Goal: Task Accomplishment & Management: Use online tool/utility

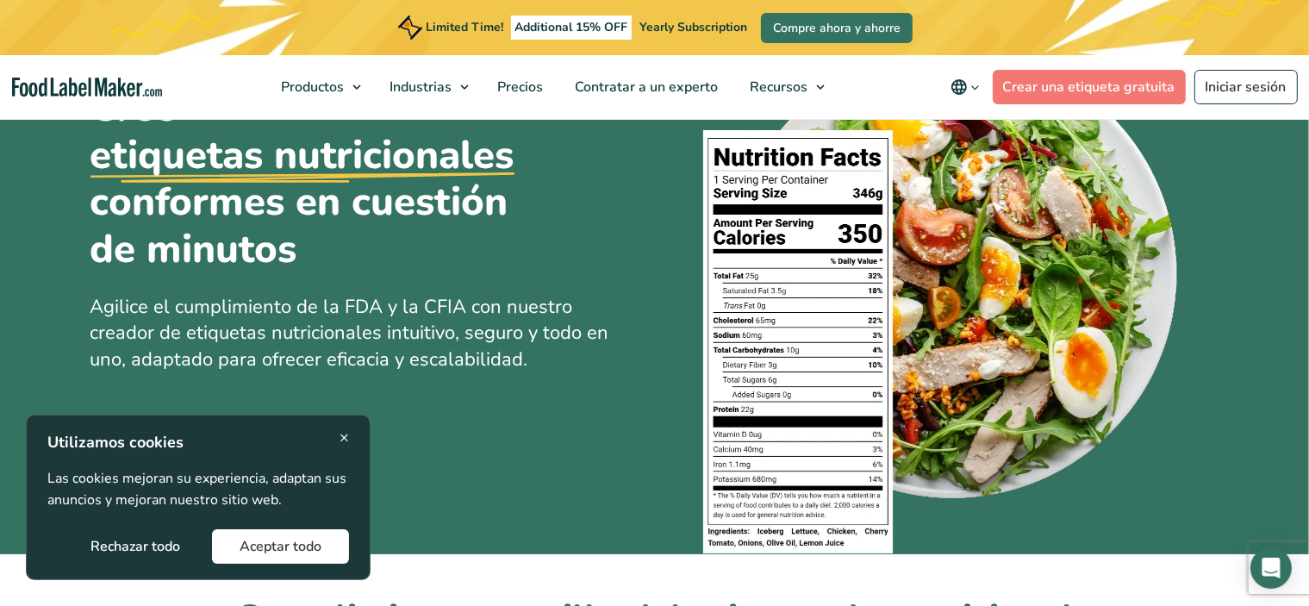
scroll to position [131, 0]
click at [347, 435] on span "×" at bounding box center [344, 437] width 9 height 23
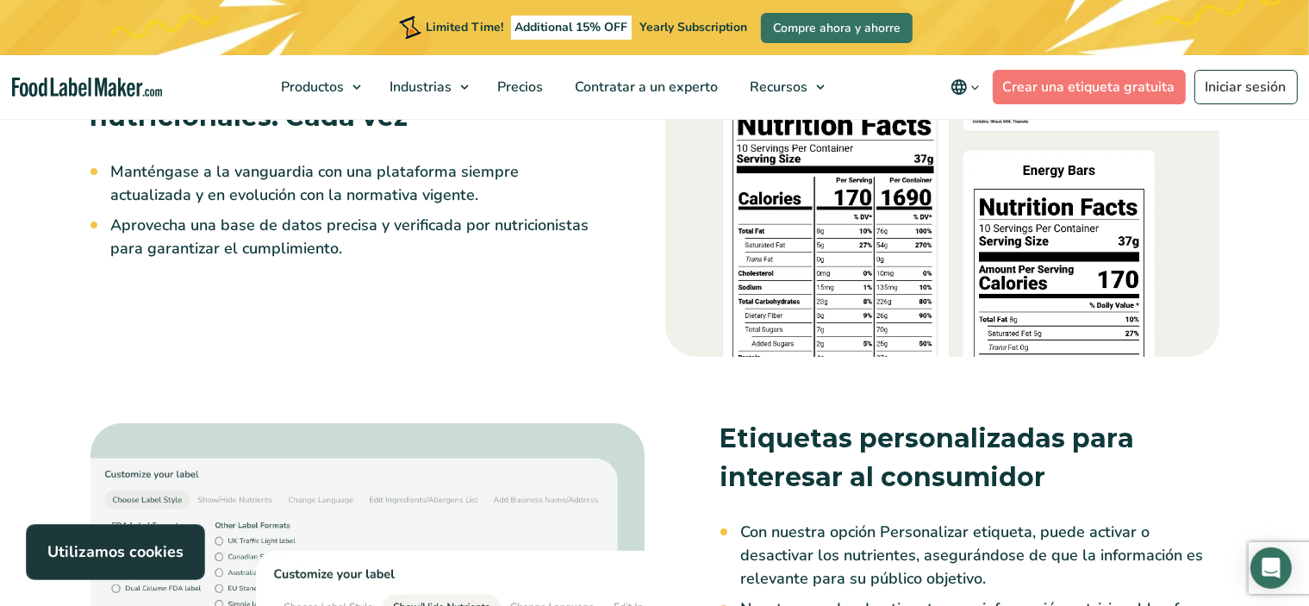
scroll to position [2341, 0]
click at [1259, 87] on link "Iniciar sesión" at bounding box center [1246, 87] width 103 height 34
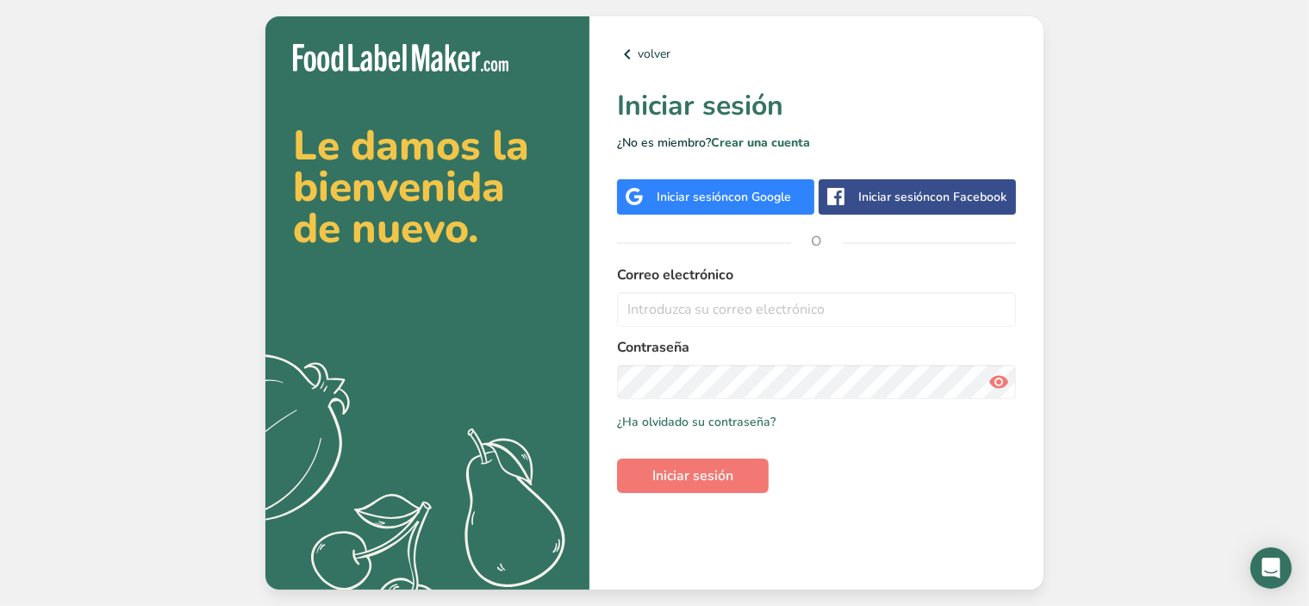
click at [762, 199] on span "con Google" at bounding box center [759, 197] width 63 height 16
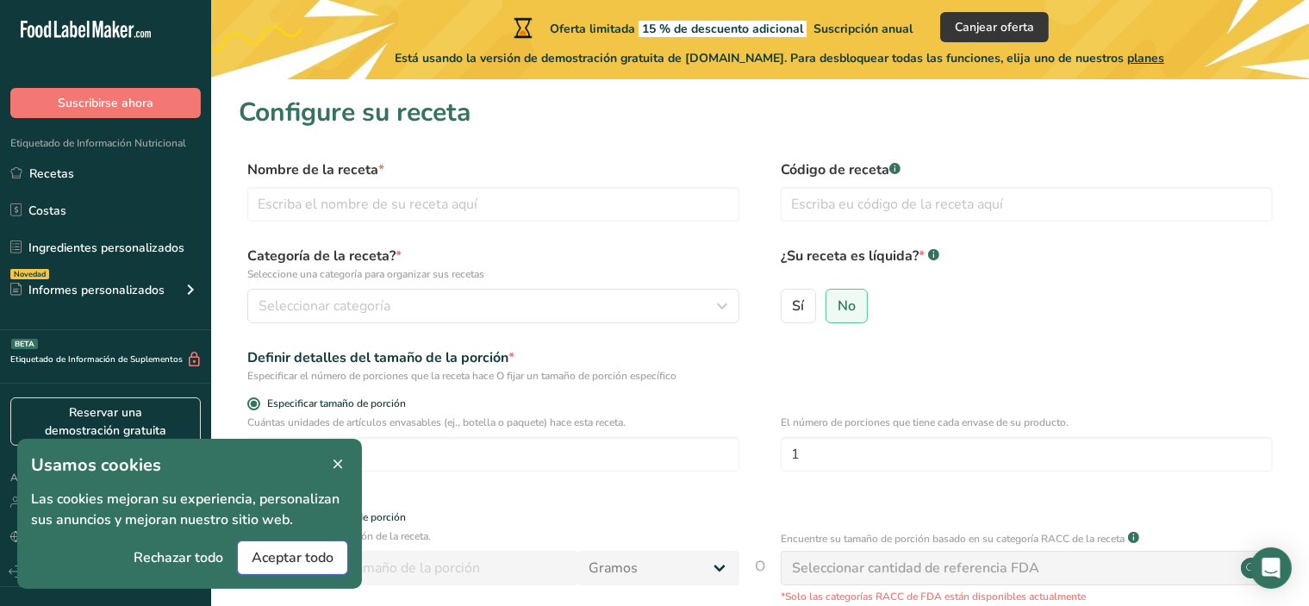
click at [297, 571] on button "Aceptar todo" at bounding box center [292, 557] width 111 height 34
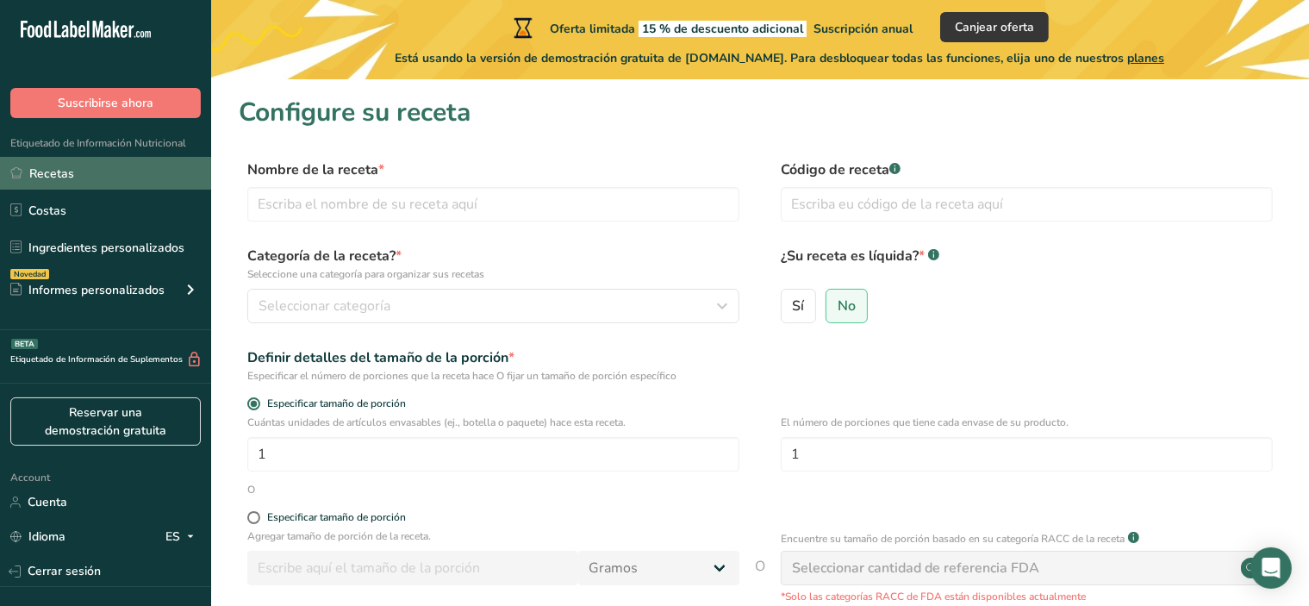
click at [107, 172] on link "Recetas" at bounding box center [105, 173] width 211 height 33
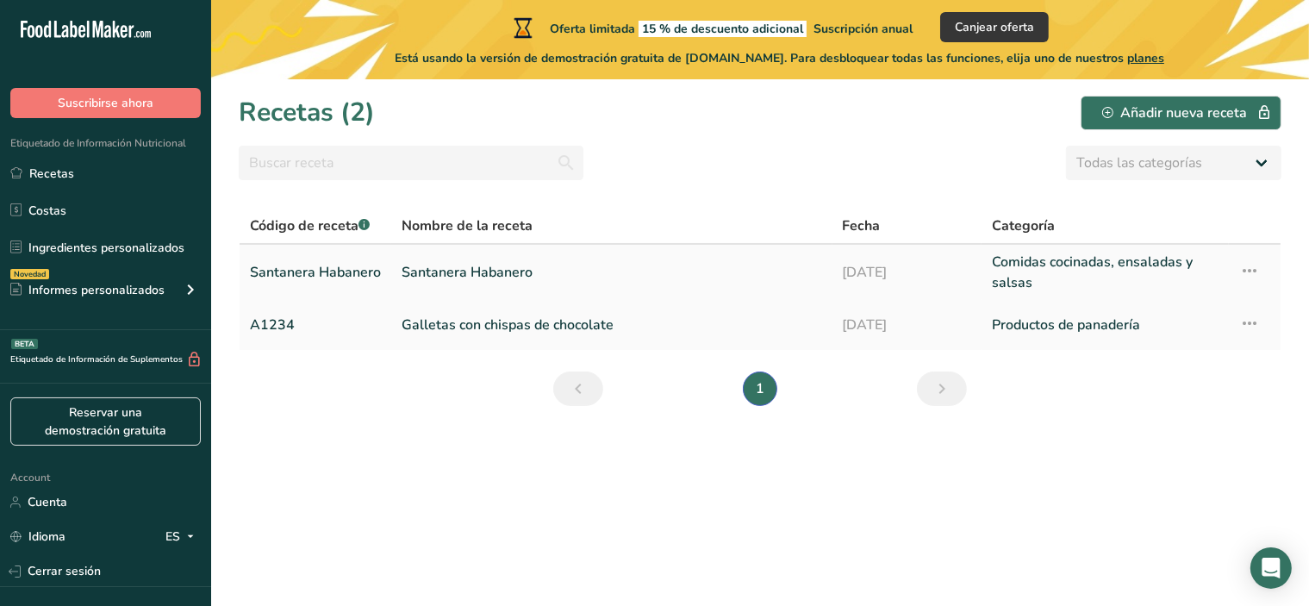
click at [330, 275] on link "Santanera Habanero" at bounding box center [315, 272] width 131 height 41
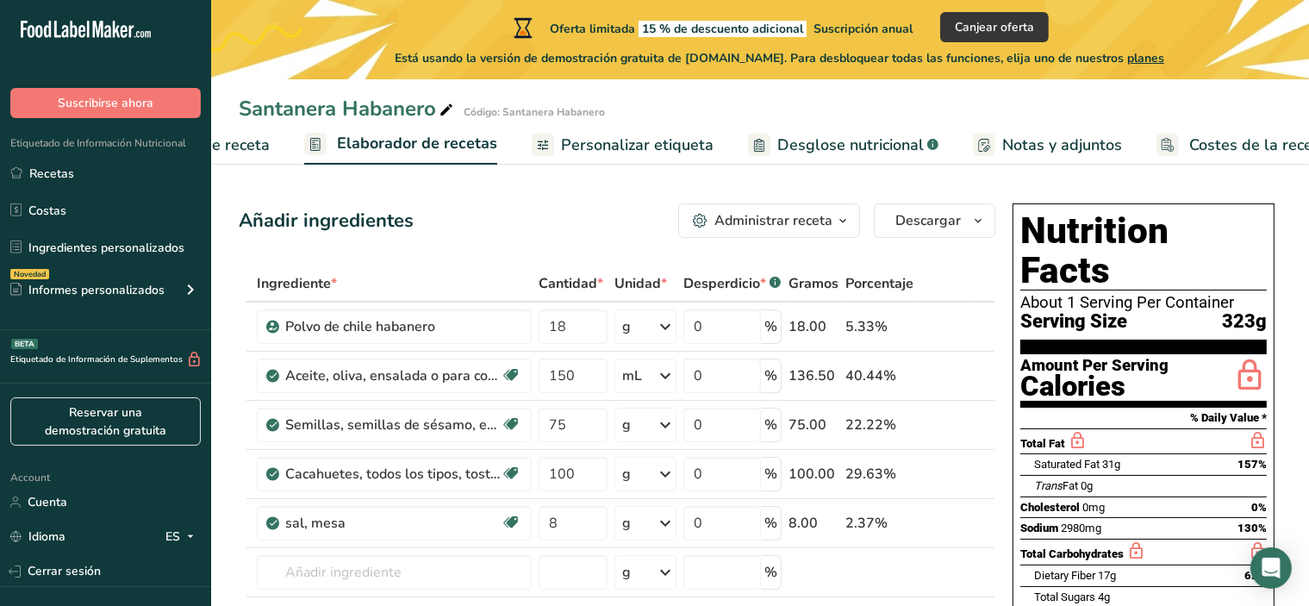
scroll to position [0, 179]
click at [833, 229] on div "Administrar receta" at bounding box center [774, 220] width 118 height 21
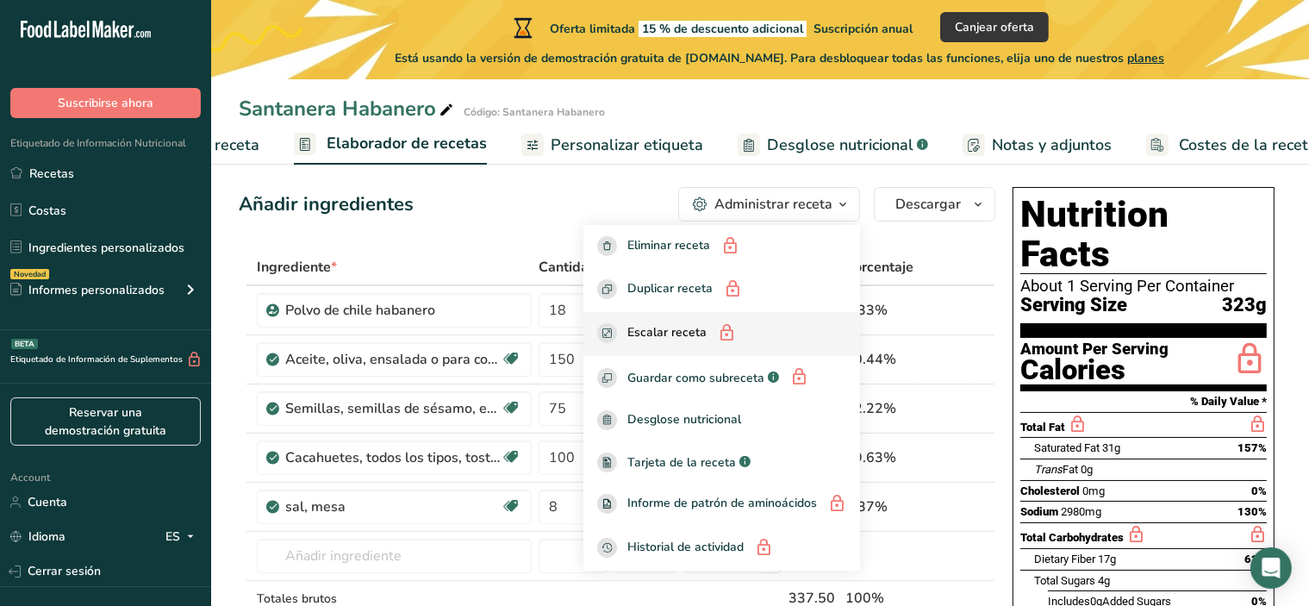
scroll to position [0, 0]
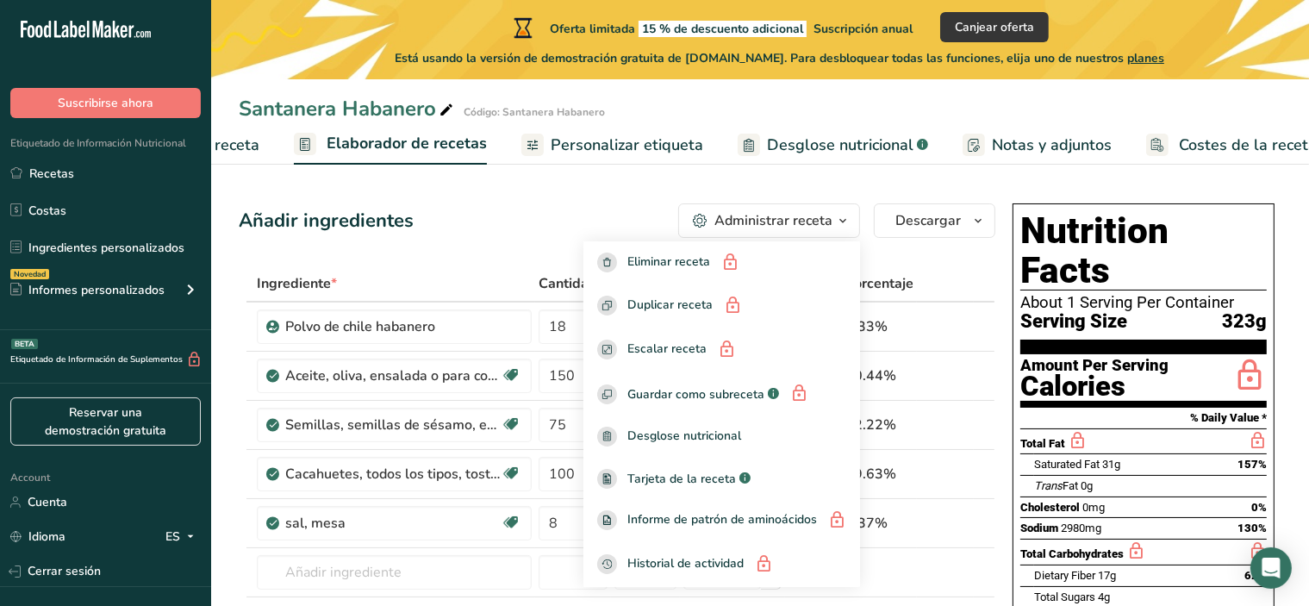
click at [733, 106] on div "Santanera Habanero Código: Santanera Habanero" at bounding box center [760, 108] width 1098 height 31
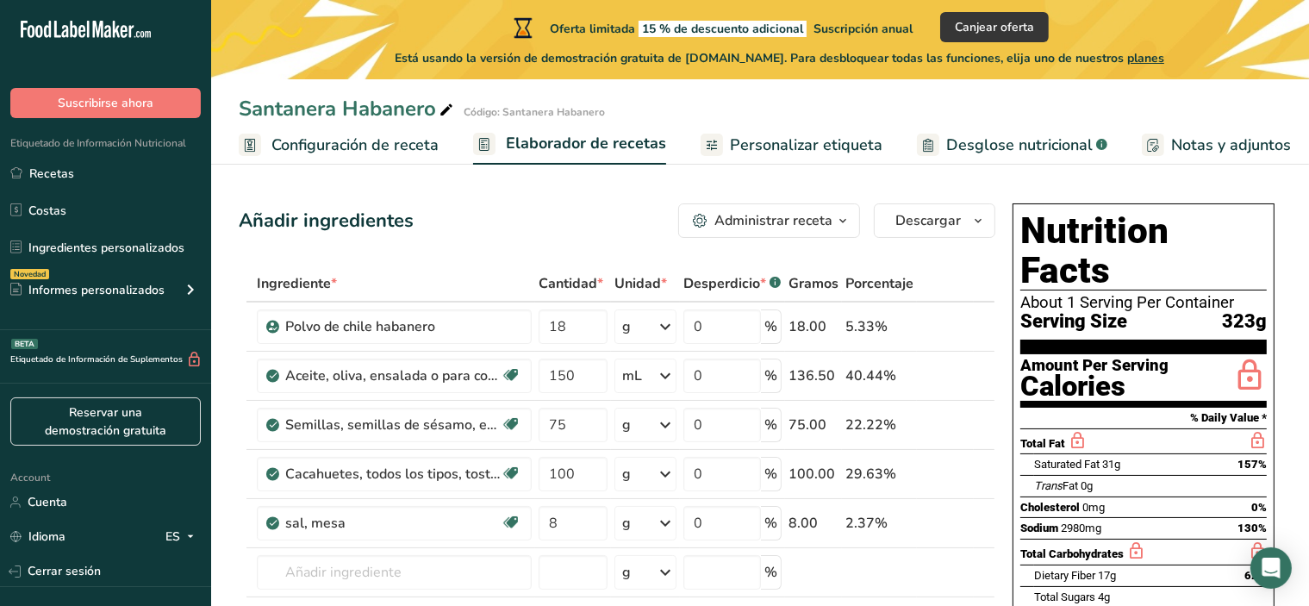
click at [417, 141] on span "Configuración de receta" at bounding box center [355, 145] width 167 height 23
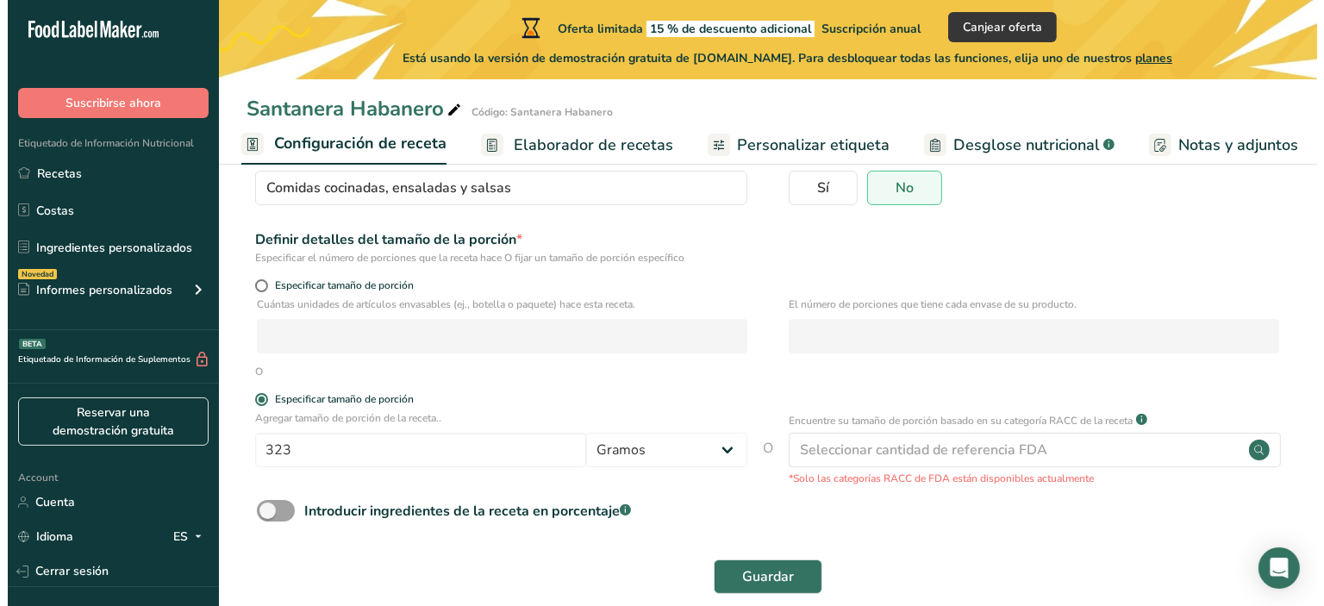
scroll to position [188, 0]
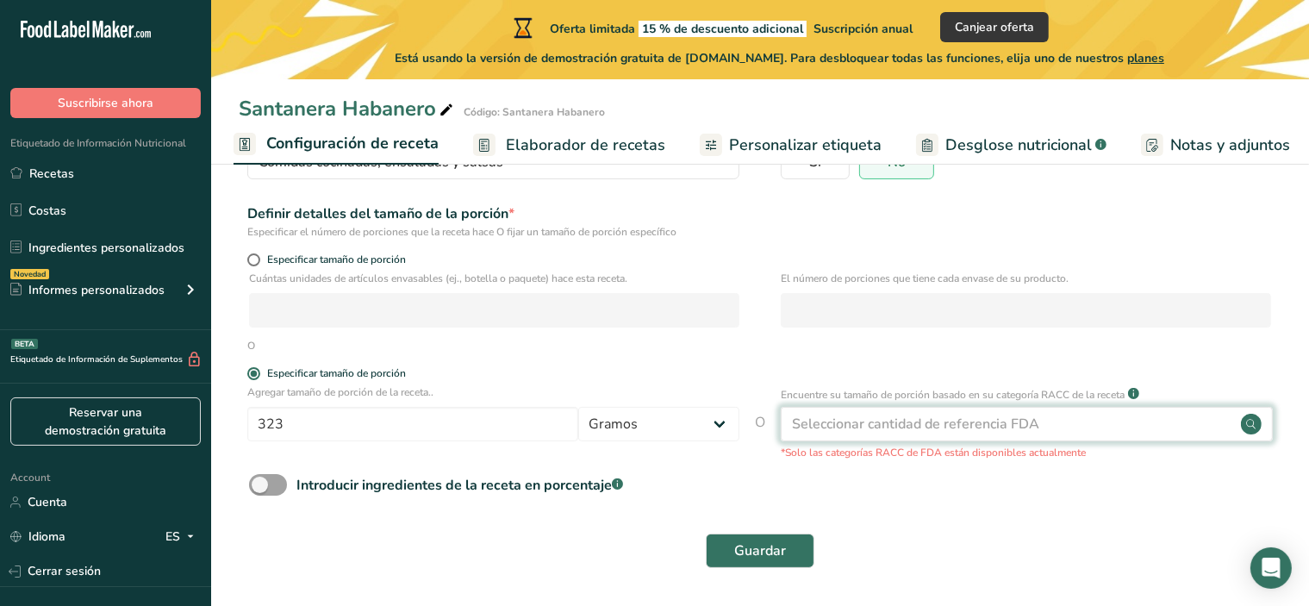
click at [1055, 428] on div "Seleccionar cantidad de referencia FDA" at bounding box center [1027, 424] width 492 height 34
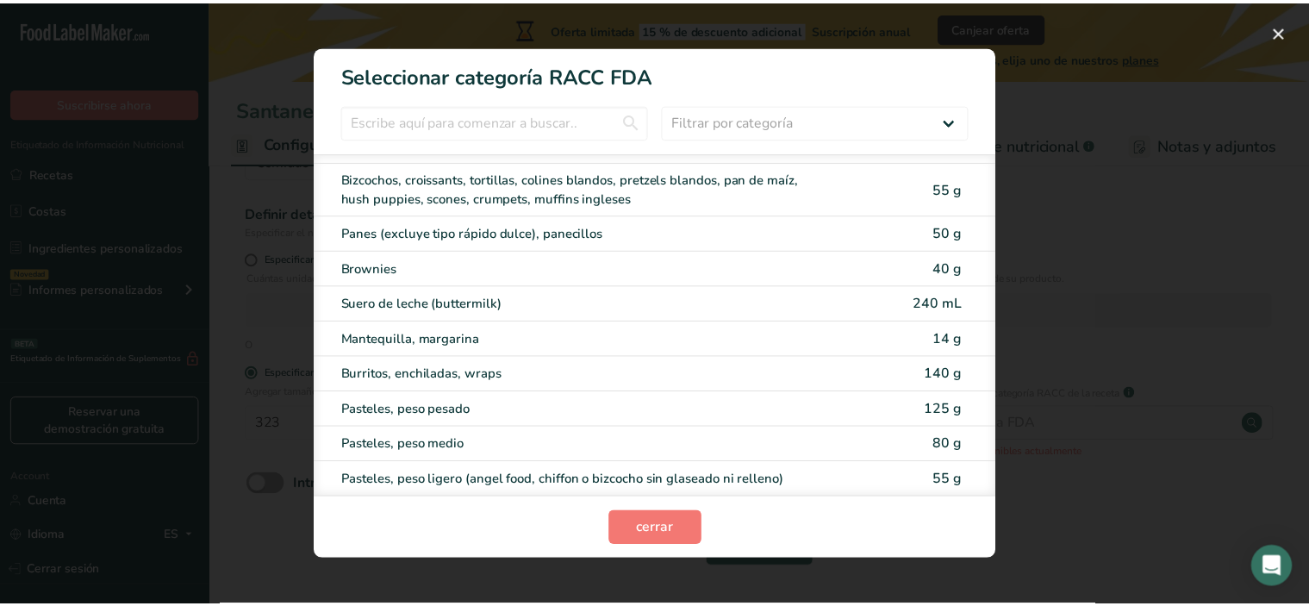
scroll to position [0, 0]
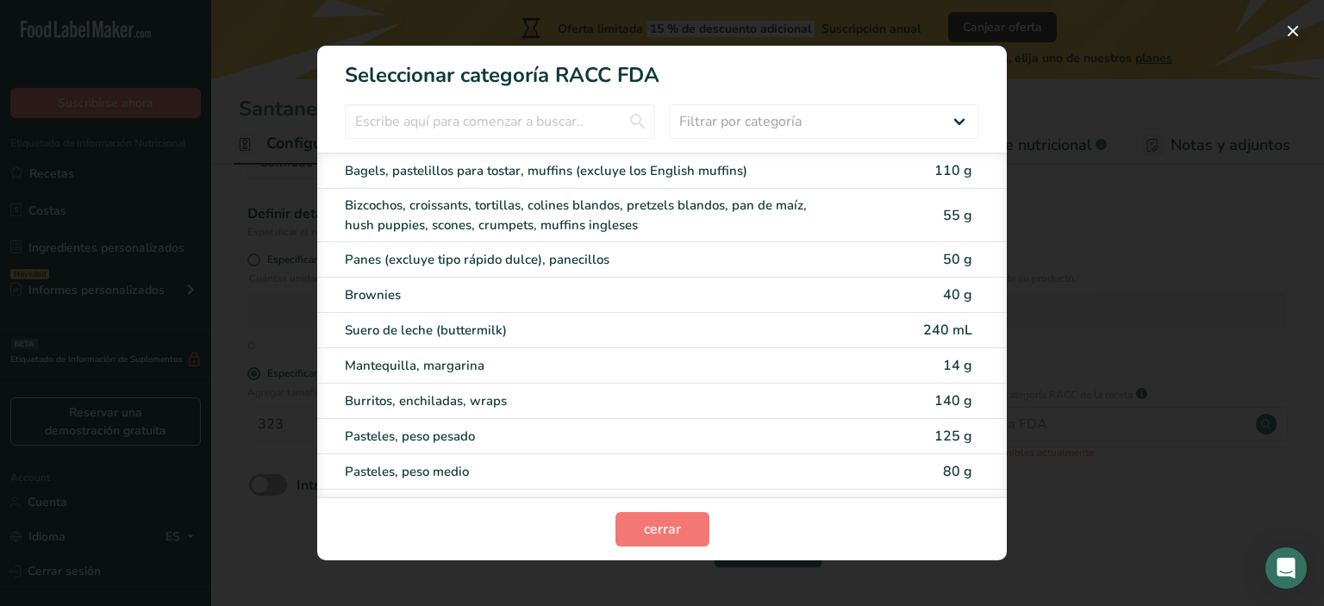
click at [1046, 72] on div "RACC Category Selection Modal" at bounding box center [662, 303] width 1324 height 606
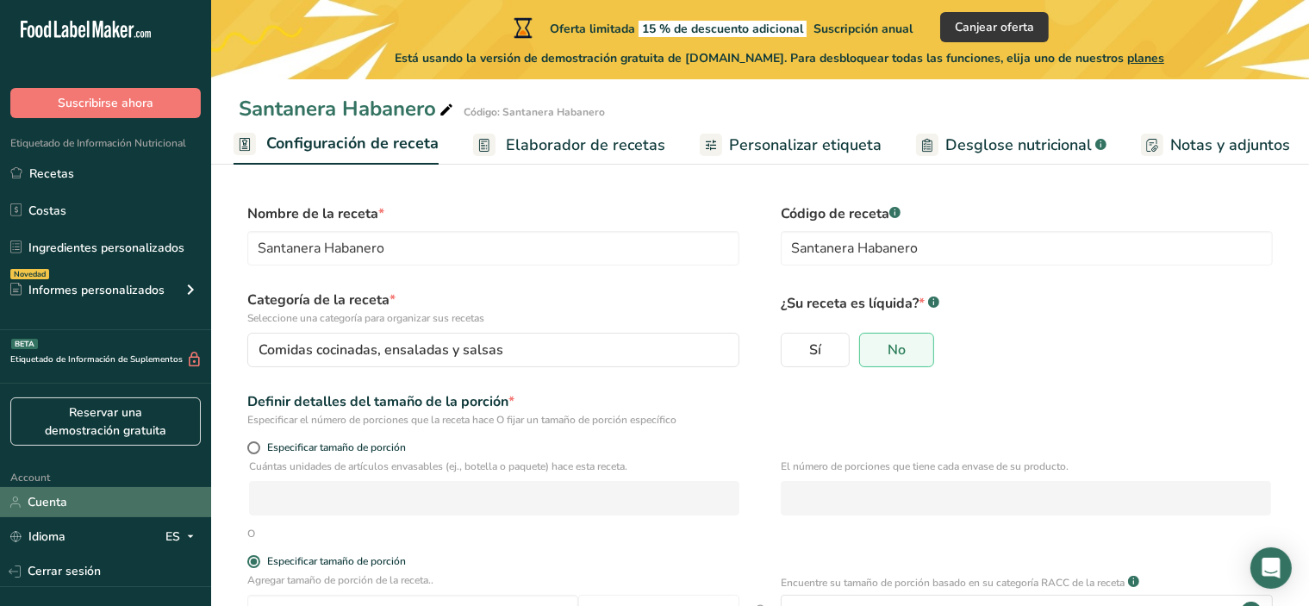
click at [82, 515] on link "Cuenta" at bounding box center [105, 502] width 211 height 30
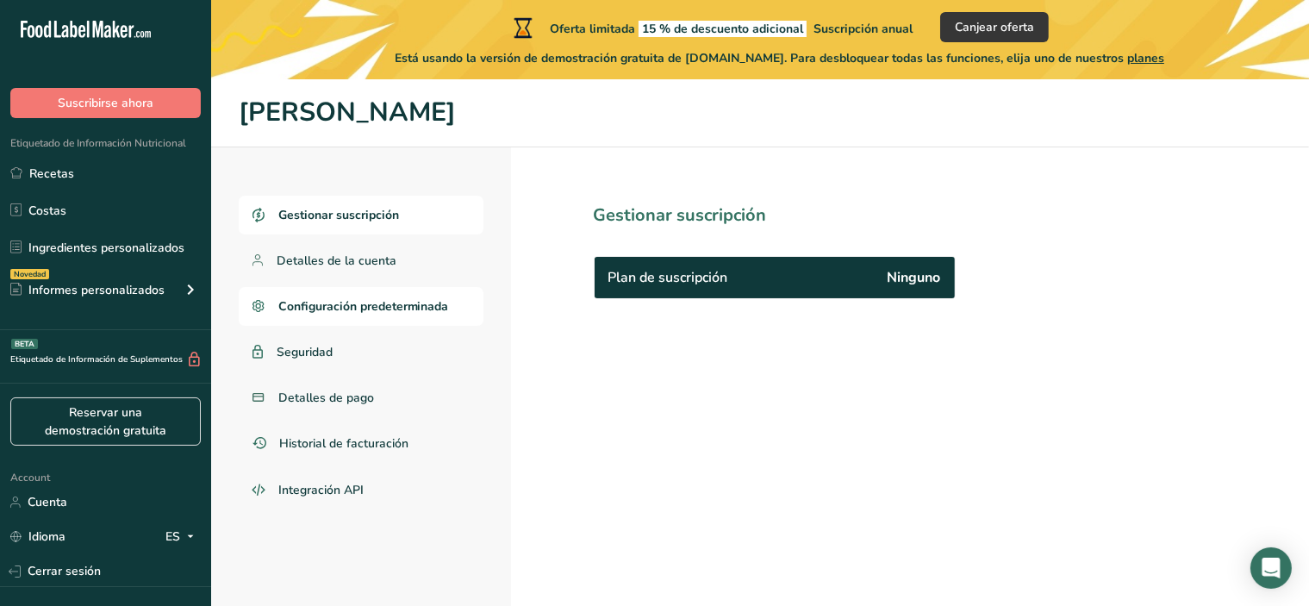
click at [322, 304] on span "Configuración predeterminada" at bounding box center [363, 306] width 171 height 18
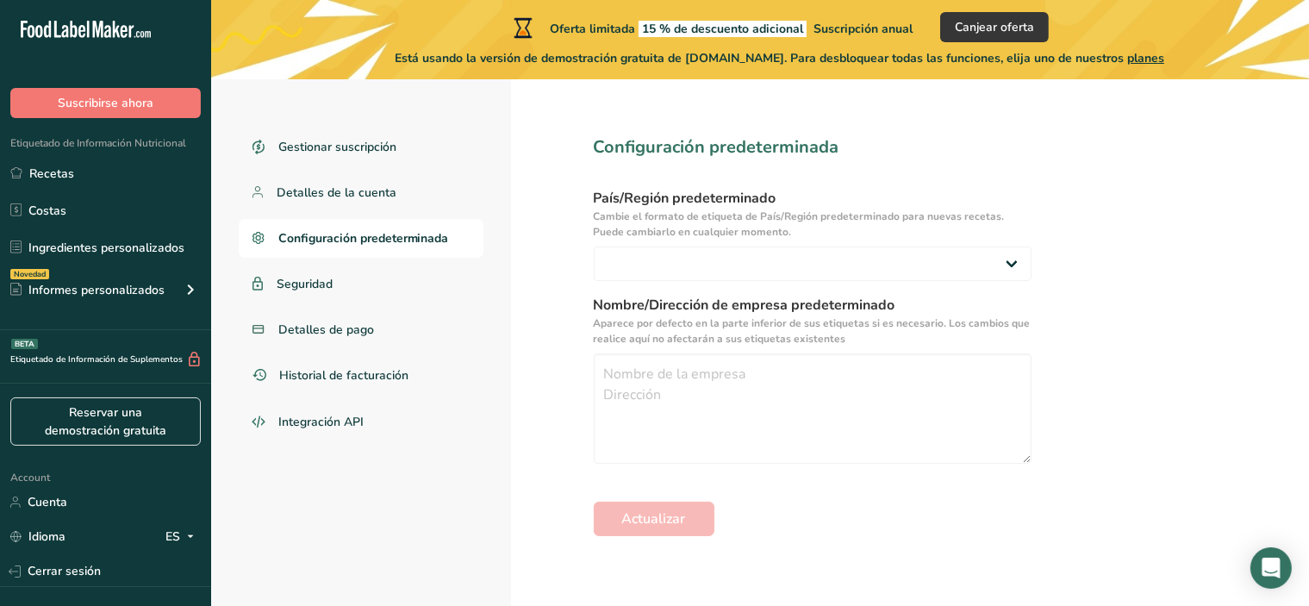
scroll to position [69, 0]
click at [965, 247] on select "[GEOGRAPHIC_DATA] [GEOGRAPHIC_DATA] [GEOGRAPHIC_DATA]/[GEOGRAPHIC_DATA] [GEOGRA…" at bounding box center [813, 263] width 438 height 34
select select "EU"
click at [594, 246] on select "[GEOGRAPHIC_DATA] [GEOGRAPHIC_DATA] [GEOGRAPHIC_DATA]/[GEOGRAPHIC_DATA] [GEOGRA…" at bounding box center [813, 263] width 438 height 34
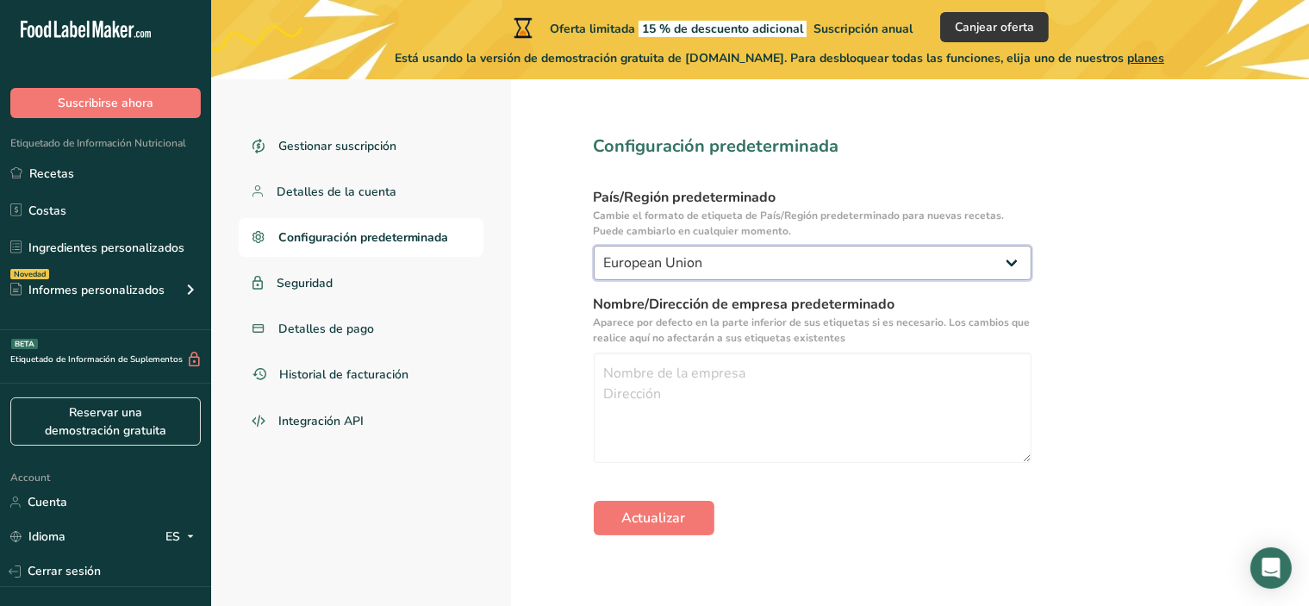
scroll to position [79, 0]
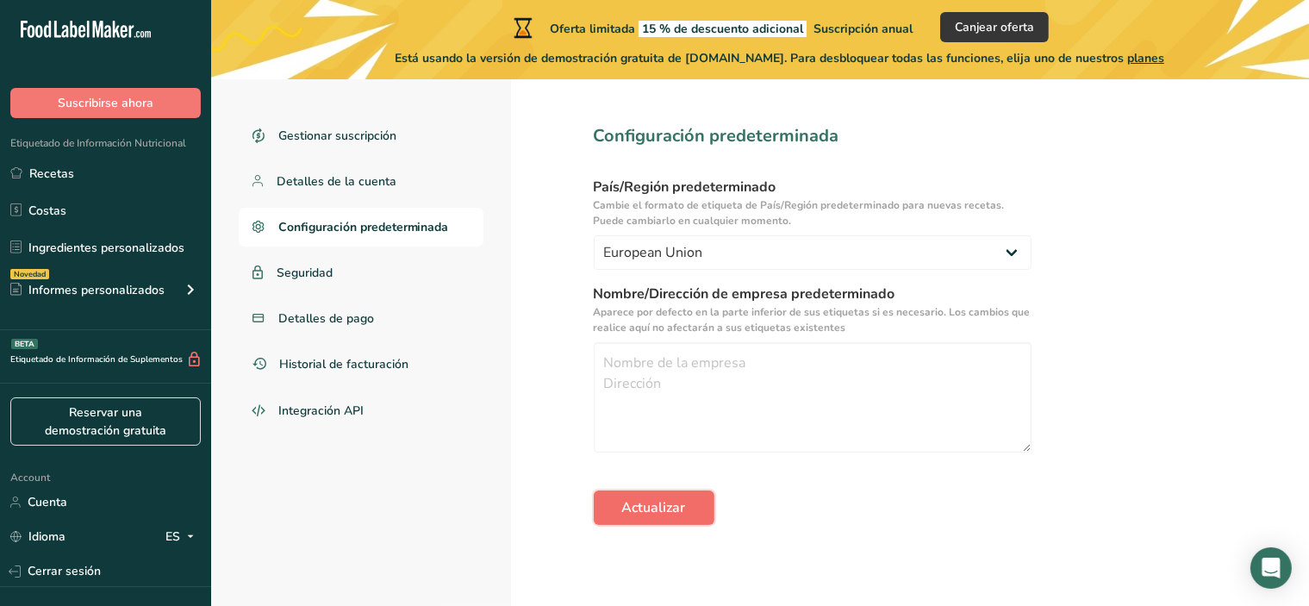
click at [679, 502] on span "Actualizar" at bounding box center [654, 507] width 64 height 21
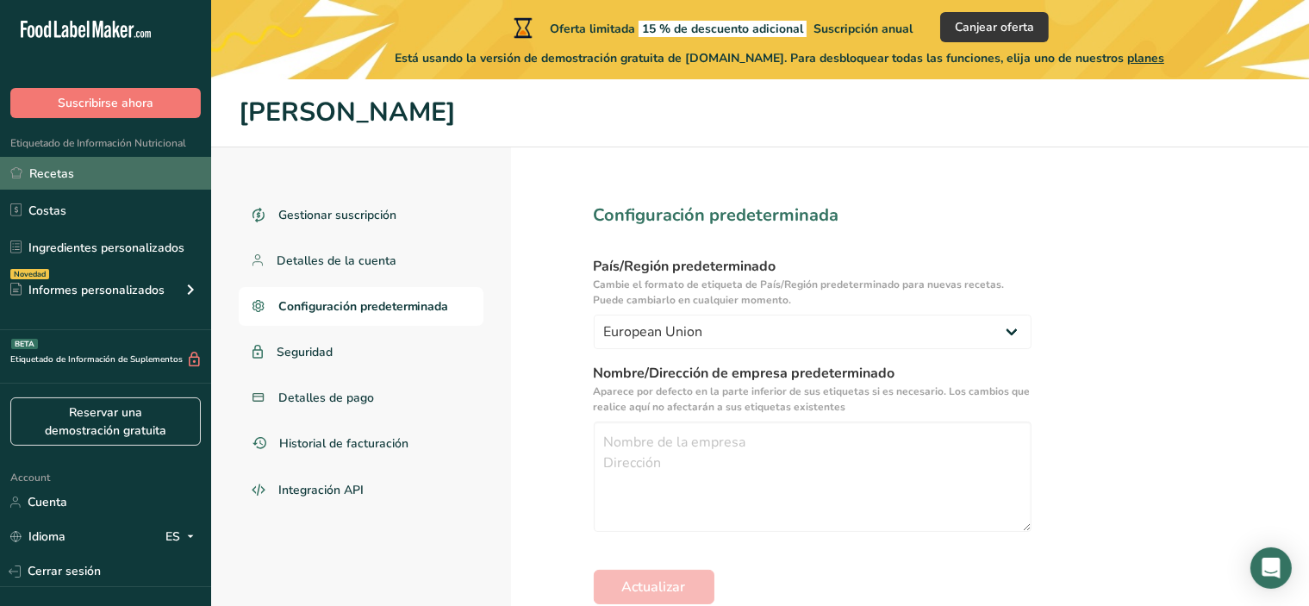
click at [128, 181] on link "Recetas" at bounding box center [105, 173] width 211 height 33
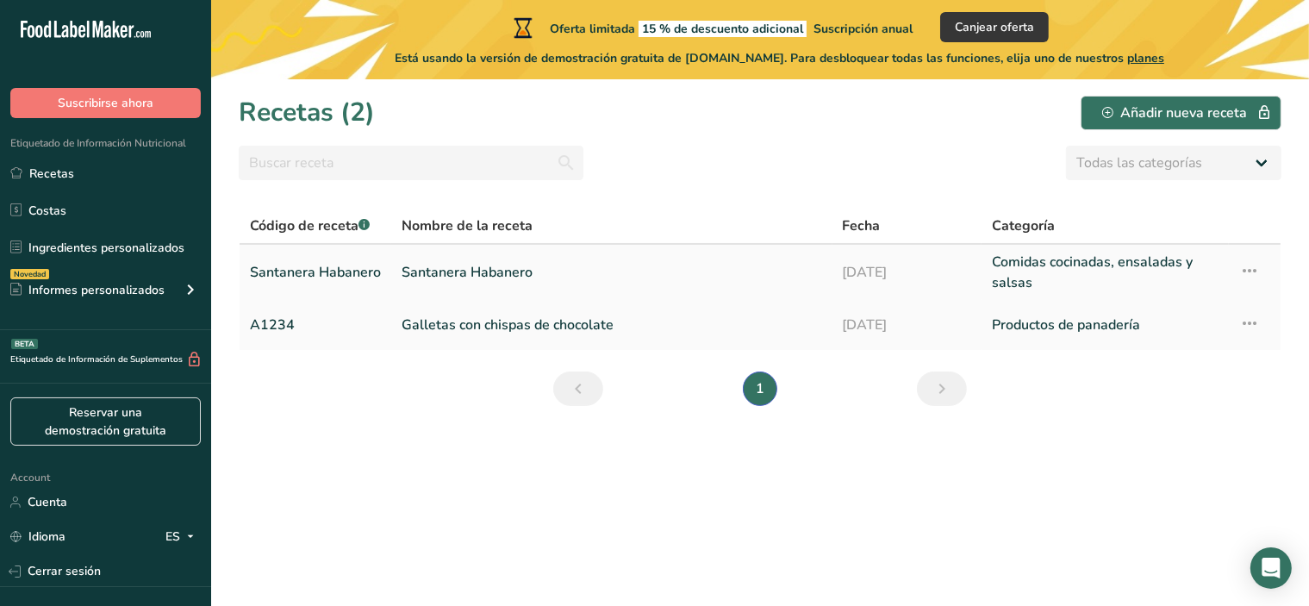
click at [479, 277] on link "Santanera Habanero" at bounding box center [612, 272] width 421 height 41
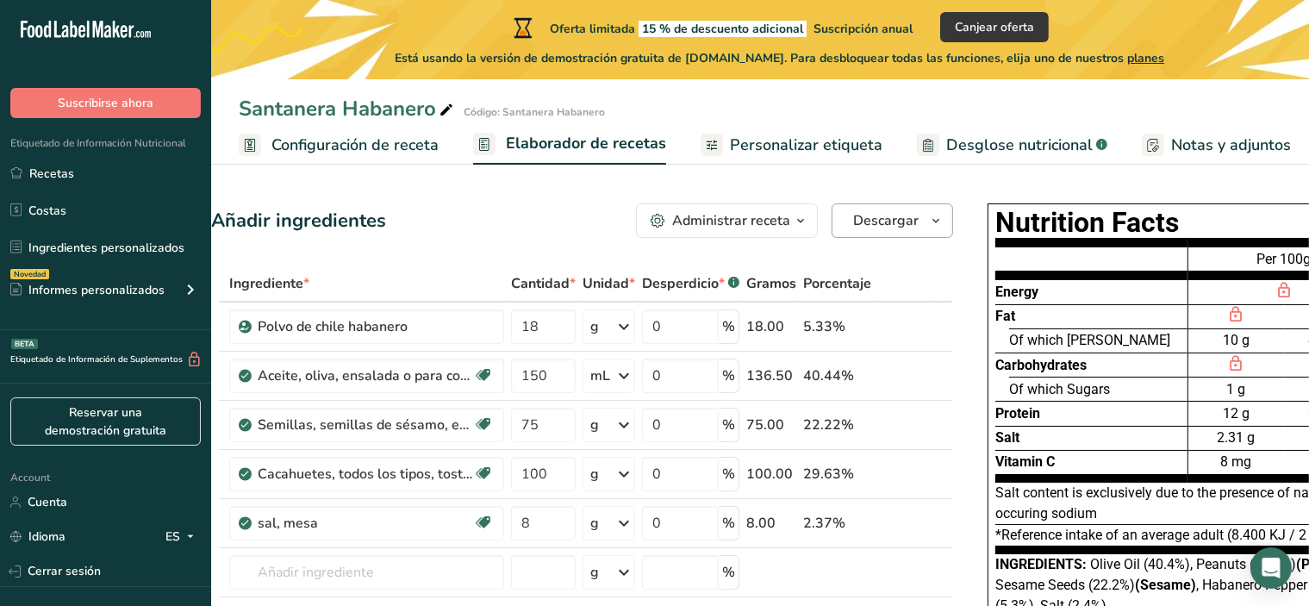
scroll to position [0, 12]
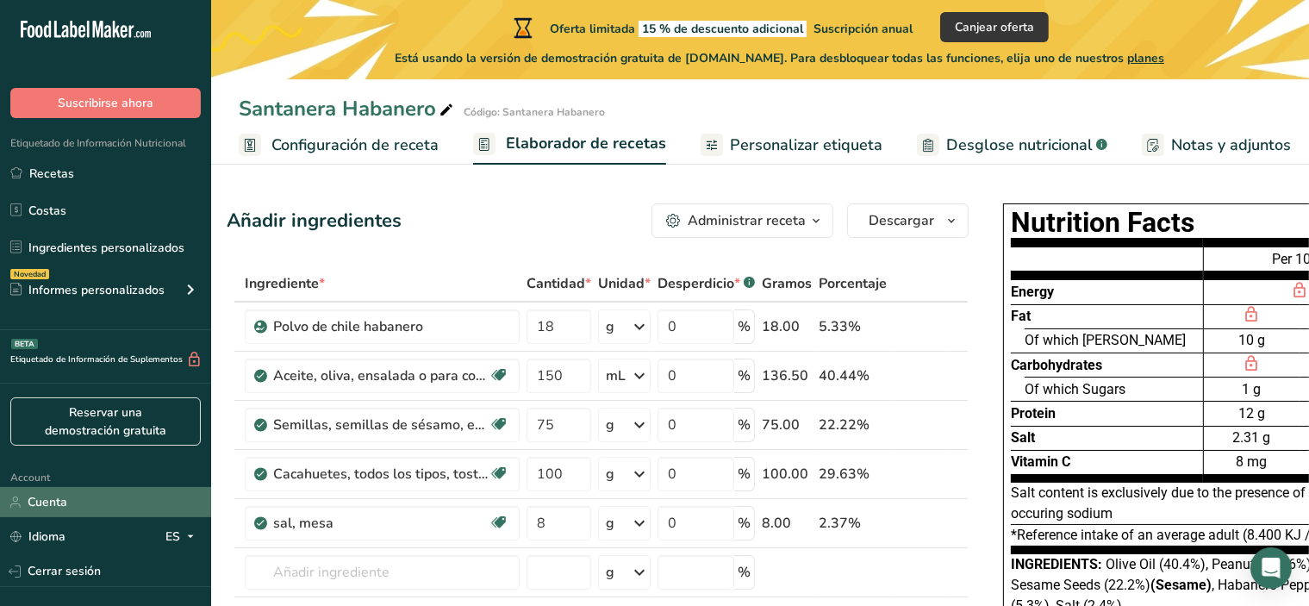
click at [116, 509] on link "Cuenta" at bounding box center [105, 502] width 211 height 30
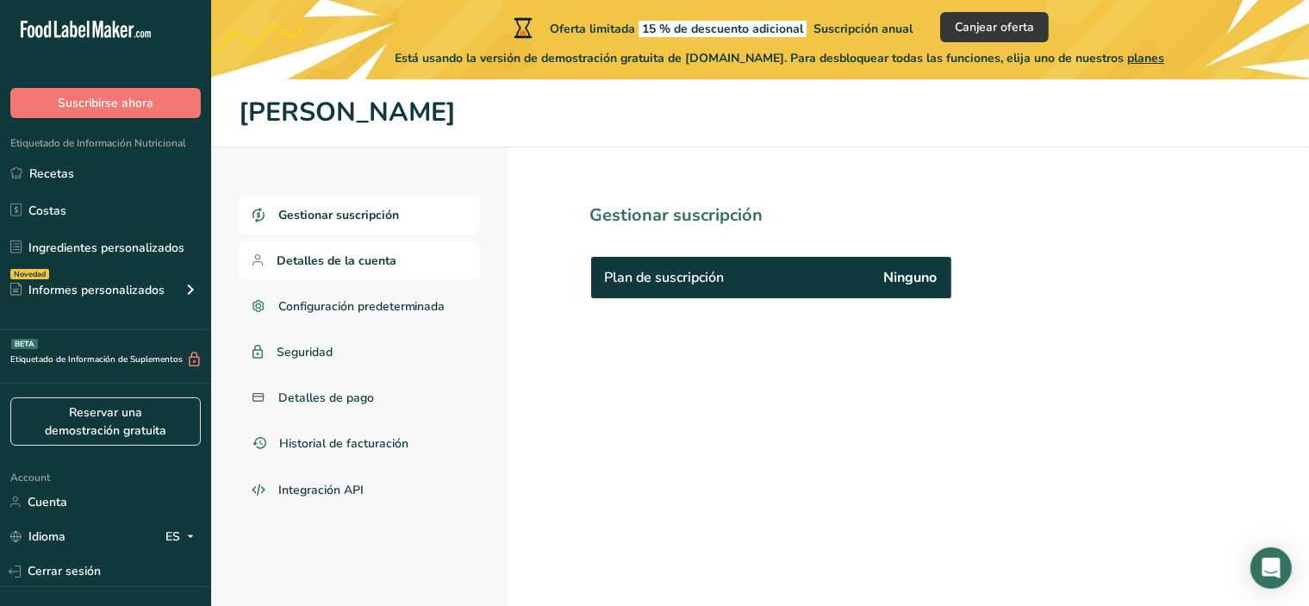
click at [379, 264] on span "Detalles de la cuenta" at bounding box center [337, 261] width 120 height 18
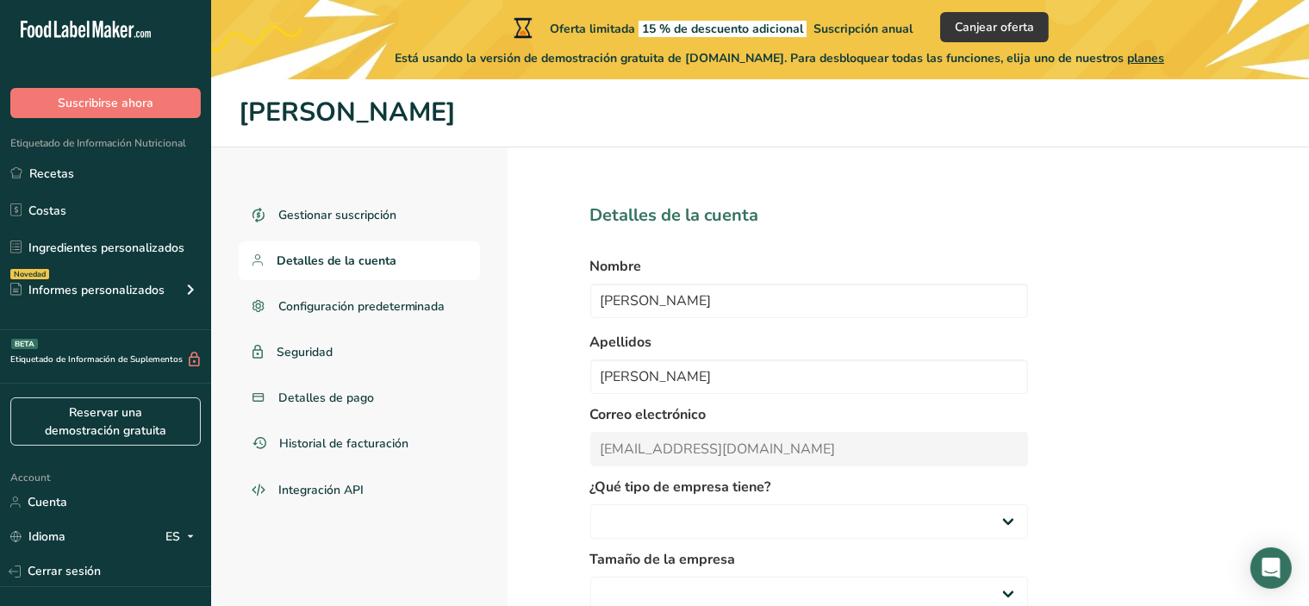
select select
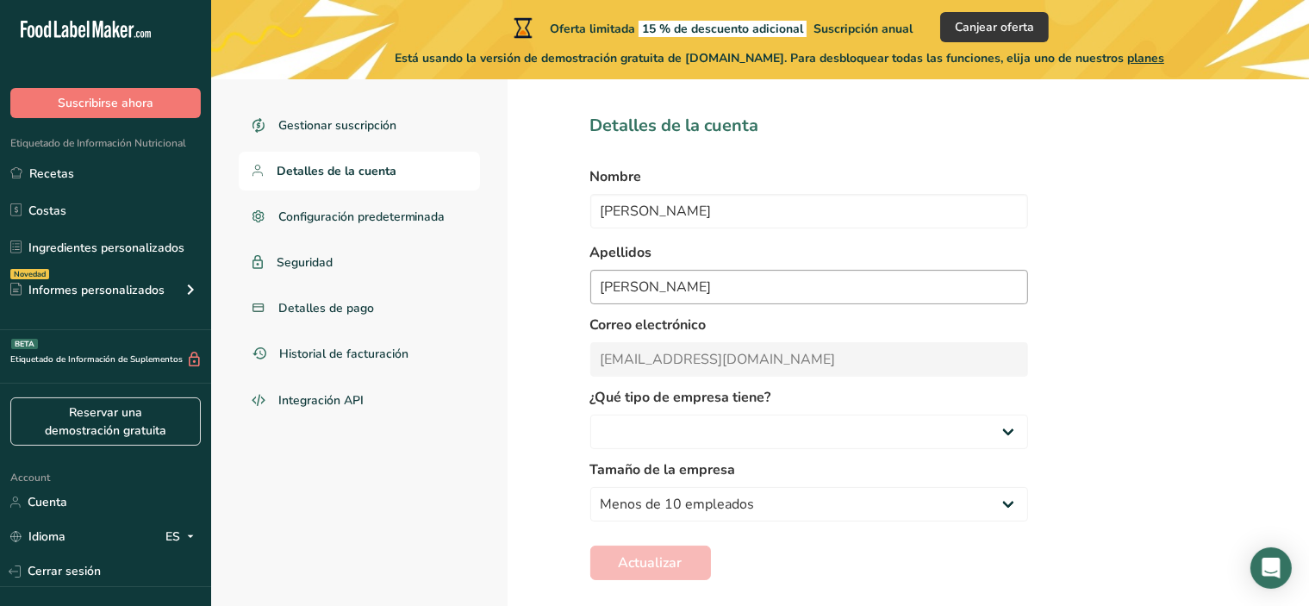
scroll to position [109, 0]
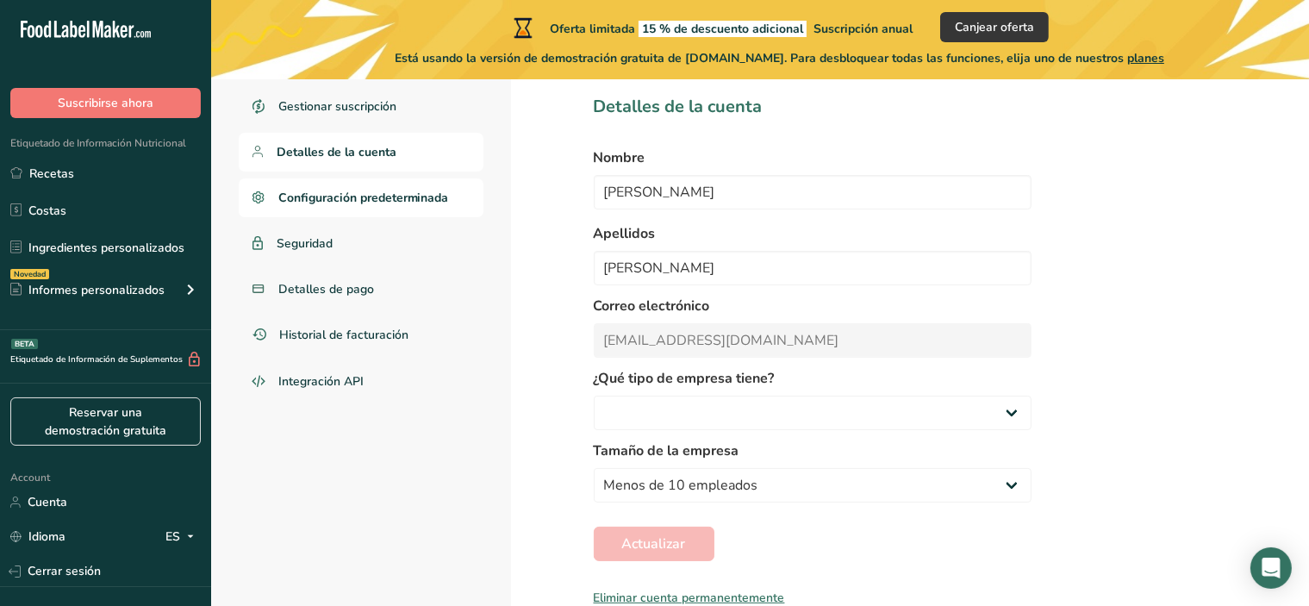
click at [345, 200] on span "Configuración predeterminada" at bounding box center [363, 198] width 171 height 18
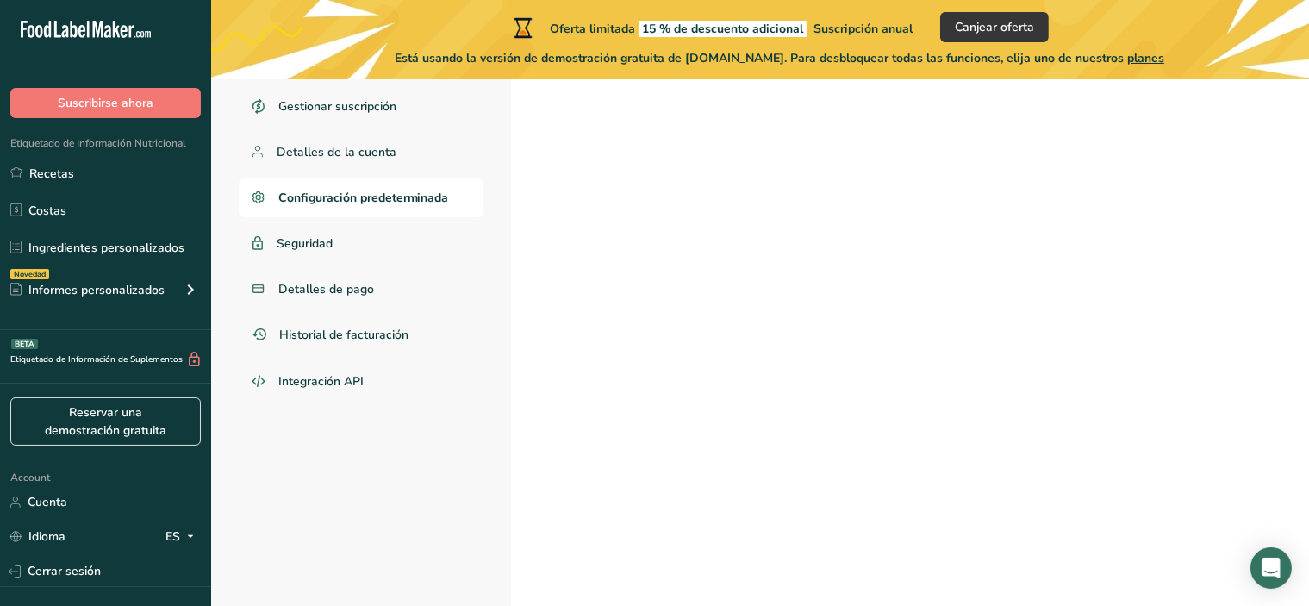
scroll to position [79, 0]
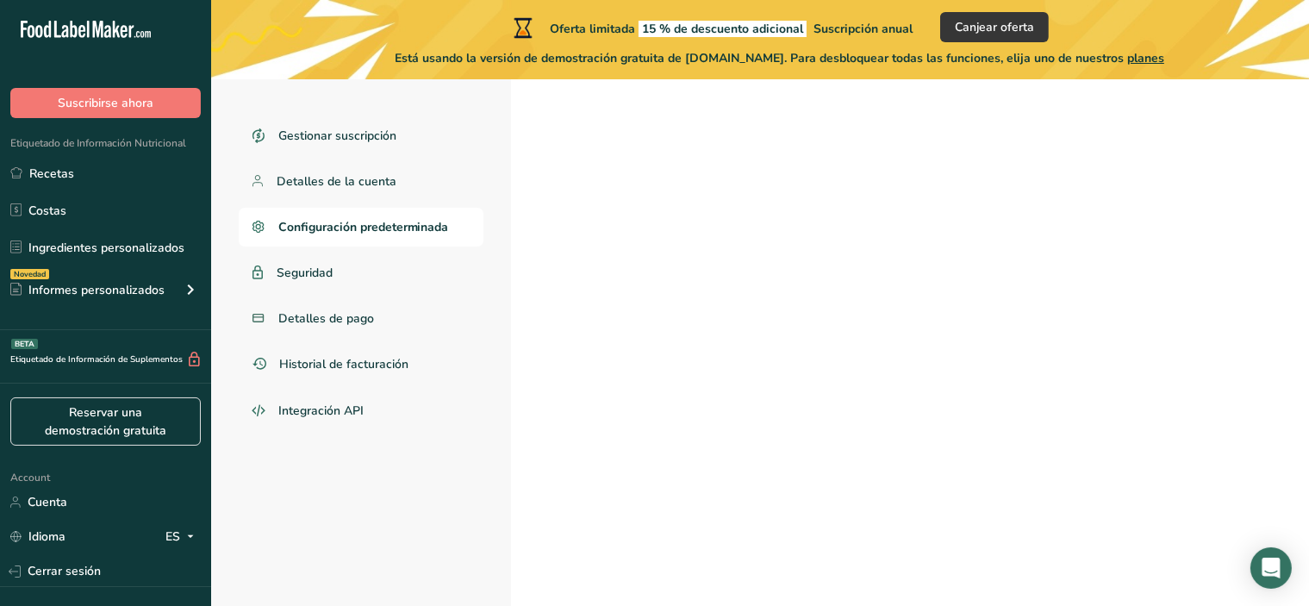
select select "EU"
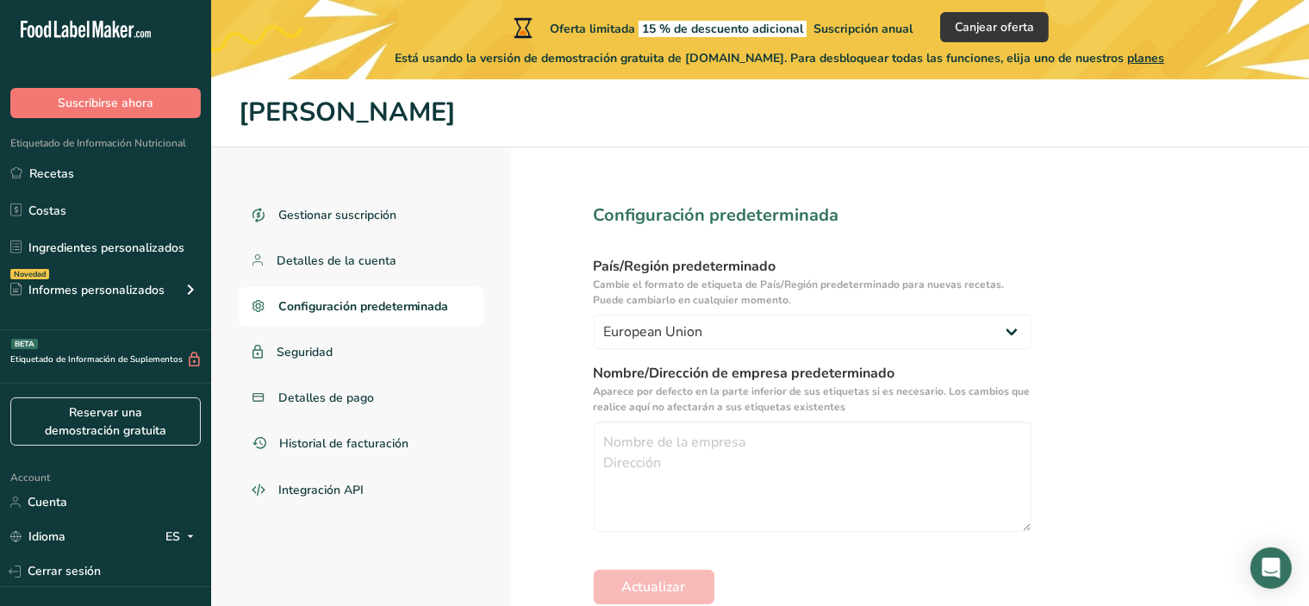
scroll to position [3, 0]
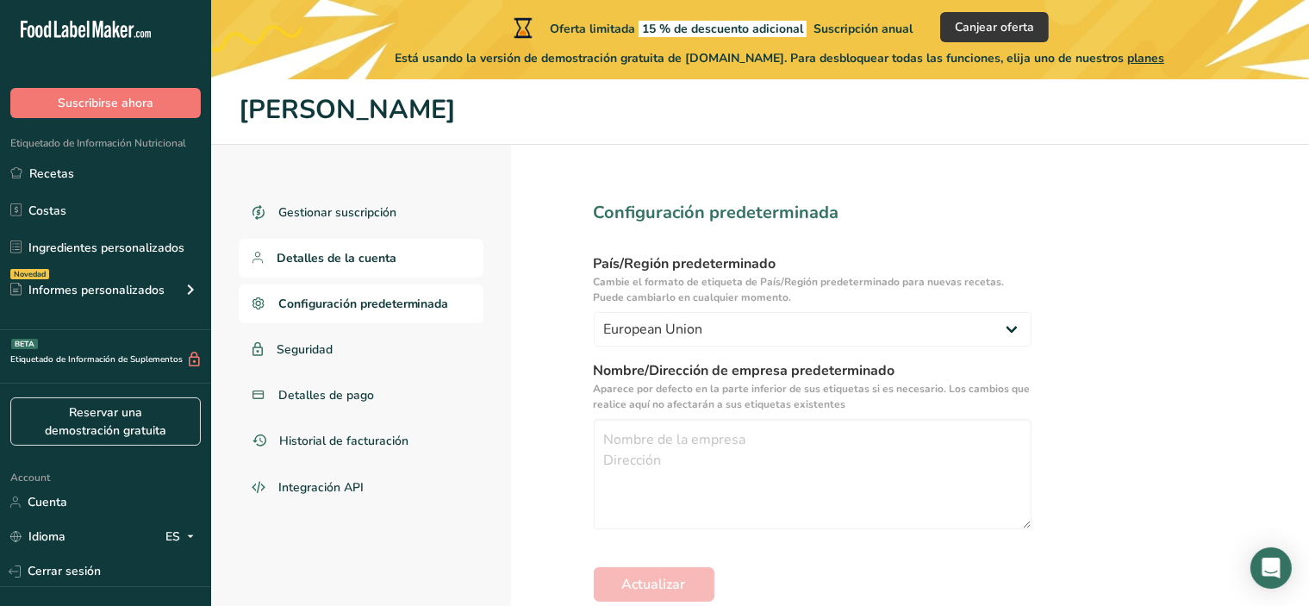
click at [328, 254] on span "Detalles de la cuenta" at bounding box center [337, 258] width 120 height 18
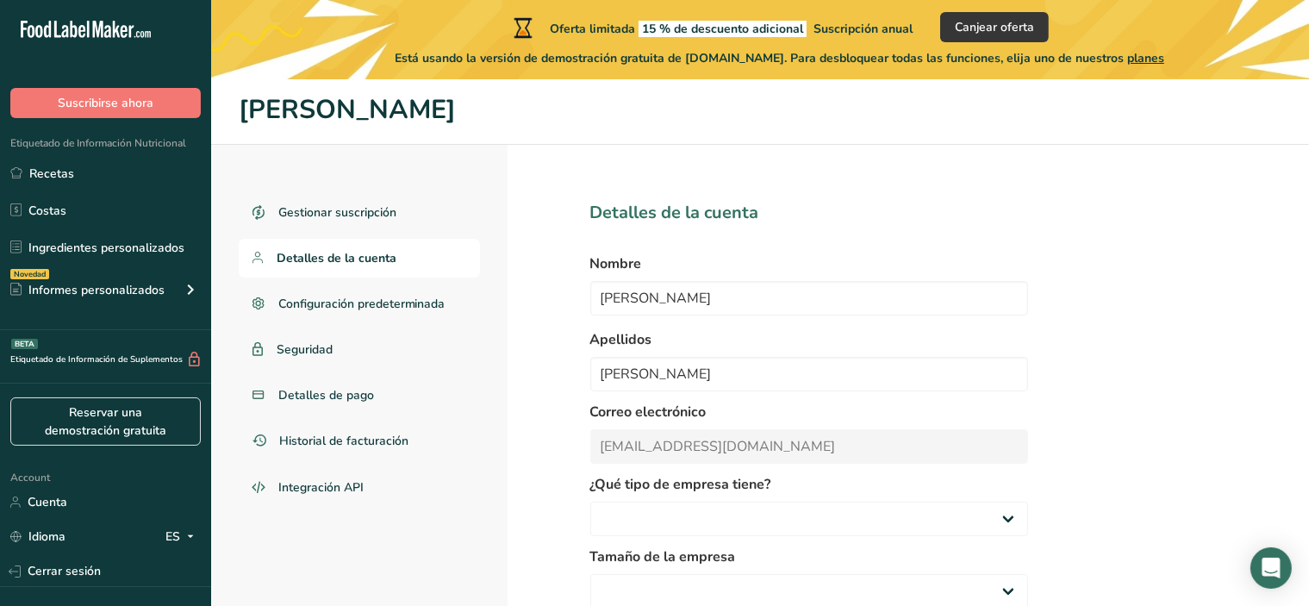
select select
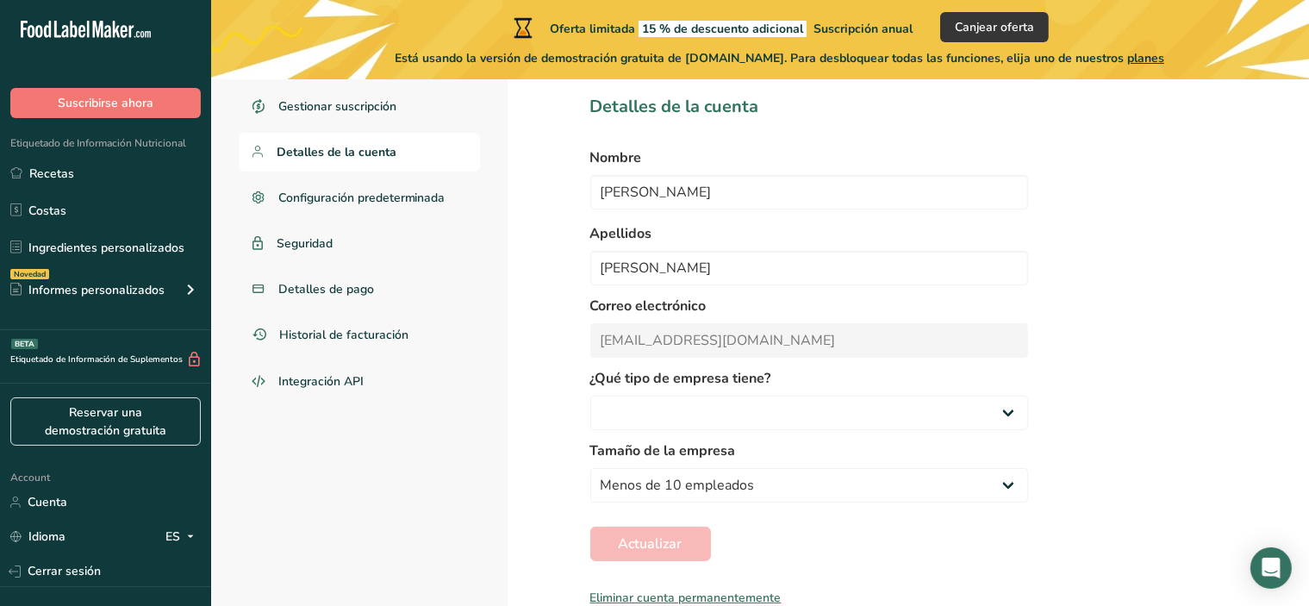
scroll to position [26, 0]
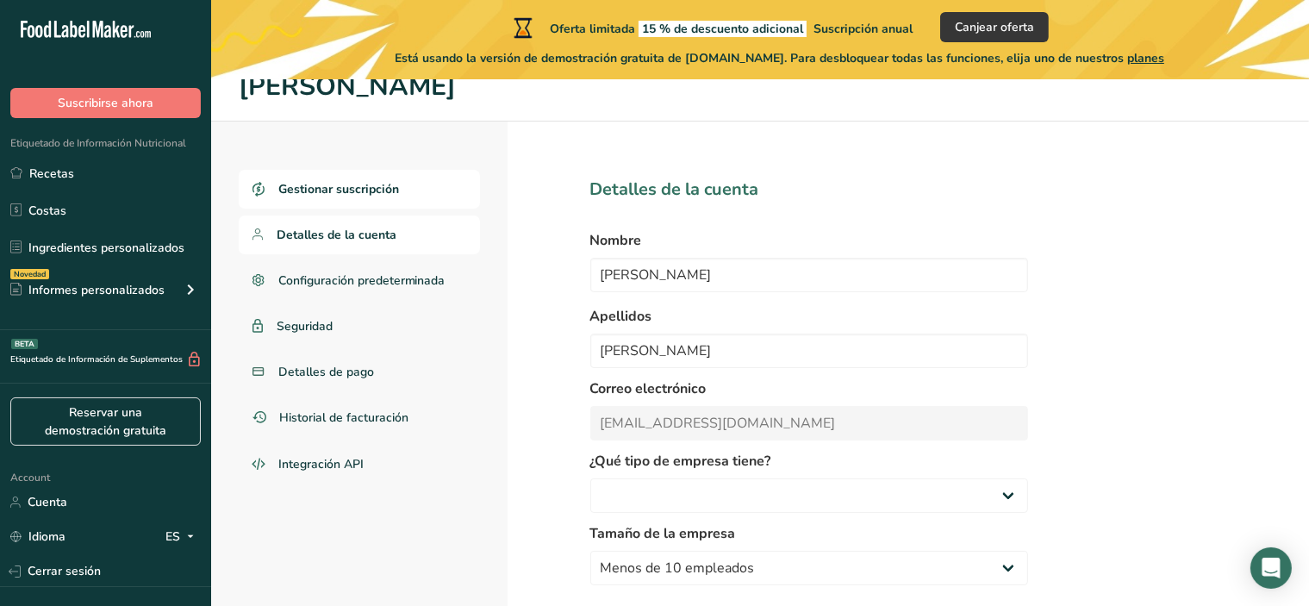
click at [356, 192] on span "Gestionar suscripción" at bounding box center [338, 189] width 121 height 18
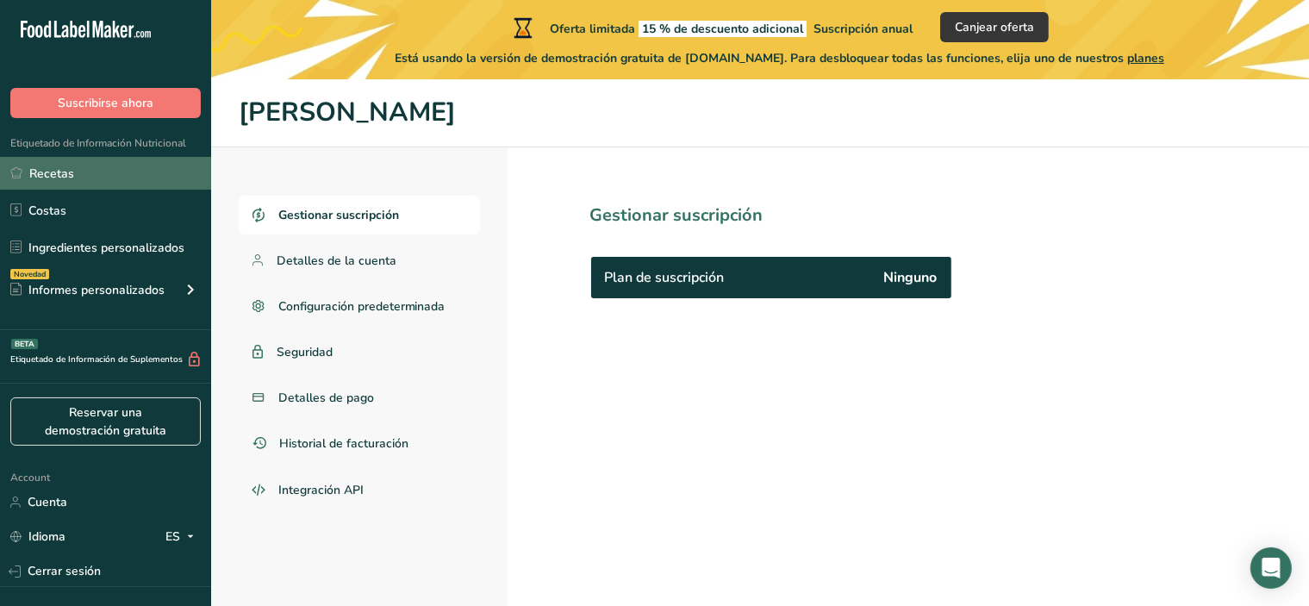
click at [100, 187] on link "Recetas" at bounding box center [105, 173] width 211 height 33
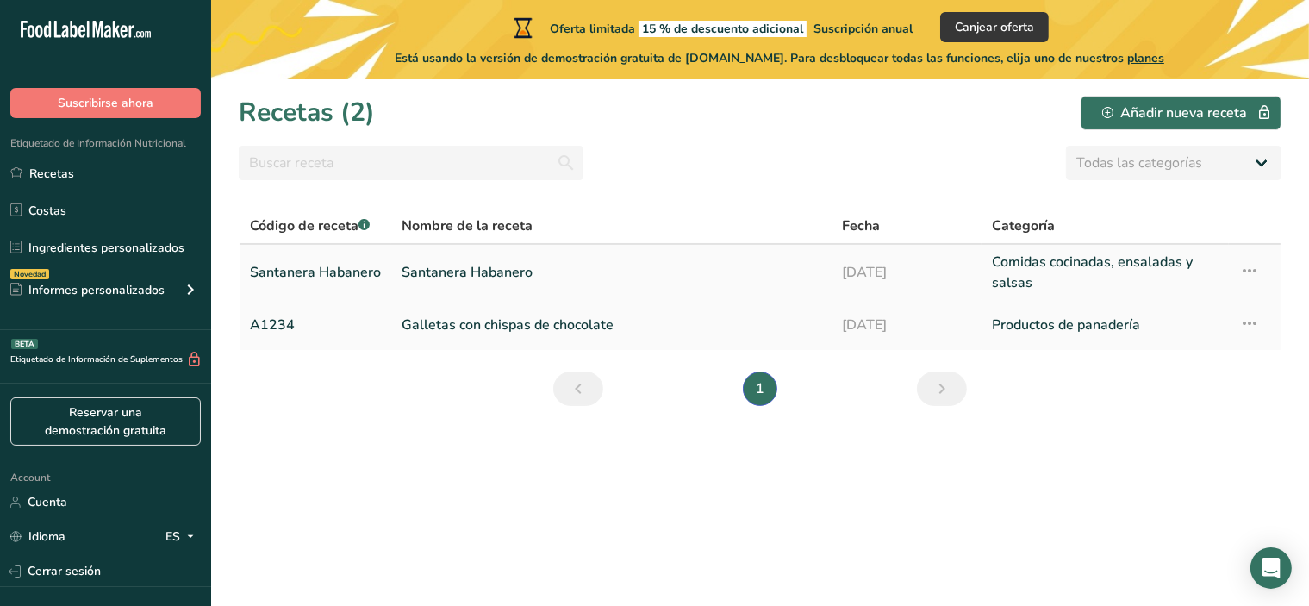
click at [373, 269] on link "Santanera Habanero" at bounding box center [315, 272] width 131 height 41
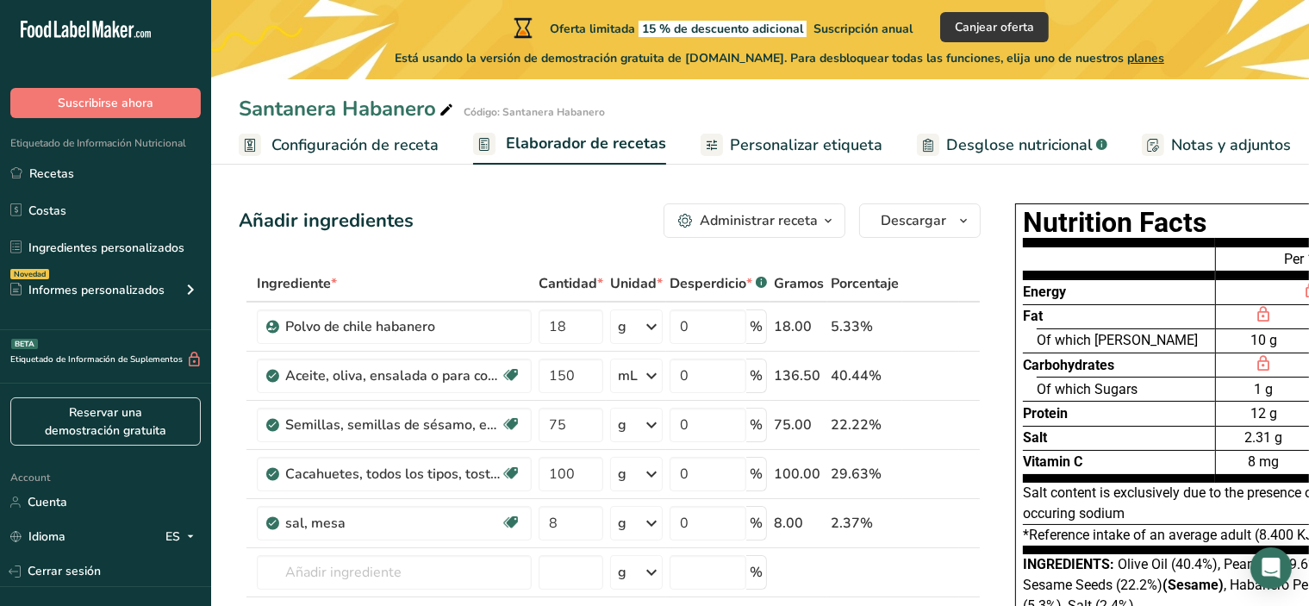
click at [780, 144] on span "Personalizar etiqueta" at bounding box center [806, 145] width 153 height 23
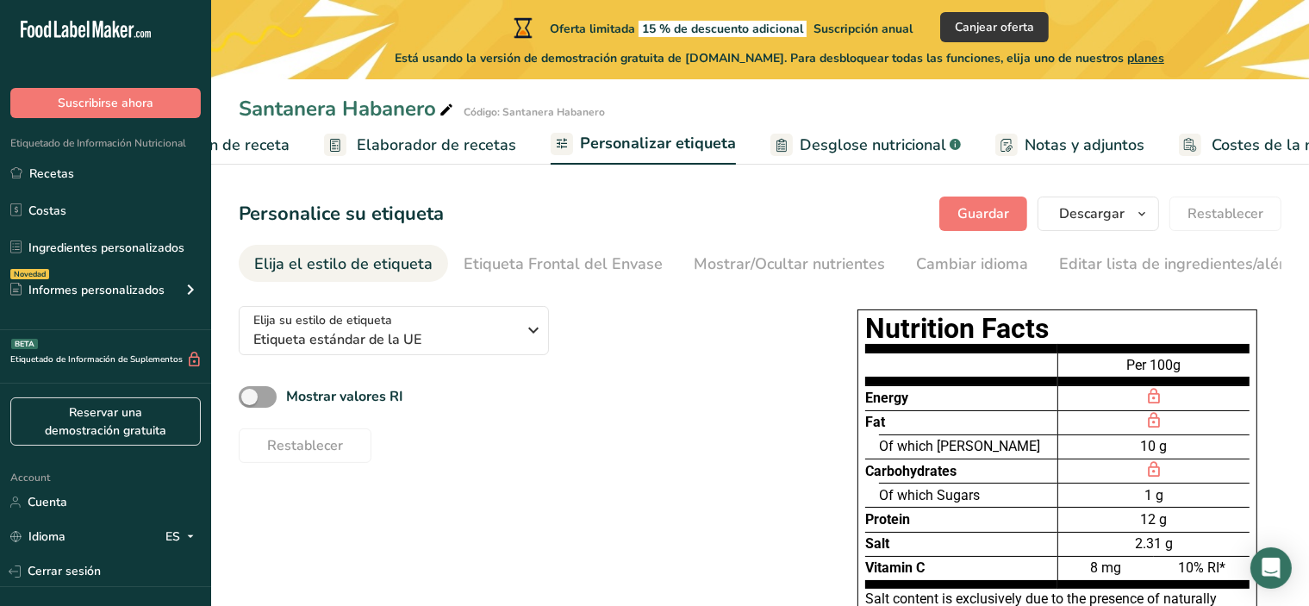
scroll to position [0, 208]
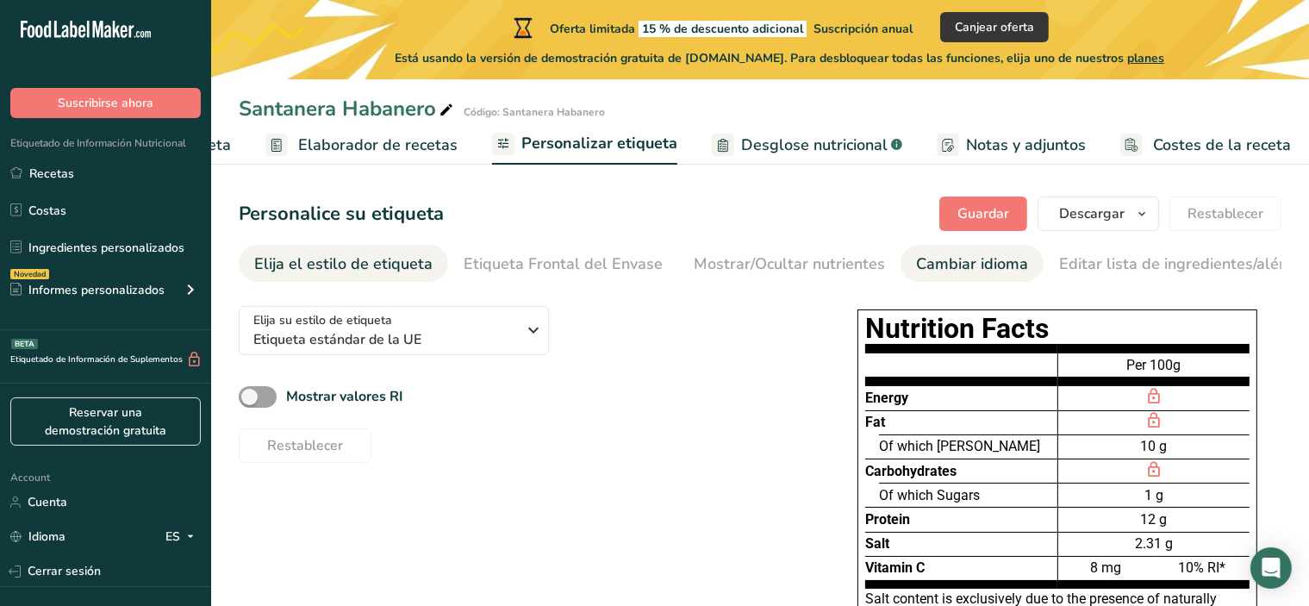
click at [941, 254] on div "Cambiar idioma" at bounding box center [972, 264] width 112 height 23
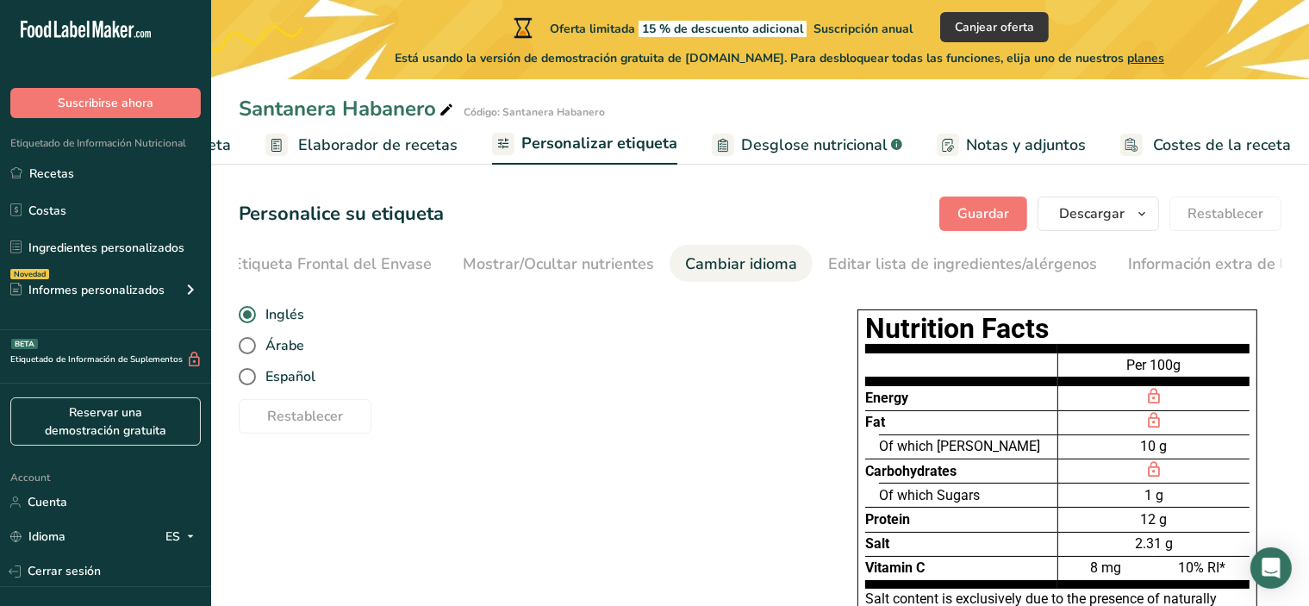
scroll to position [0, 296]
click at [251, 384] on span at bounding box center [247, 376] width 17 height 17
click at [250, 383] on input "Español" at bounding box center [244, 377] width 11 height 11
radio input "true"
radio input "false"
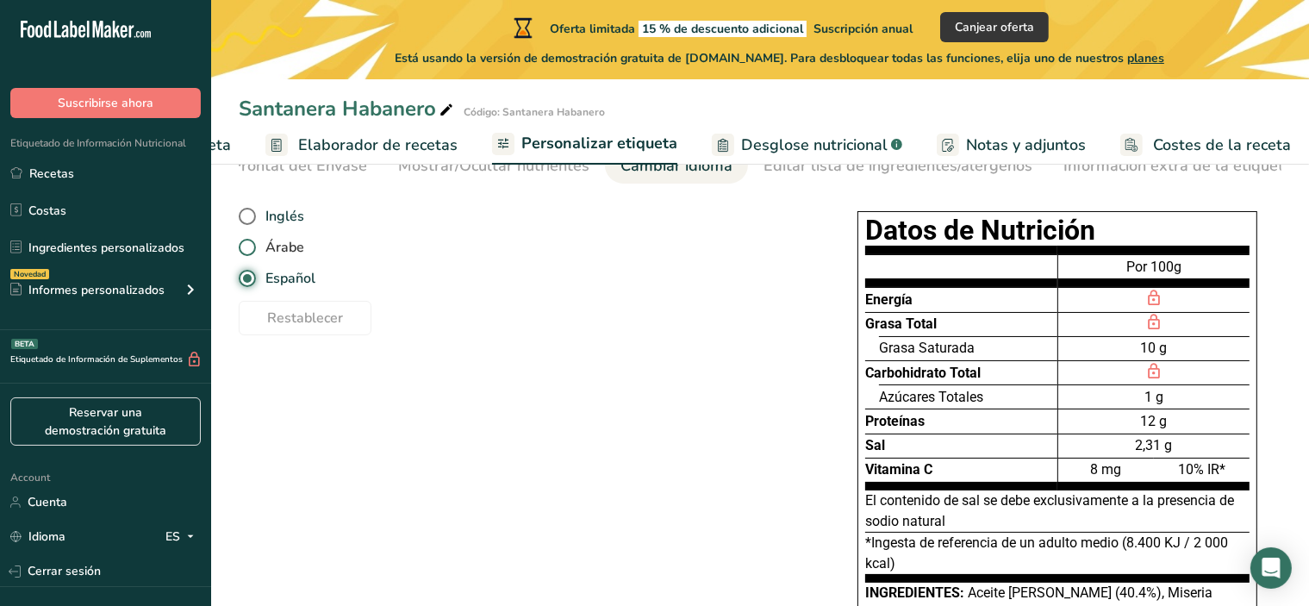
scroll to position [100, 0]
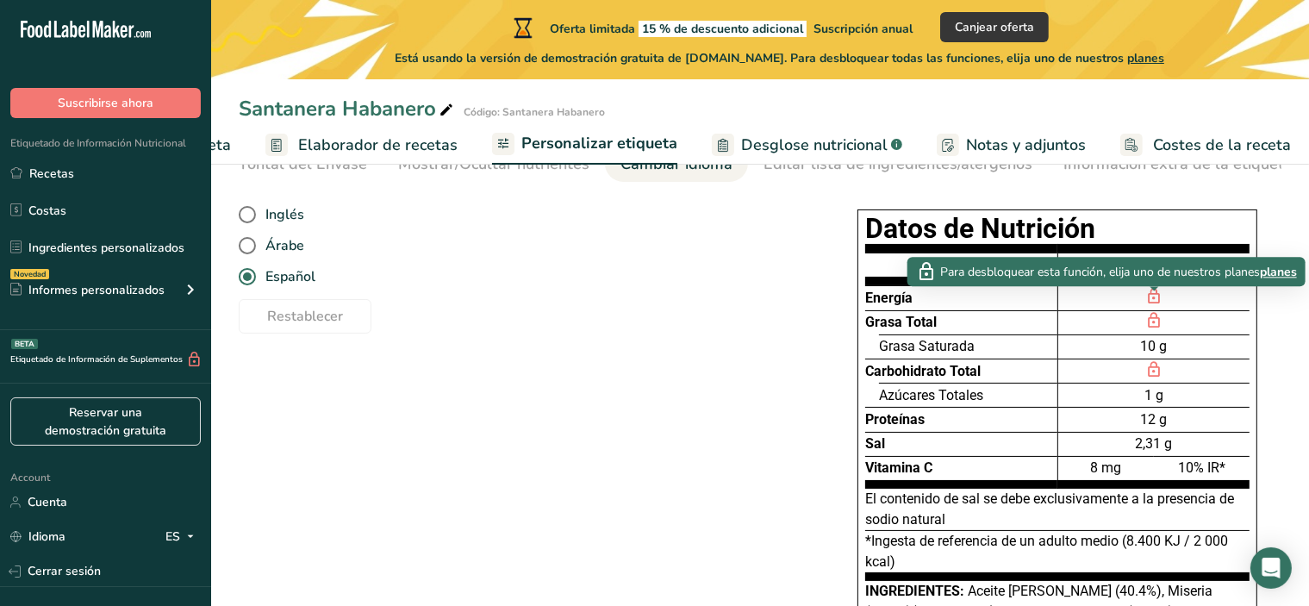
click at [1154, 301] on icon at bounding box center [1154, 296] width 17 height 21
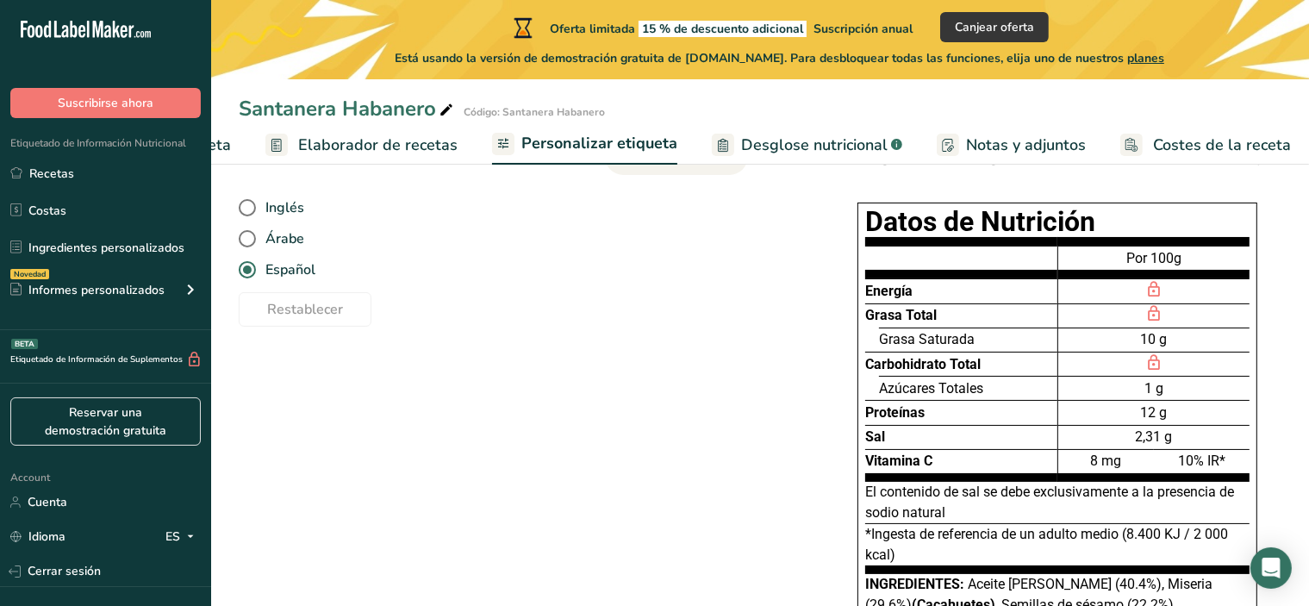
scroll to position [0, 0]
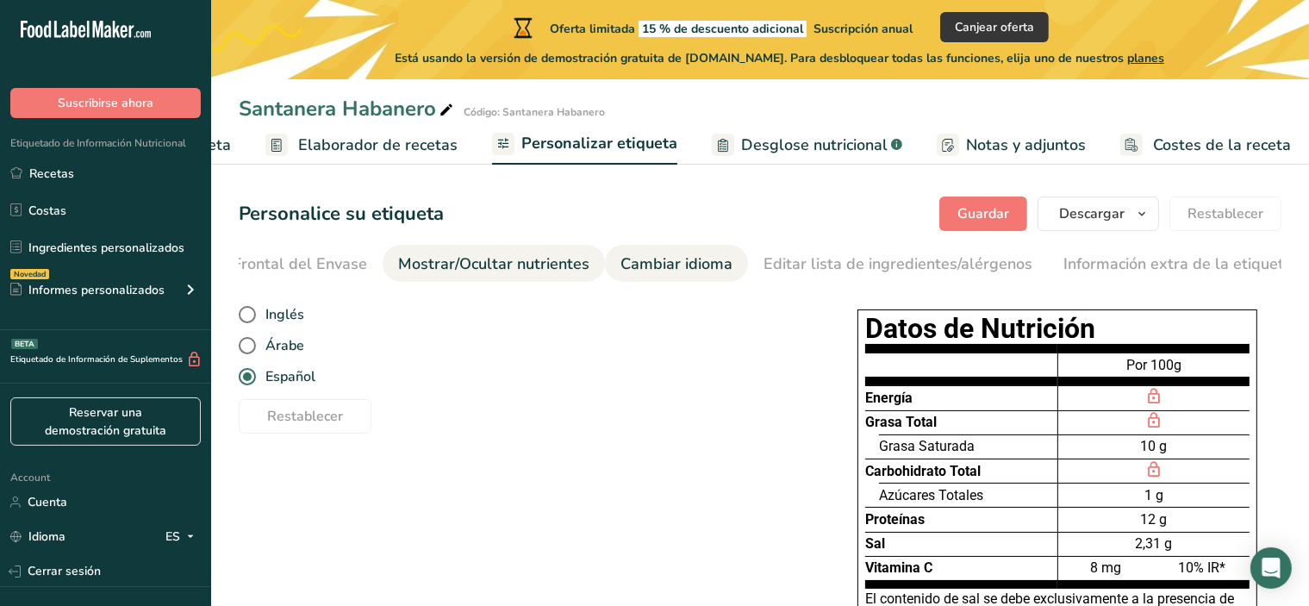
click at [554, 272] on div "Mostrar/Ocultar nutrientes" at bounding box center [493, 264] width 191 height 23
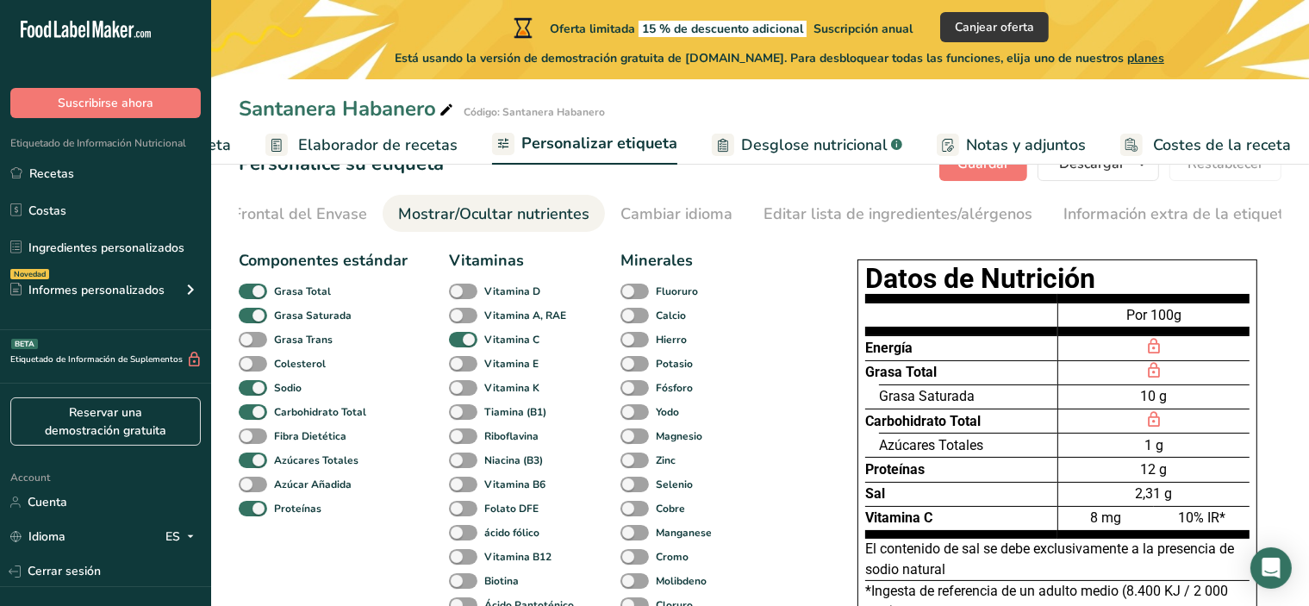
scroll to position [53, 0]
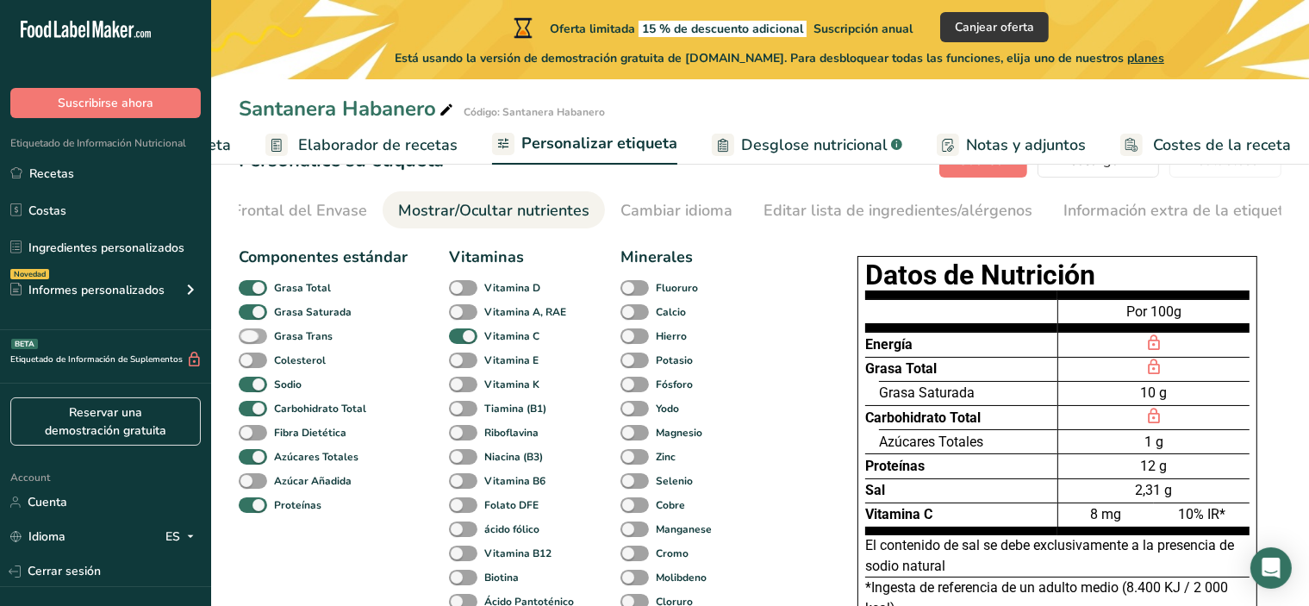
click at [253, 340] on span at bounding box center [253, 336] width 28 height 16
click at [250, 340] on input "Grasa Trans" at bounding box center [244, 335] width 11 height 11
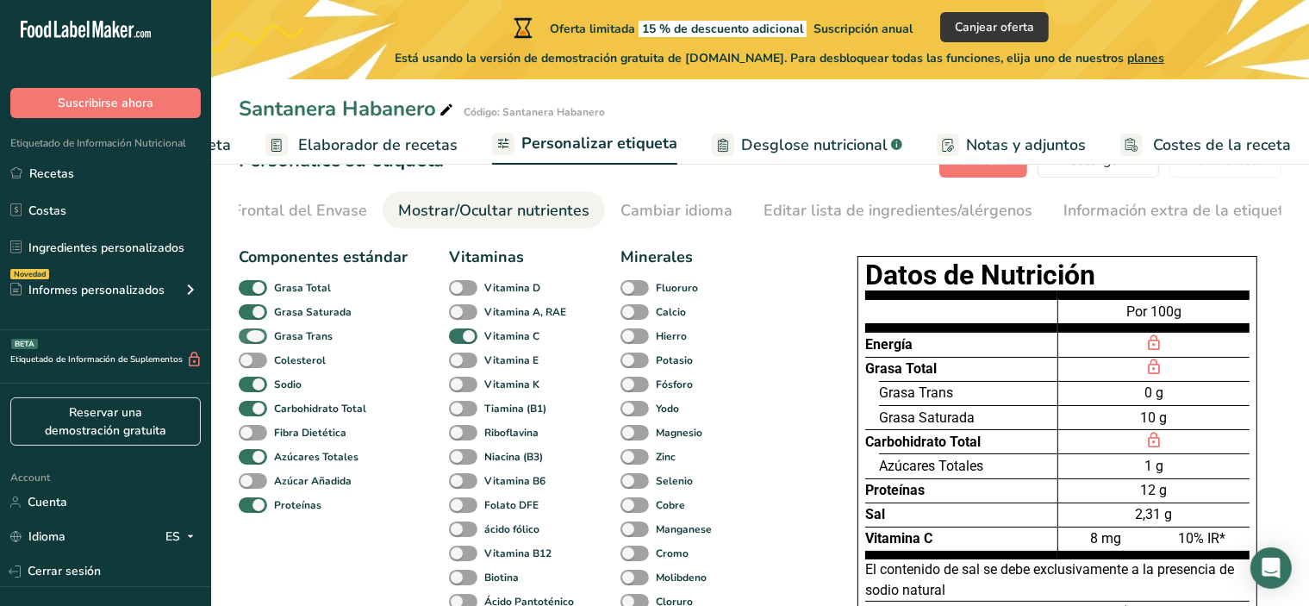
click at [253, 340] on span at bounding box center [253, 336] width 28 height 16
click at [250, 340] on input "Grasa Trans" at bounding box center [244, 335] width 11 height 11
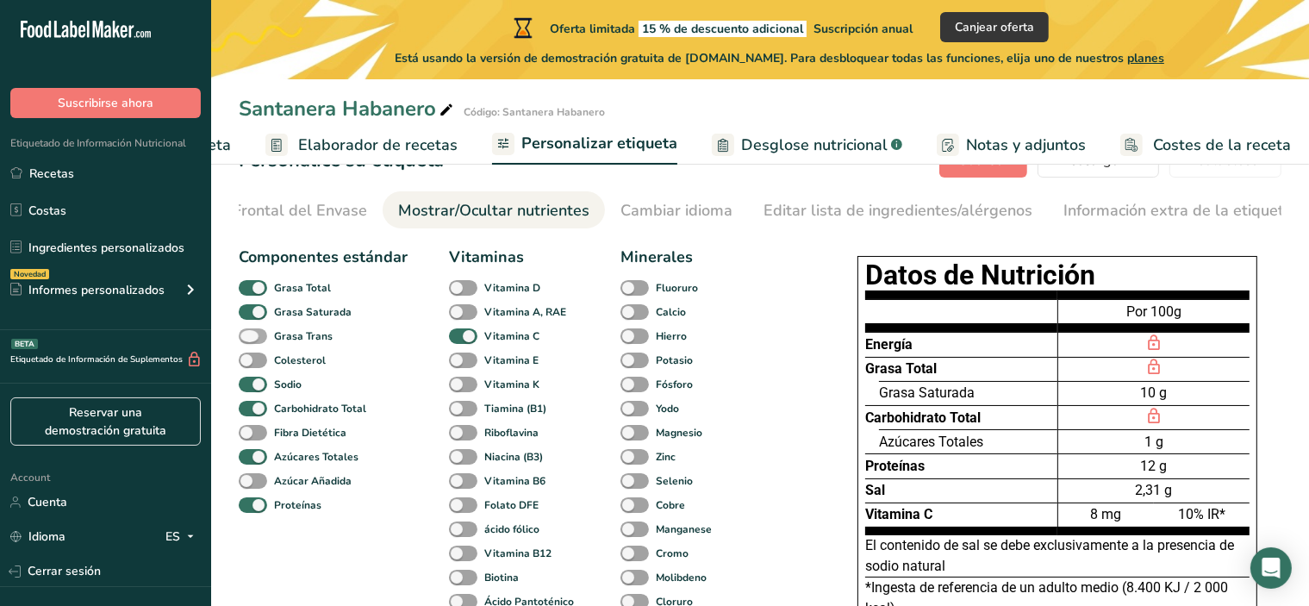
click at [253, 340] on span at bounding box center [253, 336] width 28 height 16
click at [250, 340] on input "Grasa Trans" at bounding box center [244, 335] width 11 height 11
checkbox input "true"
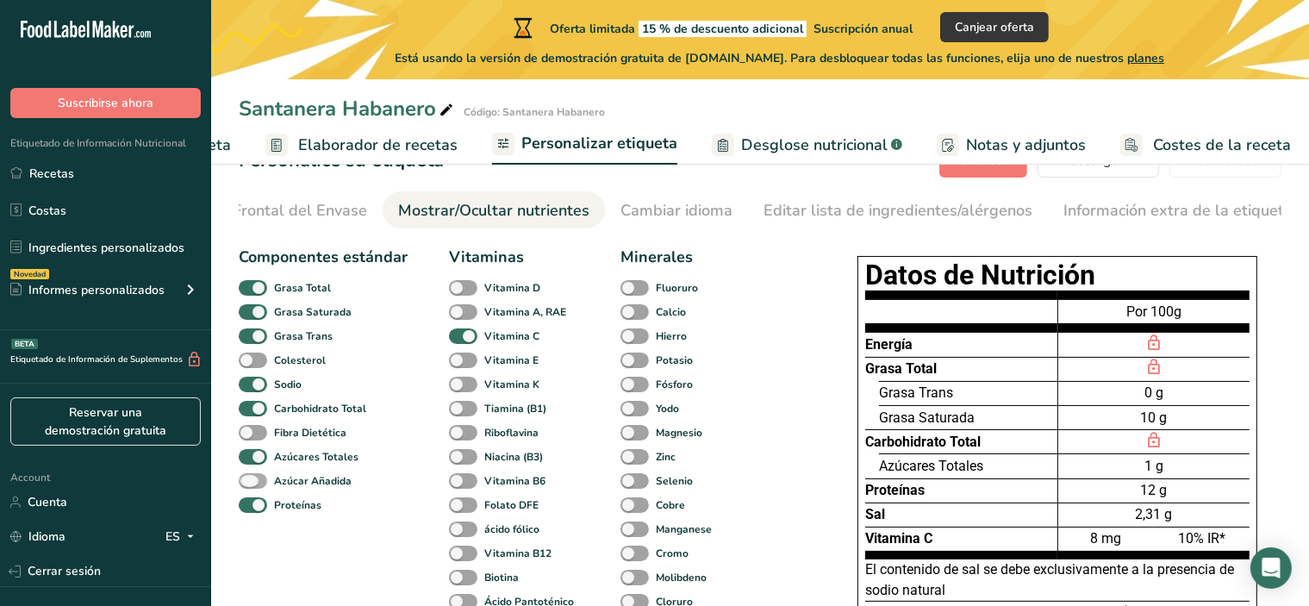
click at [262, 483] on span at bounding box center [253, 481] width 28 height 16
click at [250, 483] on input "Azúcar Añadida" at bounding box center [244, 480] width 11 height 11
checkbox input "true"
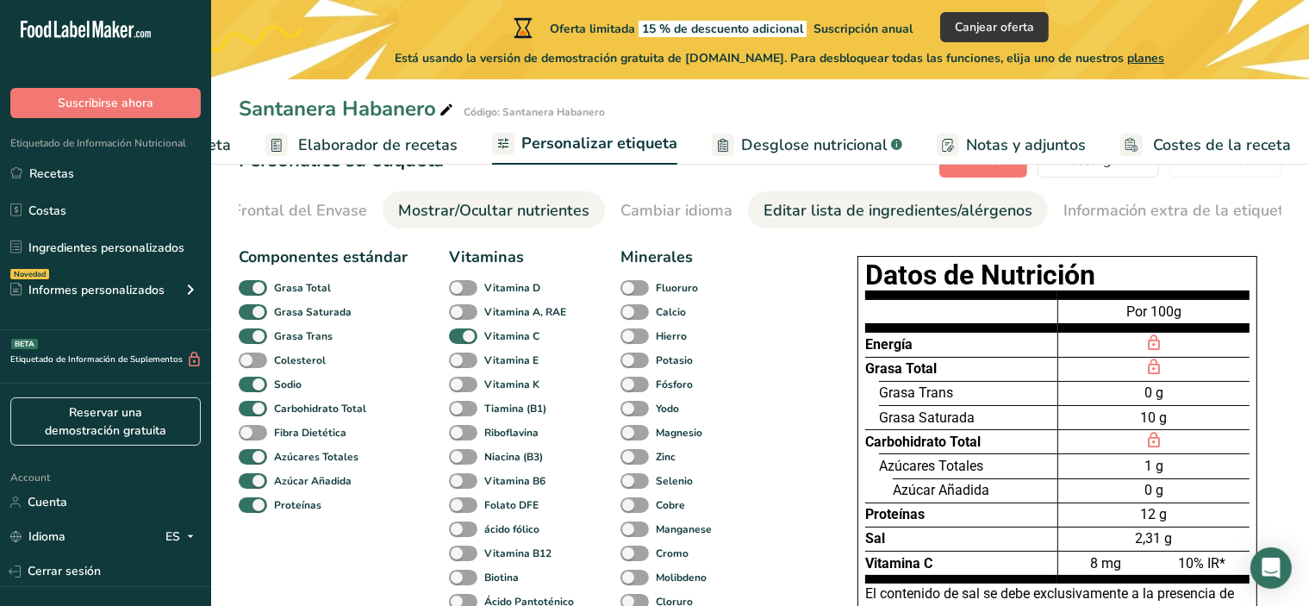
click at [878, 203] on div "Editar lista de ingredientes/alérgenos" at bounding box center [898, 210] width 269 height 23
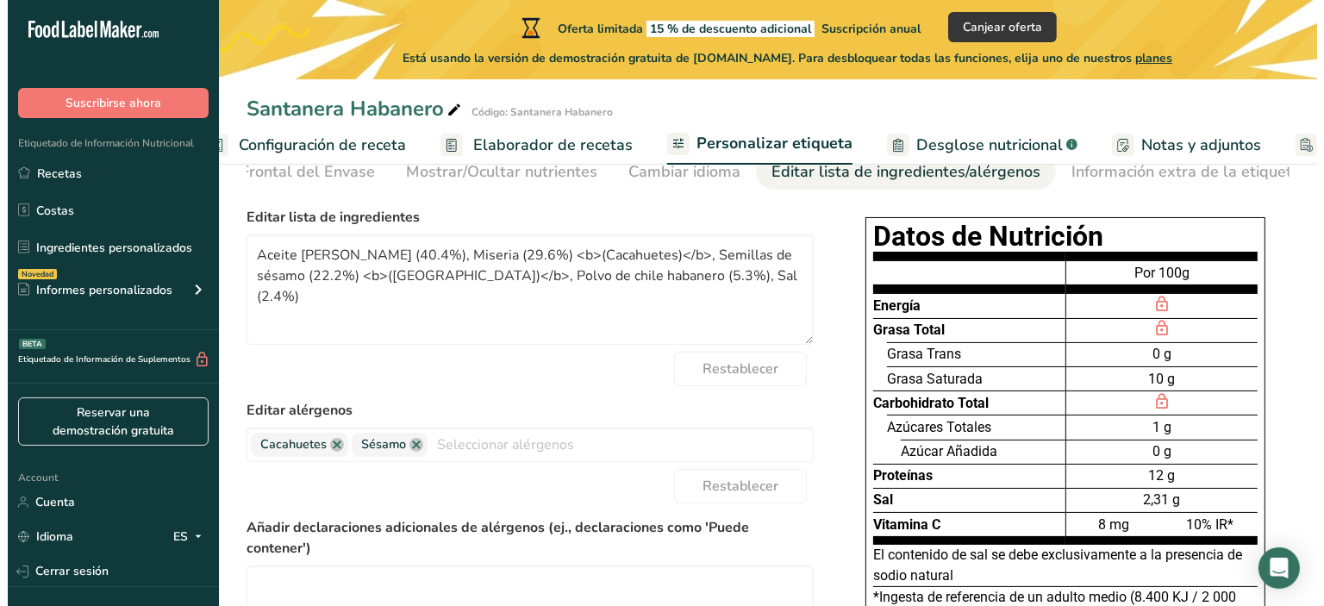
scroll to position [0, 0]
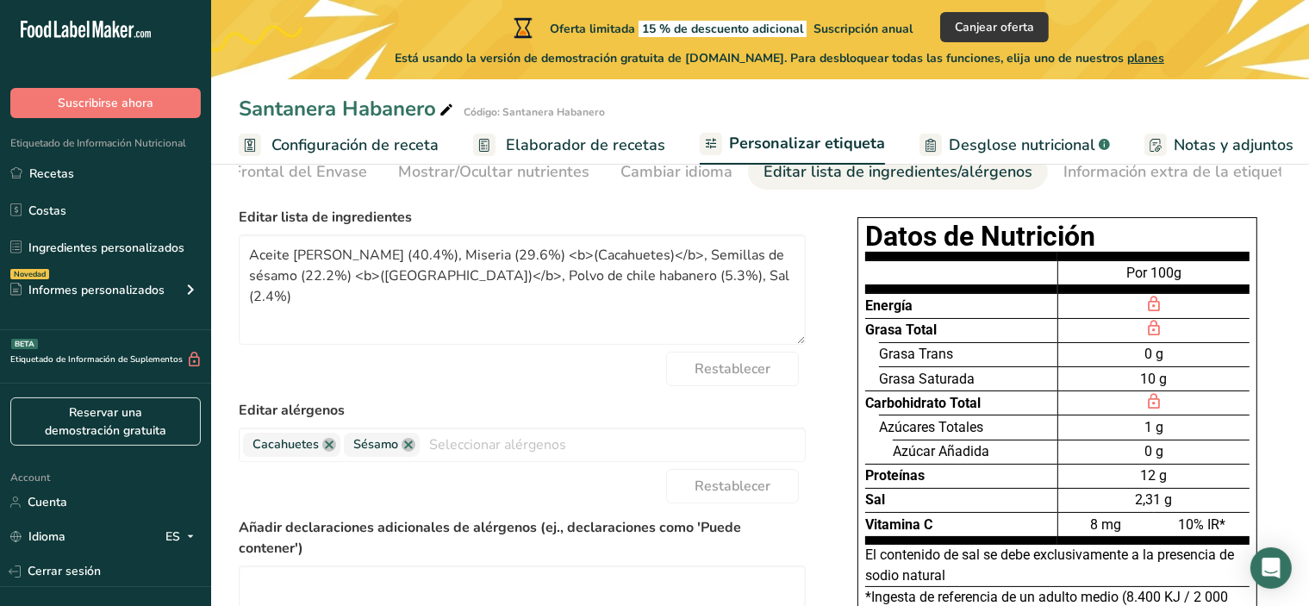
click at [353, 151] on span "Configuración de receta" at bounding box center [355, 145] width 167 height 23
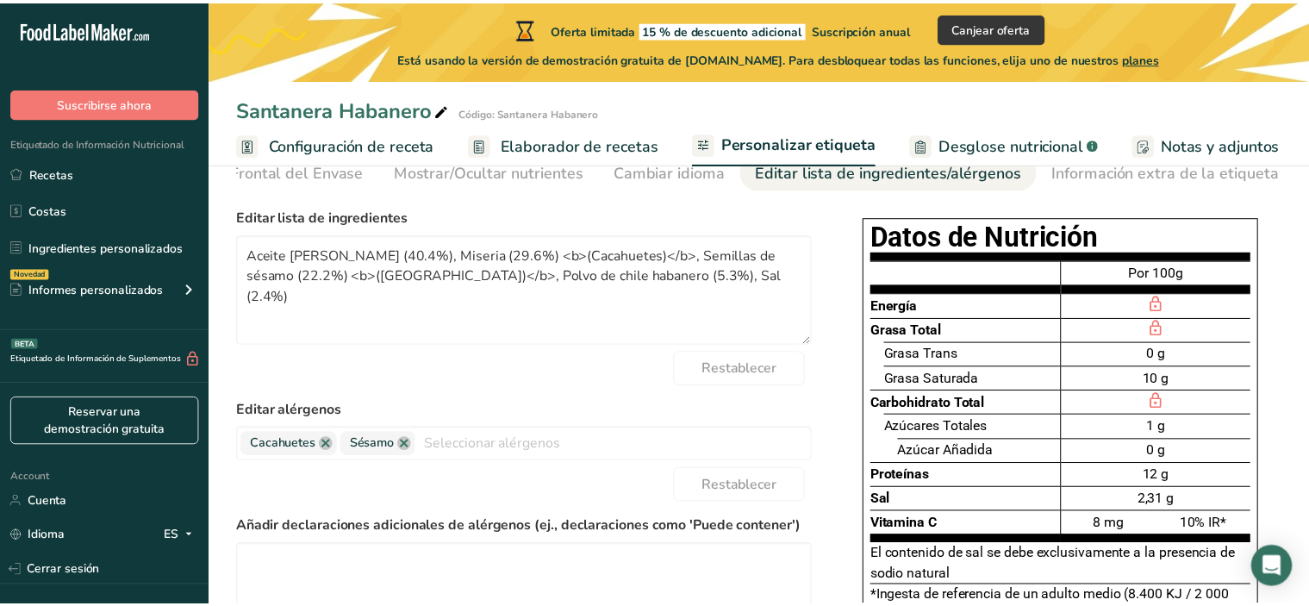
scroll to position [0, 5]
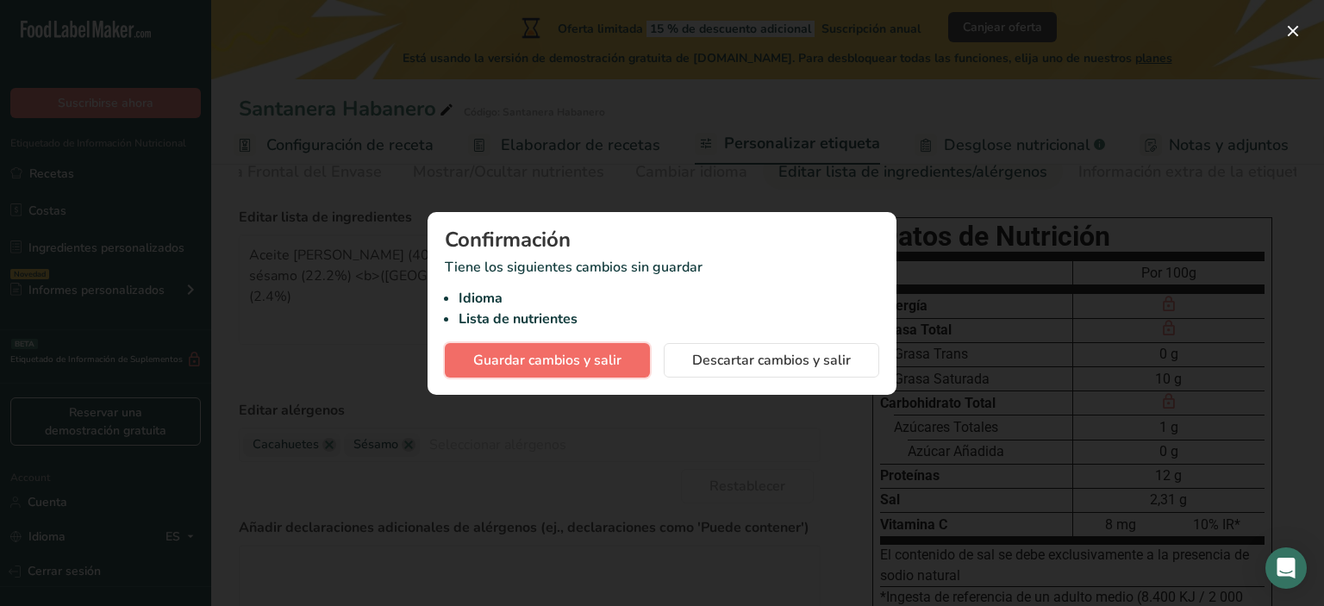
click at [580, 363] on span "Guardar cambios y salir" at bounding box center [547, 360] width 148 height 21
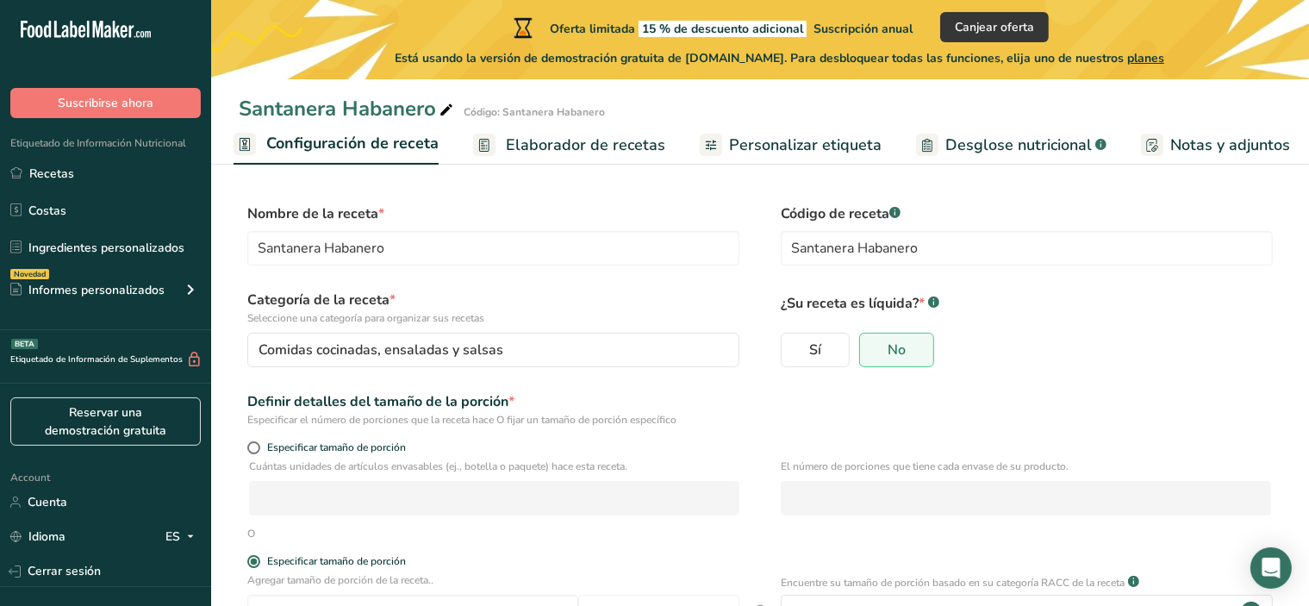
click at [511, 150] on span "Elaborador de recetas" at bounding box center [585, 145] width 159 height 23
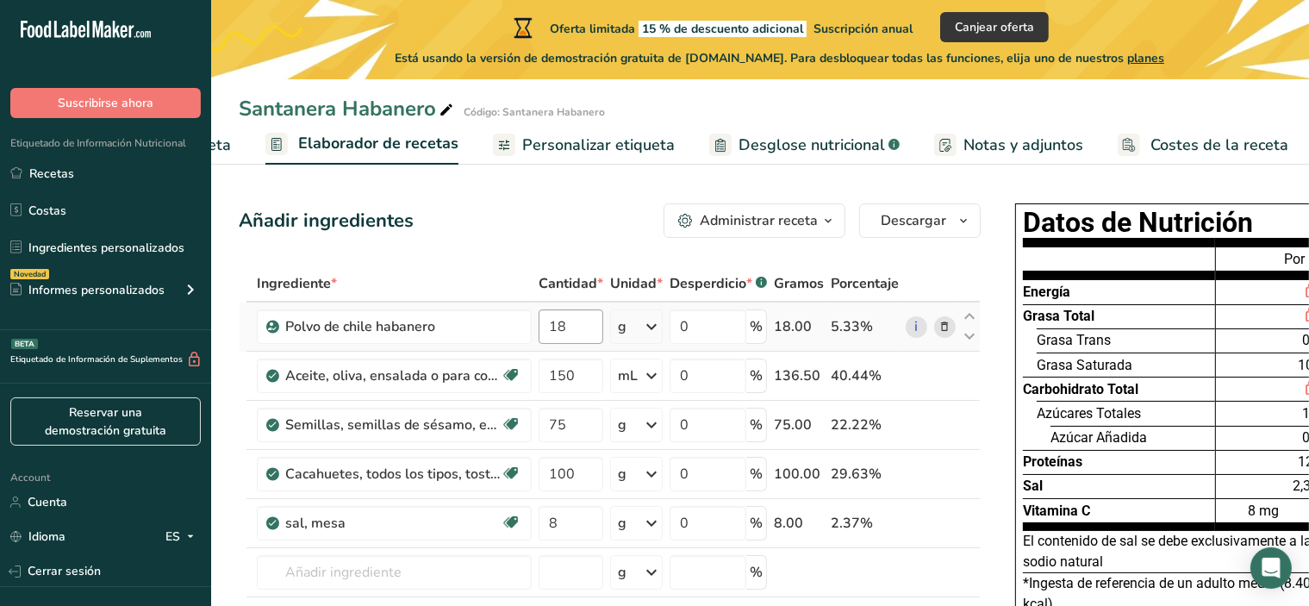
scroll to position [0, 128]
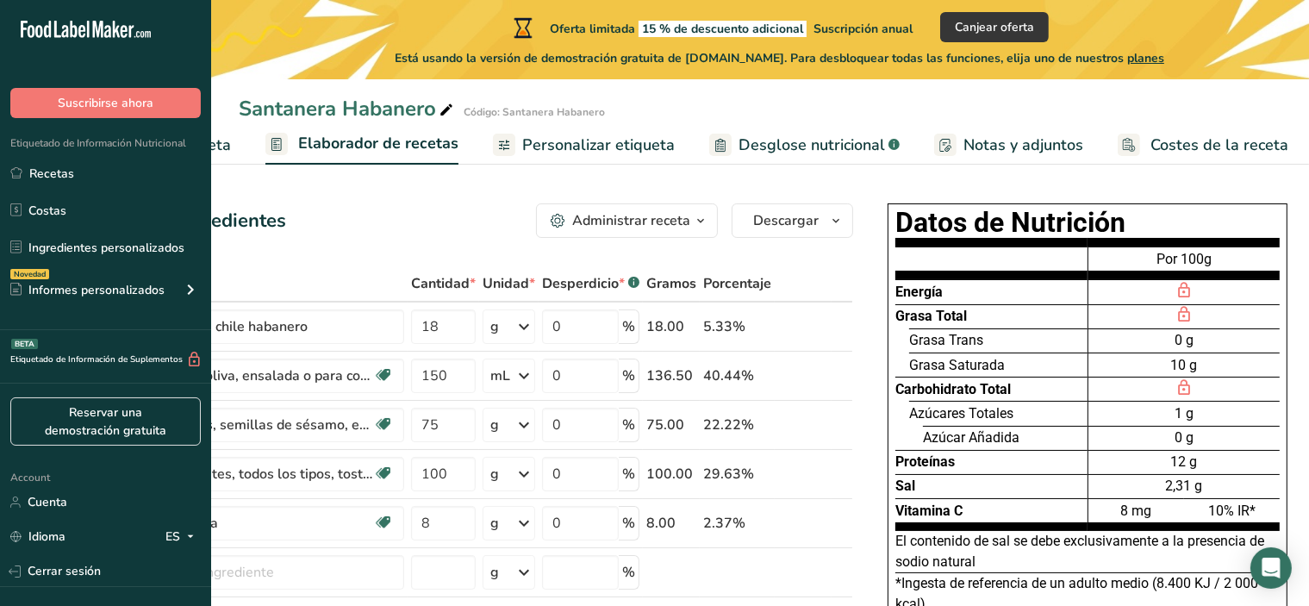
click at [634, 151] on span "Personalizar etiqueta" at bounding box center [598, 145] width 153 height 23
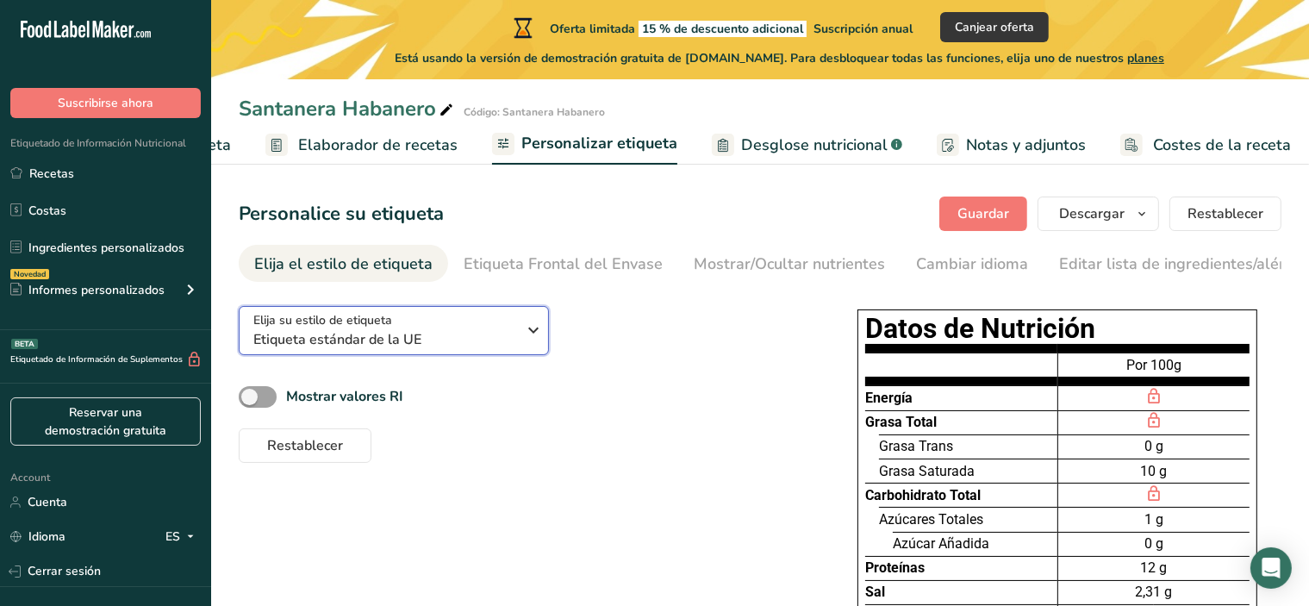
click at [528, 341] on icon "button" at bounding box center [533, 330] width 21 height 31
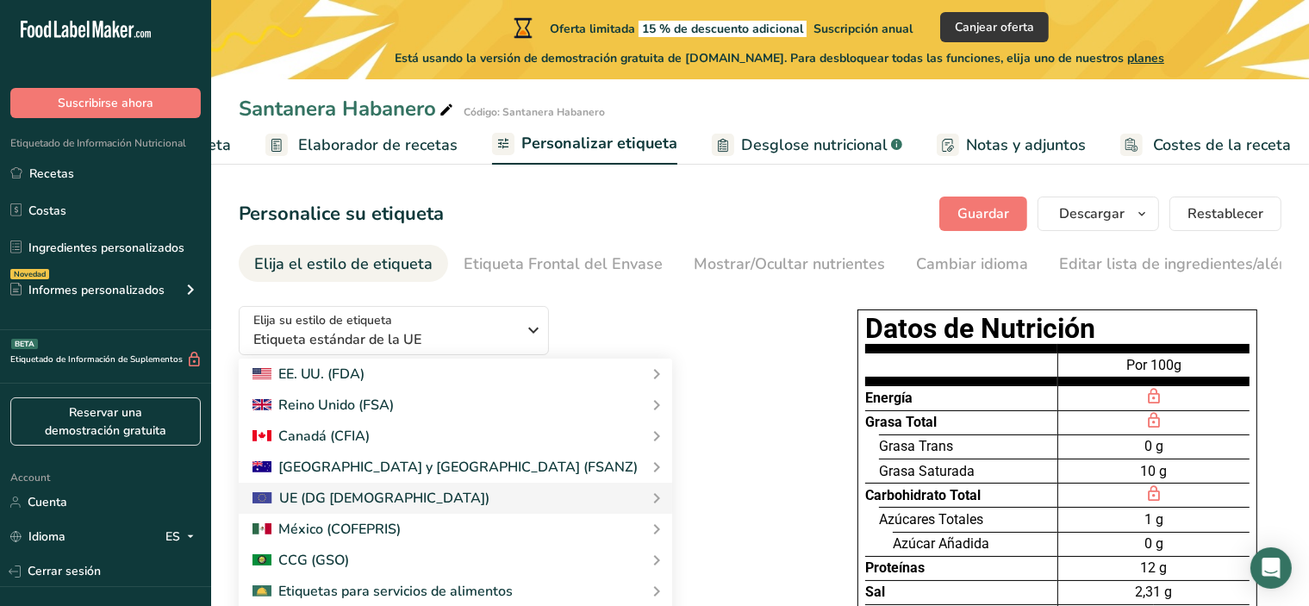
click at [610, 355] on div "Elija su estilo de etiqueta Etiqueta estándar de la UE [GEOGRAPHIC_DATA]. (FDA)…" at bounding box center [522, 377] width 567 height 171
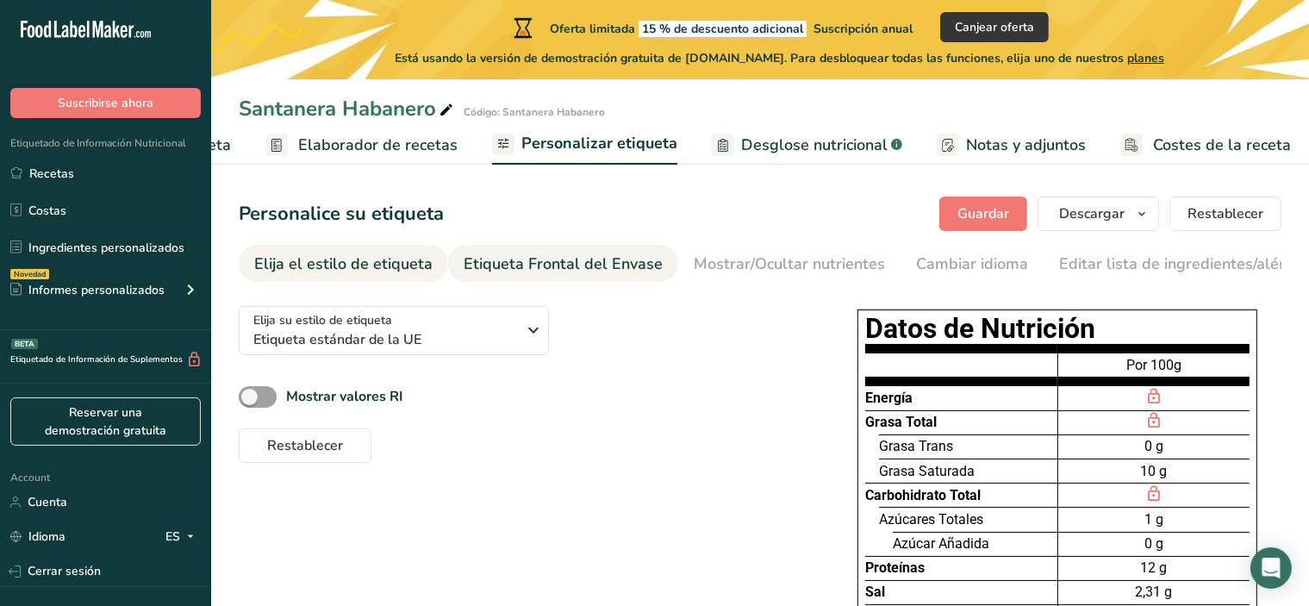
click at [562, 273] on div "Etiqueta Frontal del Envase" at bounding box center [563, 264] width 199 height 23
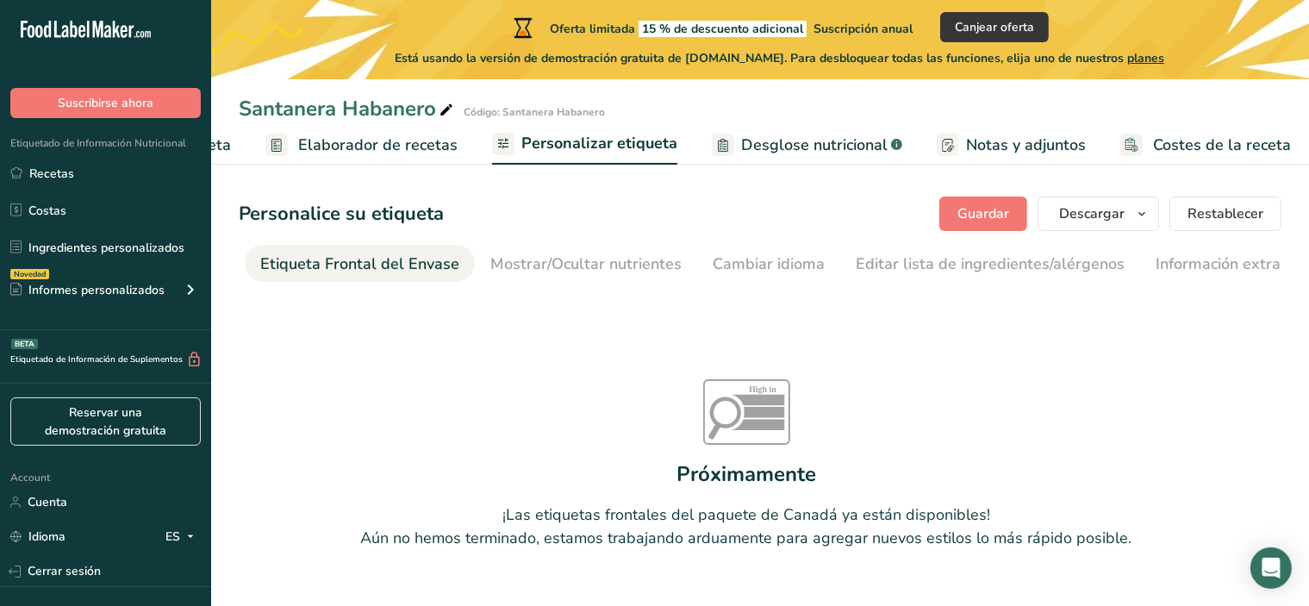
scroll to position [0, 204]
click at [717, 258] on div "Cambiar idioma" at bounding box center [768, 264] width 112 height 23
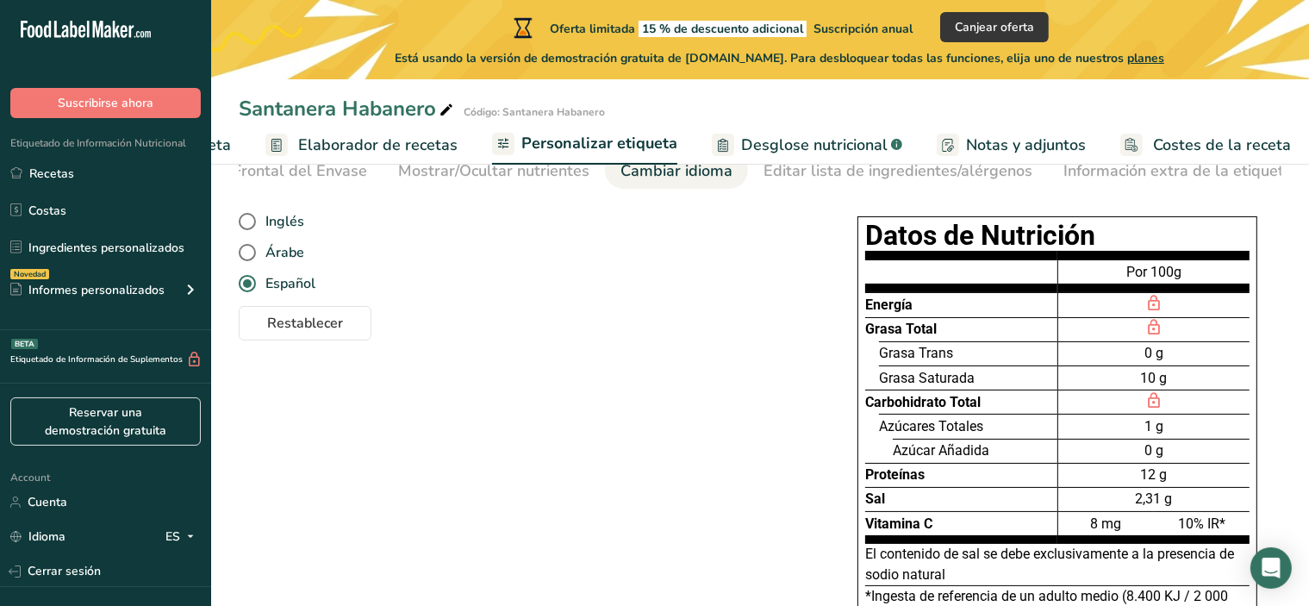
scroll to position [84, 0]
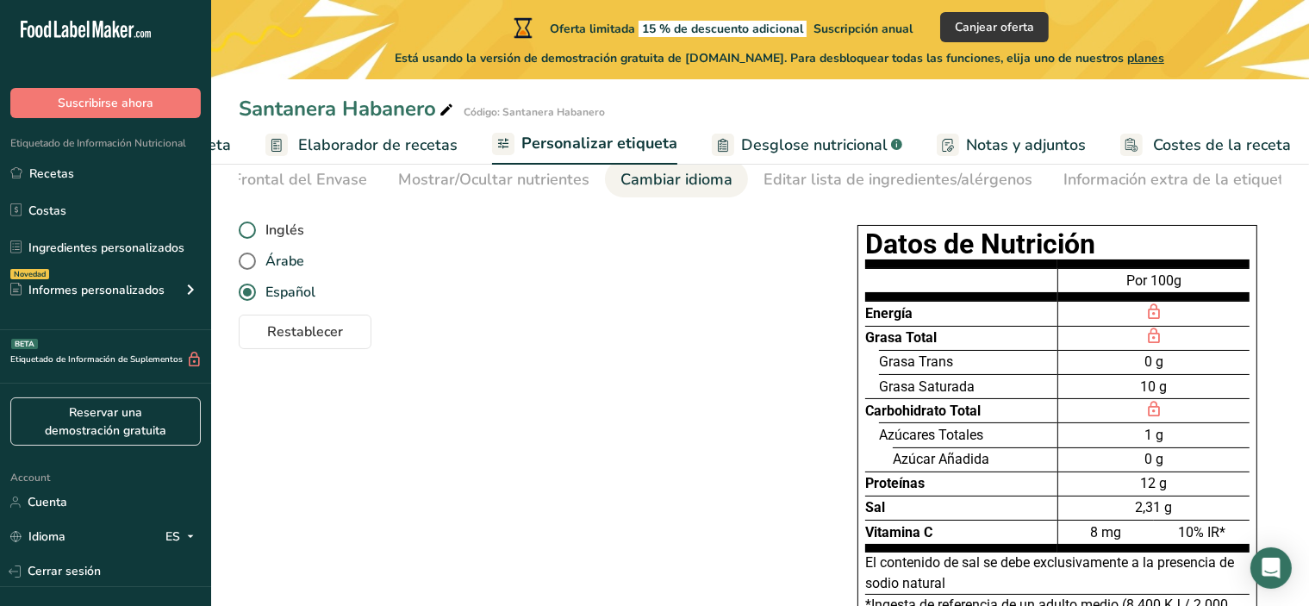
click at [272, 236] on span "Inglés" at bounding box center [280, 230] width 48 height 17
click at [250, 236] on input "Inglés" at bounding box center [244, 230] width 11 height 11
radio input "true"
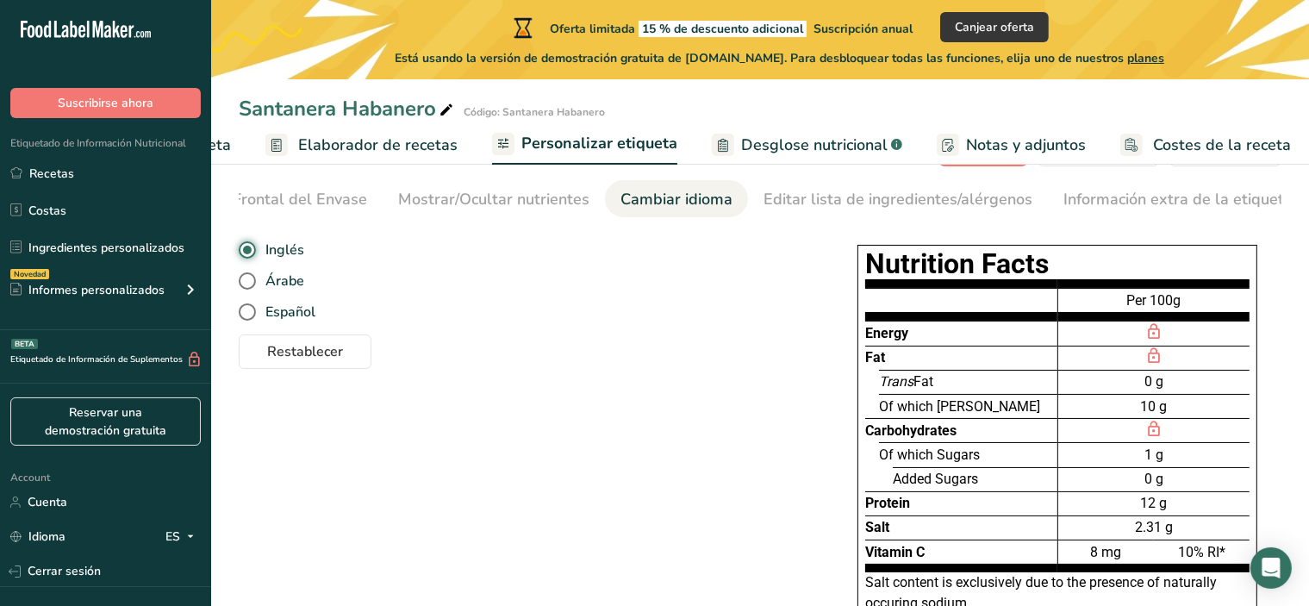
scroll to position [63, 0]
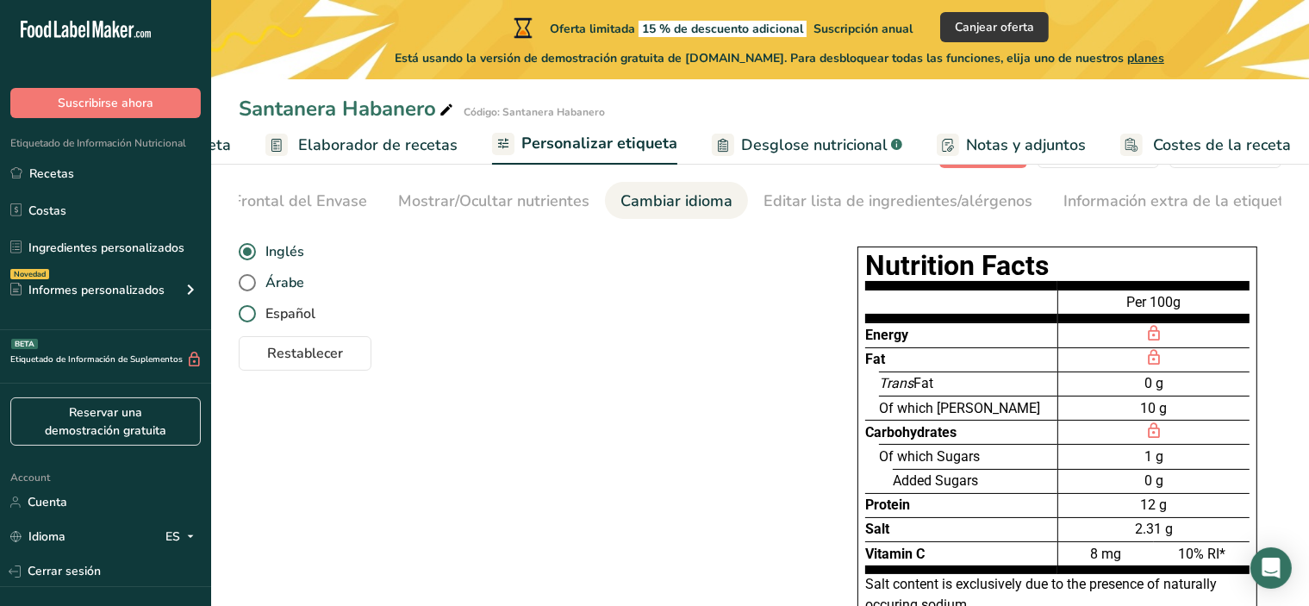
click at [280, 311] on span "Español" at bounding box center [285, 313] width 59 height 17
click at [250, 311] on input "Español" at bounding box center [244, 314] width 11 height 11
radio input "true"
radio input "false"
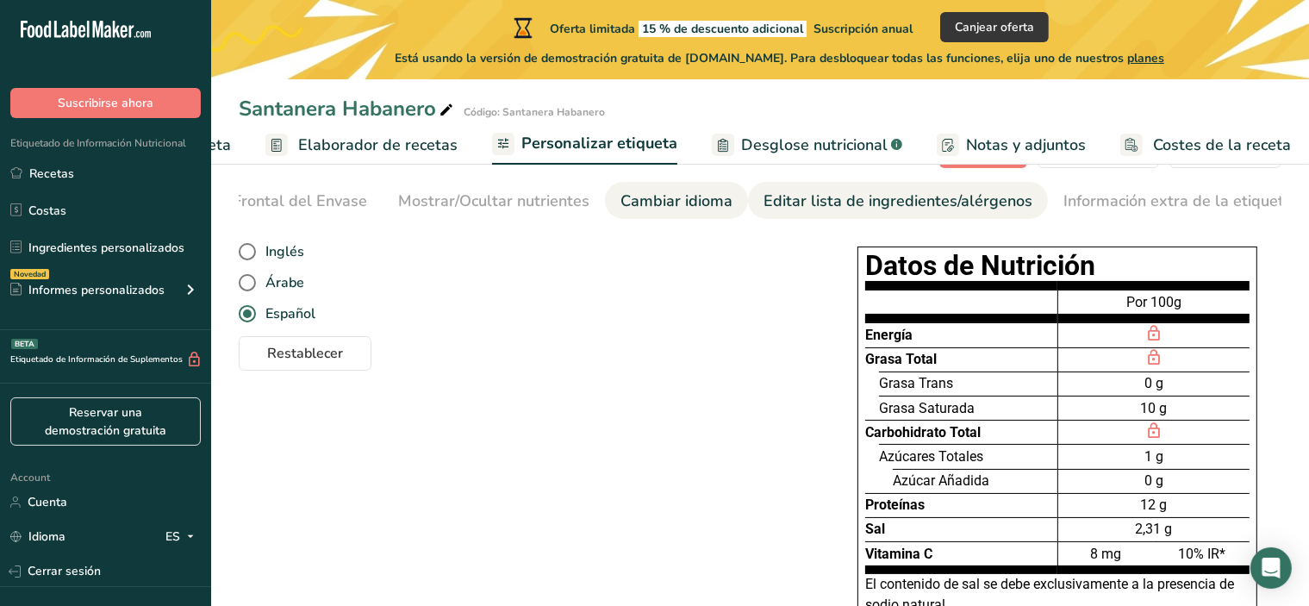
click at [800, 206] on div "Editar lista de ingredientes/alérgenos" at bounding box center [898, 201] width 269 height 23
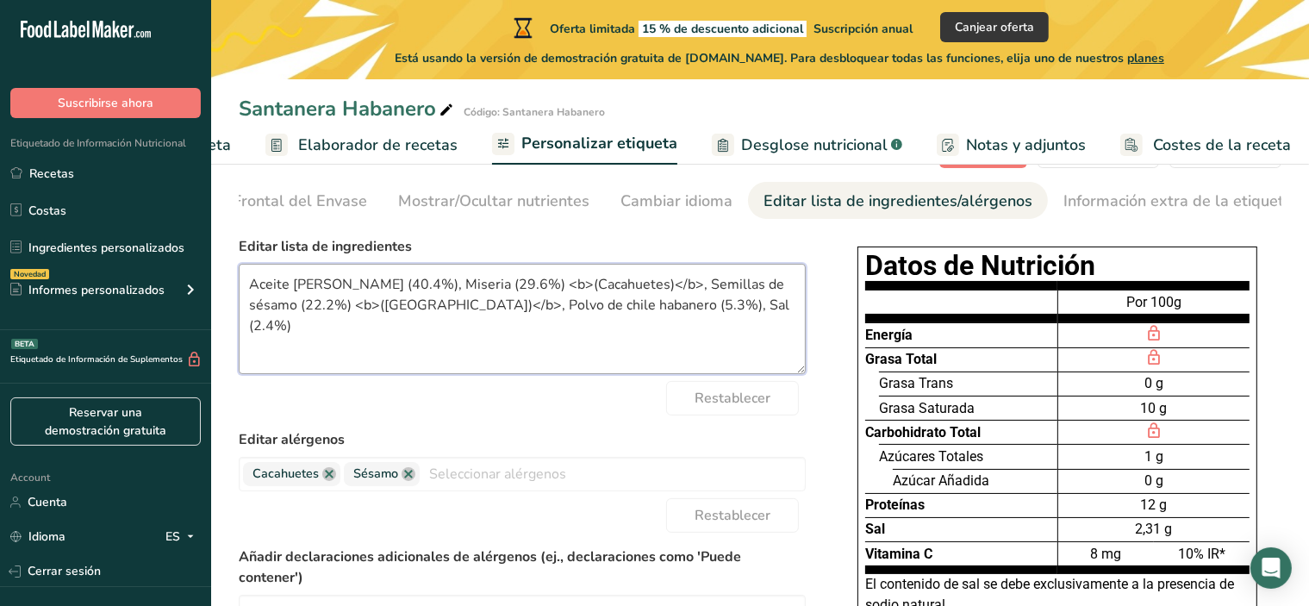
drag, startPoint x: 603, startPoint y: 290, endPoint x: 565, endPoint y: 290, distance: 37.1
click at [565, 290] on textarea "Aceite [PERSON_NAME] (40.4%), Miseria (29.6%) <b>(Cacahuetes)</b>, Semillas de …" at bounding box center [522, 319] width 567 height 110
click at [441, 290] on textarea "Aceite [PERSON_NAME] (40.4%), Miseria (29.6%) <b>(Cacahuetes)</b>, Semillas de …" at bounding box center [522, 319] width 567 height 110
type textarea "Aceite [PERSON_NAME] (40.4%), Cacahuetes (29.6%) <b>(Cacahuetes)</b>, Semillas …"
click at [508, 419] on form "Editar lista de ingredientes Aceite [PERSON_NAME] (40.4%), Cacahuetes (29.6%) <…" at bounding box center [522, 529] width 567 height 587
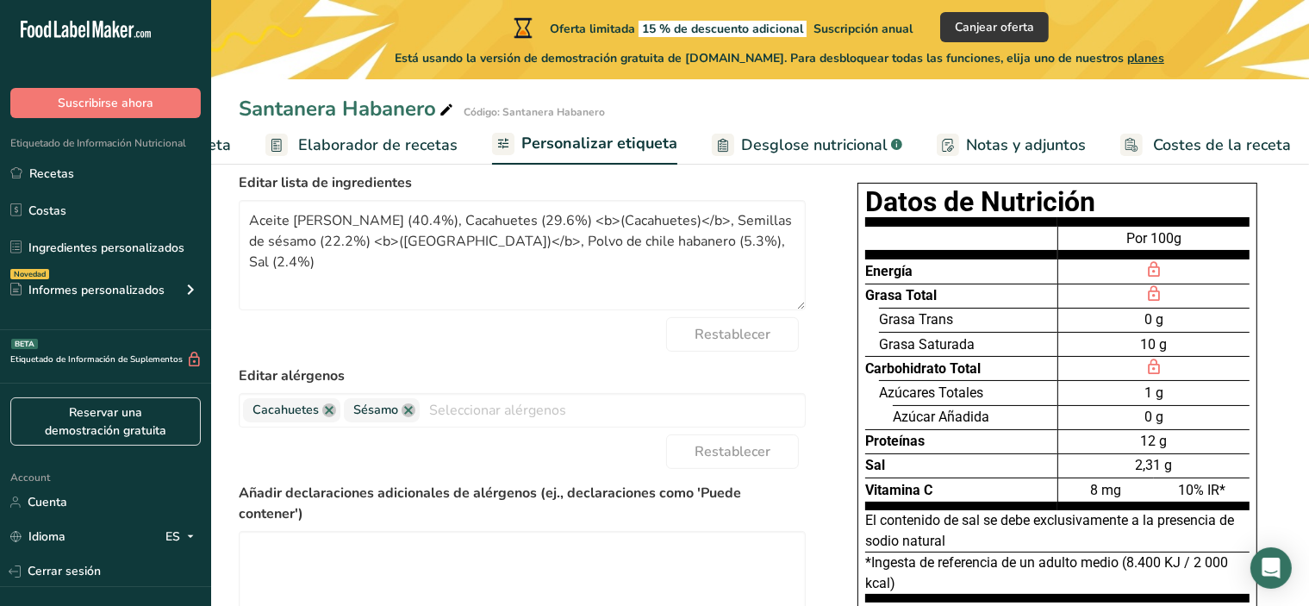
scroll to position [48, 0]
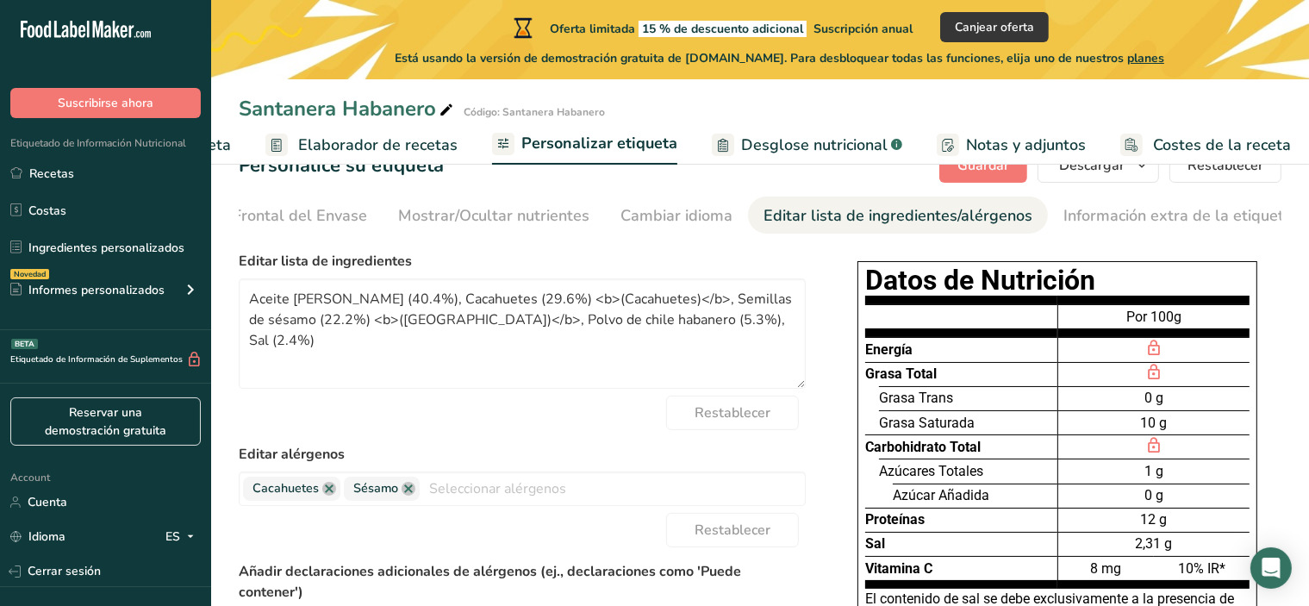
click at [614, 272] on label "Editar lista de ingredientes" at bounding box center [522, 261] width 567 height 21
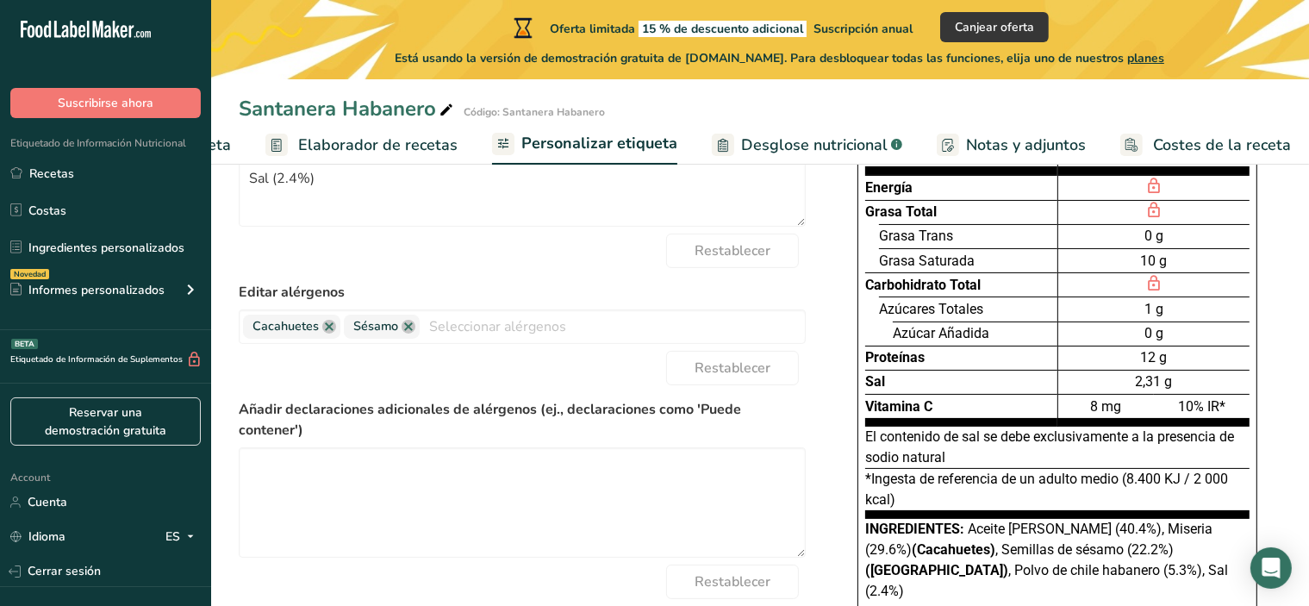
scroll to position [0, 0]
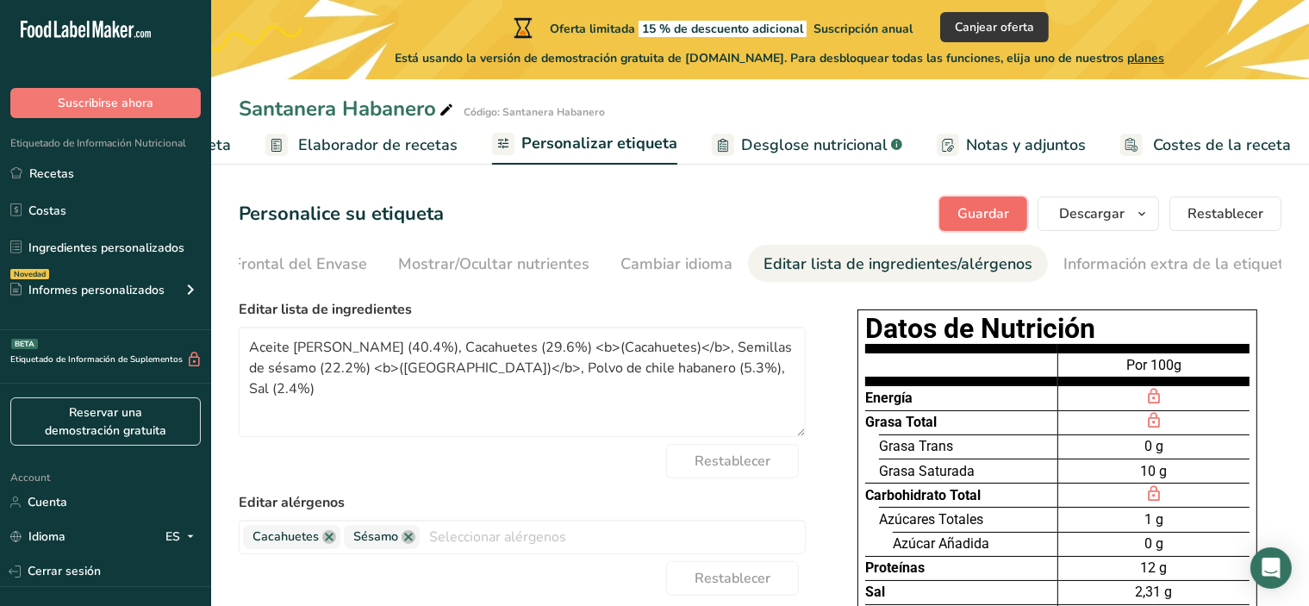
click at [983, 209] on span "Guardar" at bounding box center [984, 213] width 52 height 21
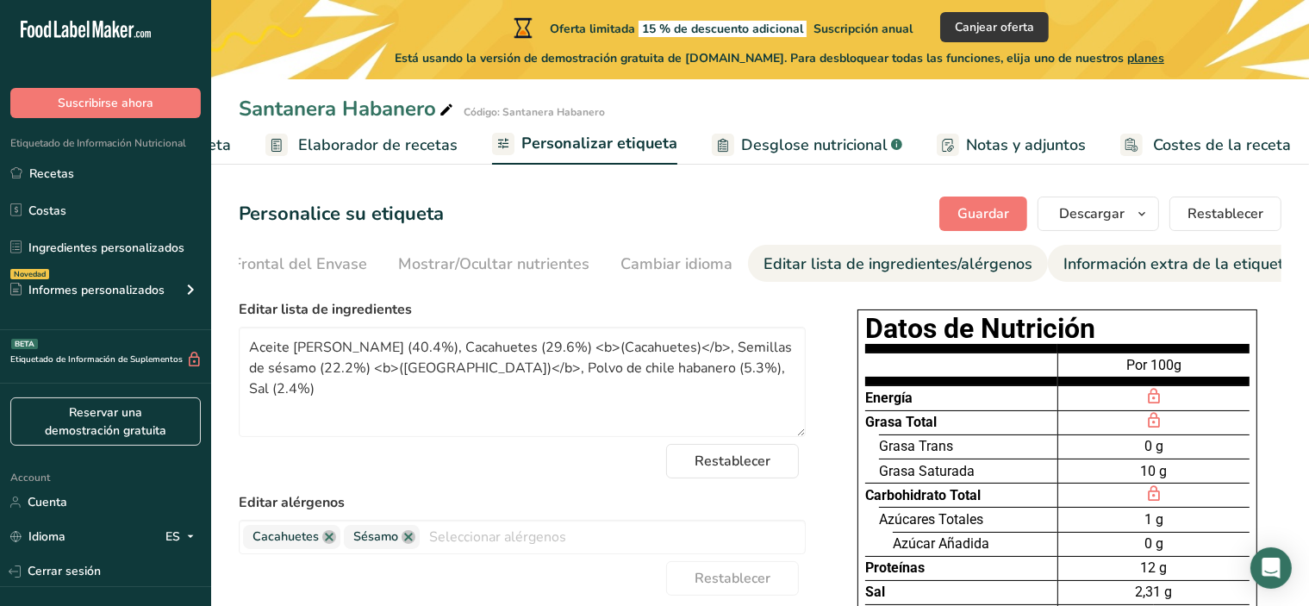
click at [1086, 265] on div "Información extra de la etiqueta" at bounding box center [1178, 264] width 229 height 23
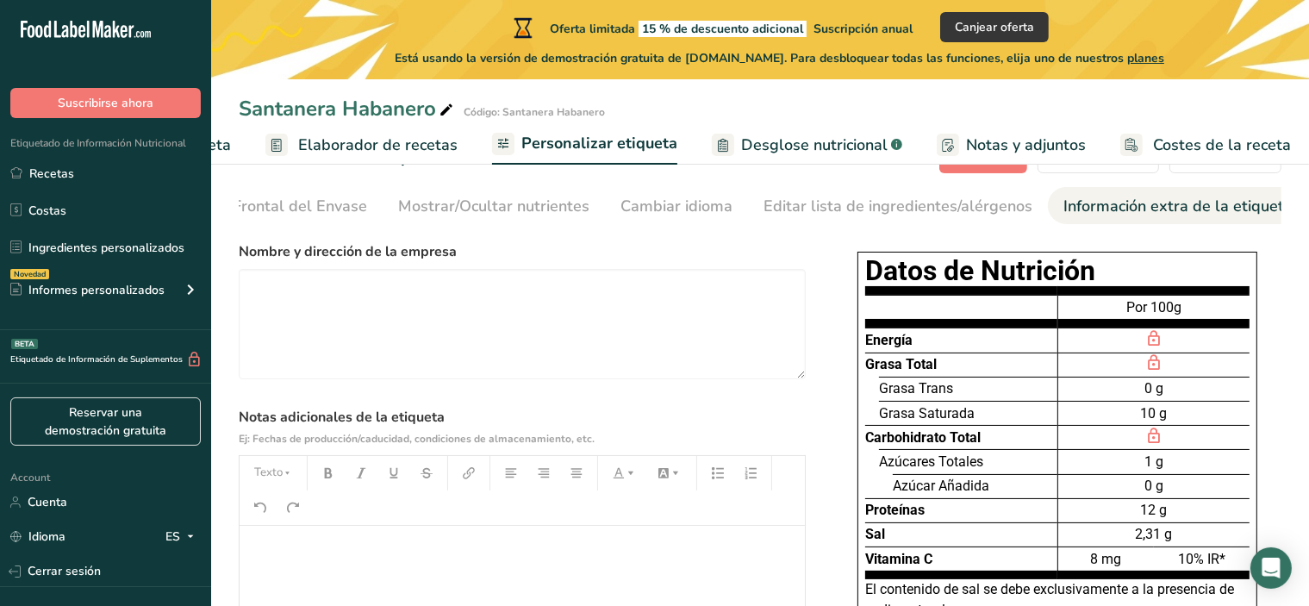
scroll to position [50, 0]
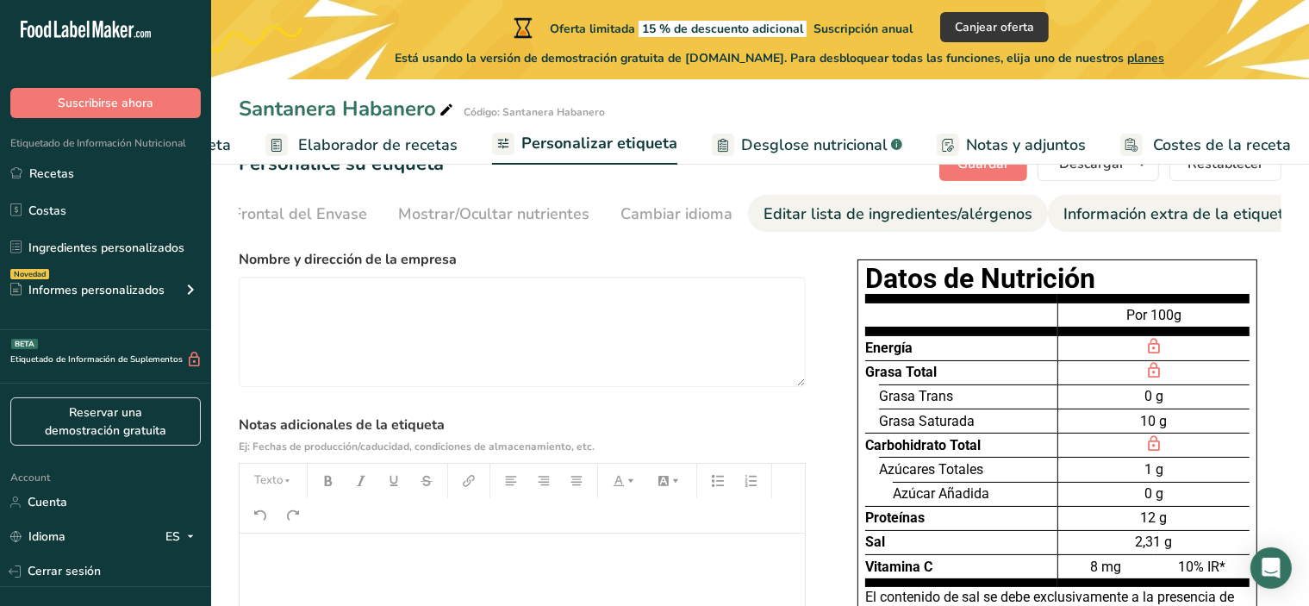
click at [928, 215] on div "Editar lista de ingredientes/alérgenos" at bounding box center [898, 214] width 269 height 23
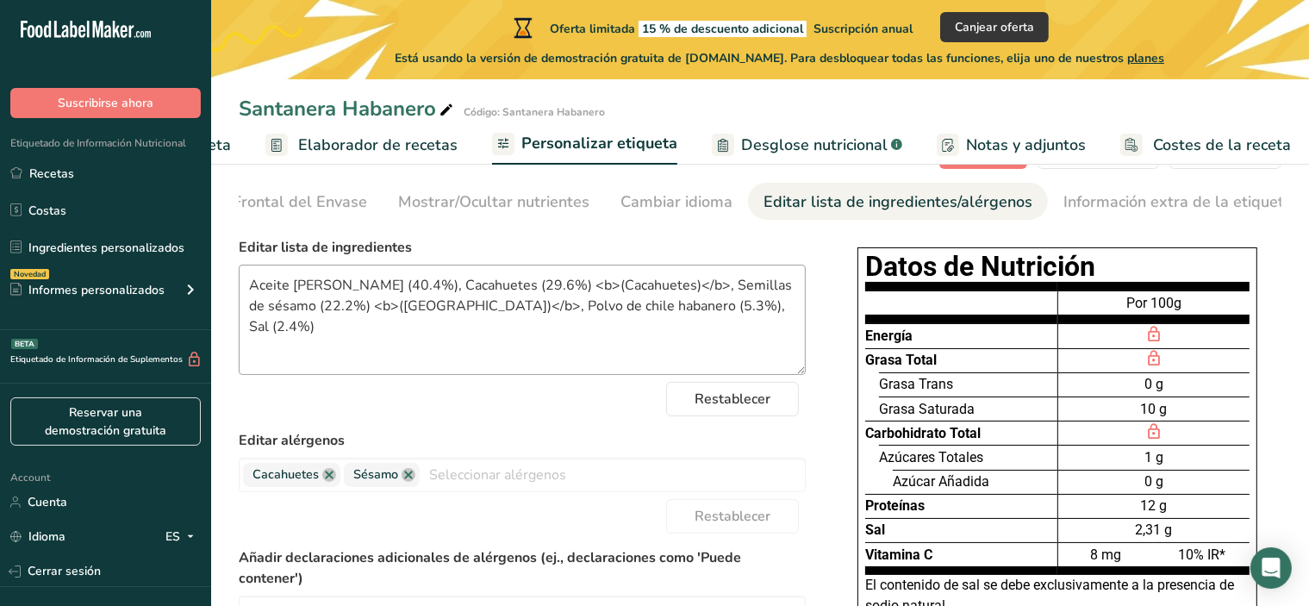
scroll to position [55, 0]
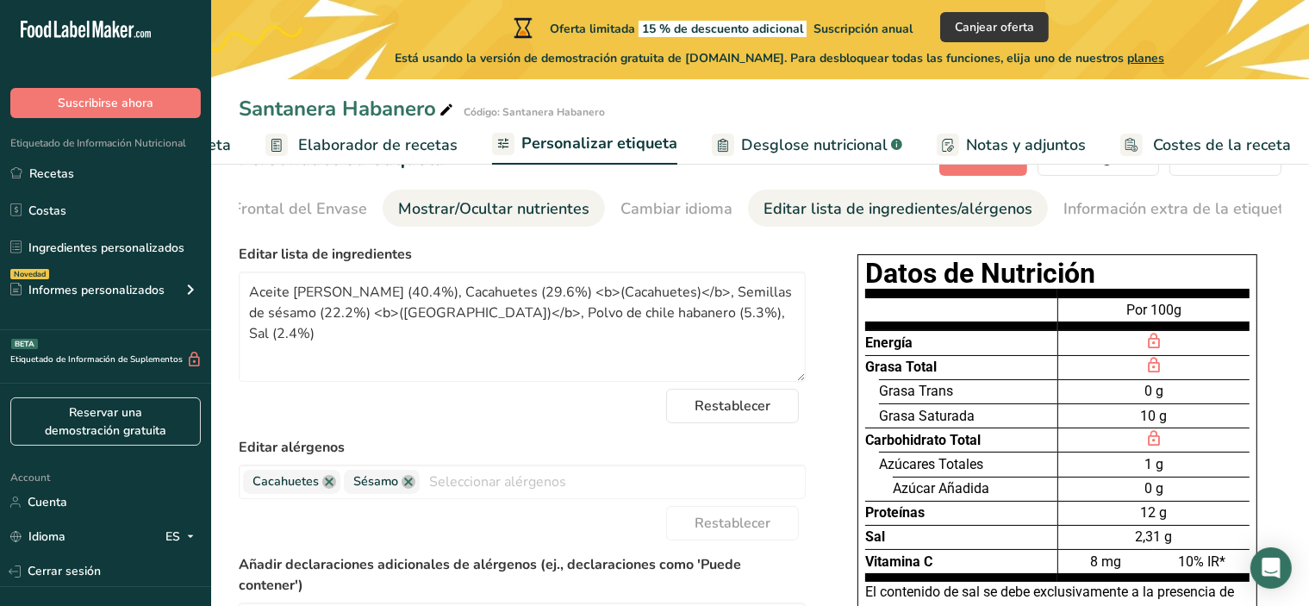
click at [512, 217] on div "Mostrar/Ocultar nutrientes" at bounding box center [493, 208] width 191 height 23
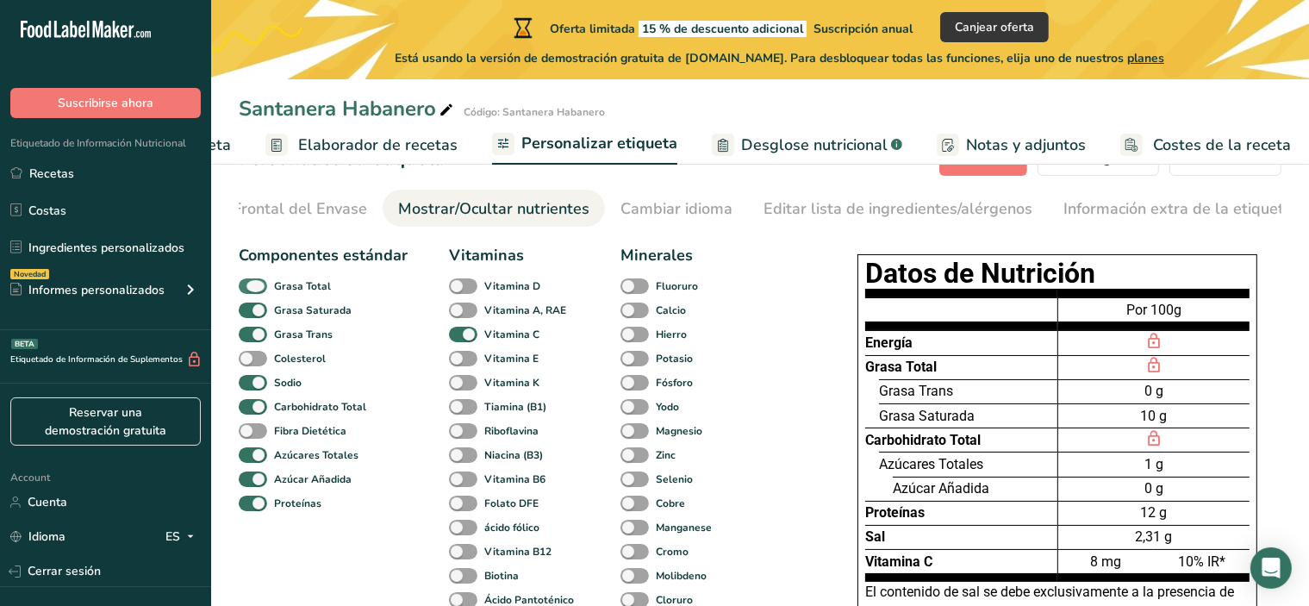
click at [258, 290] on span at bounding box center [253, 286] width 28 height 16
click at [250, 290] on input "Grasa Total" at bounding box center [244, 285] width 11 height 11
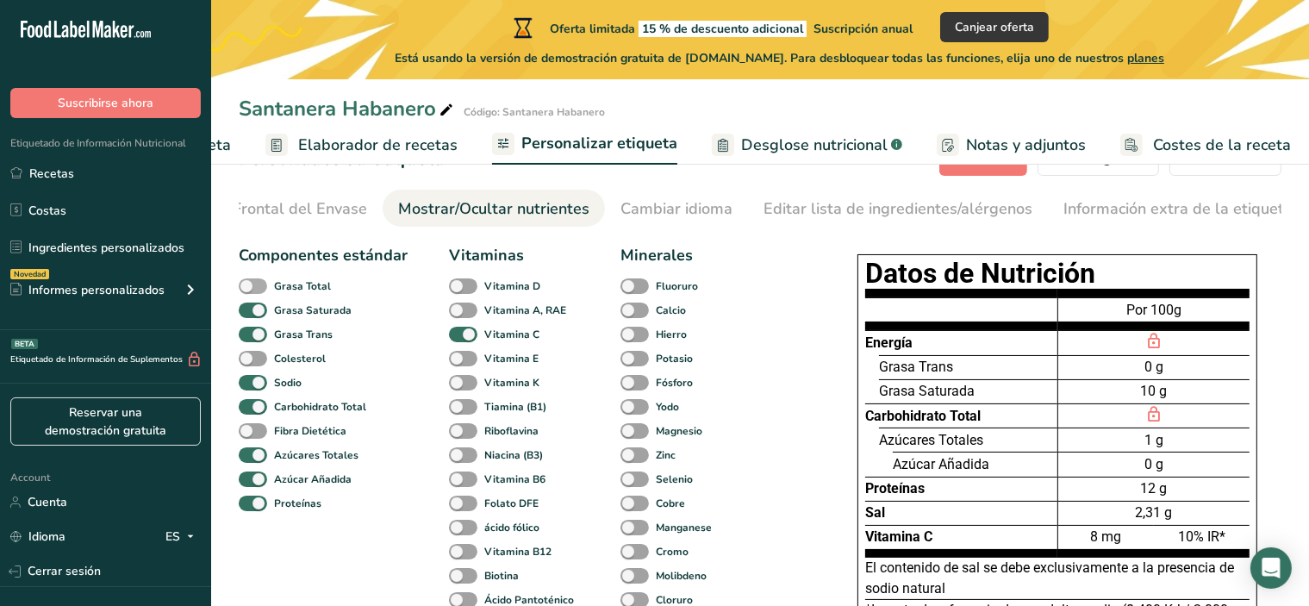
click at [258, 290] on span at bounding box center [253, 286] width 28 height 16
click at [250, 290] on input "Grasa Total" at bounding box center [244, 285] width 11 height 11
checkbox input "true"
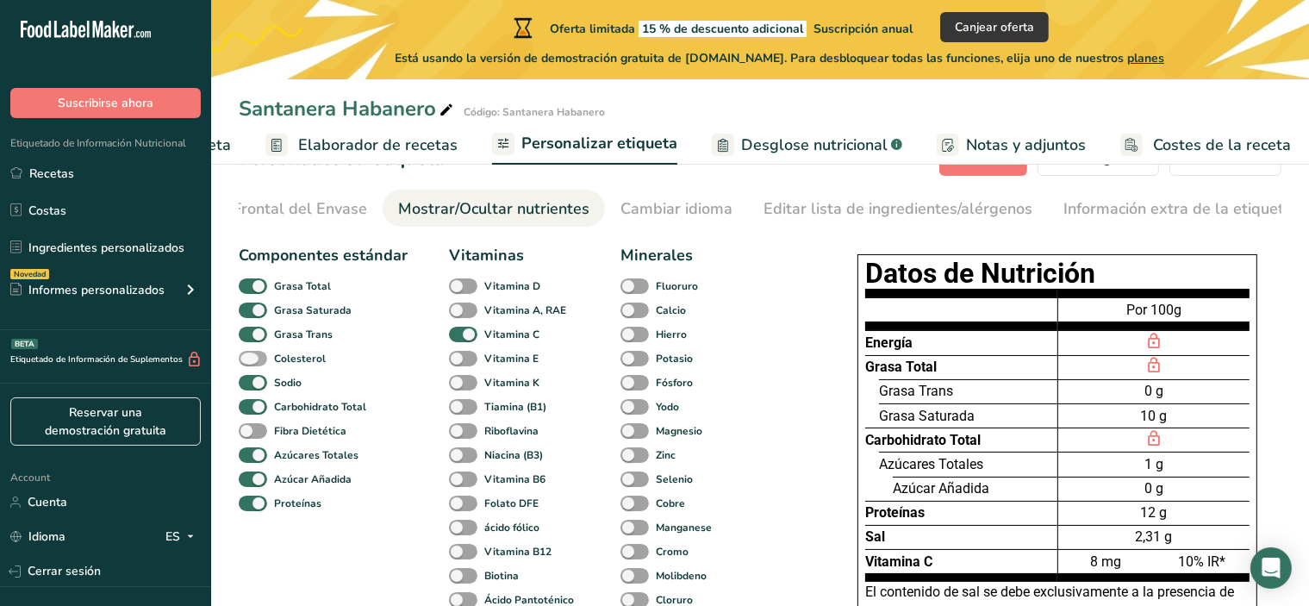
click at [253, 363] on span at bounding box center [253, 359] width 28 height 16
click at [250, 363] on input "Colesterol" at bounding box center [244, 358] width 11 height 11
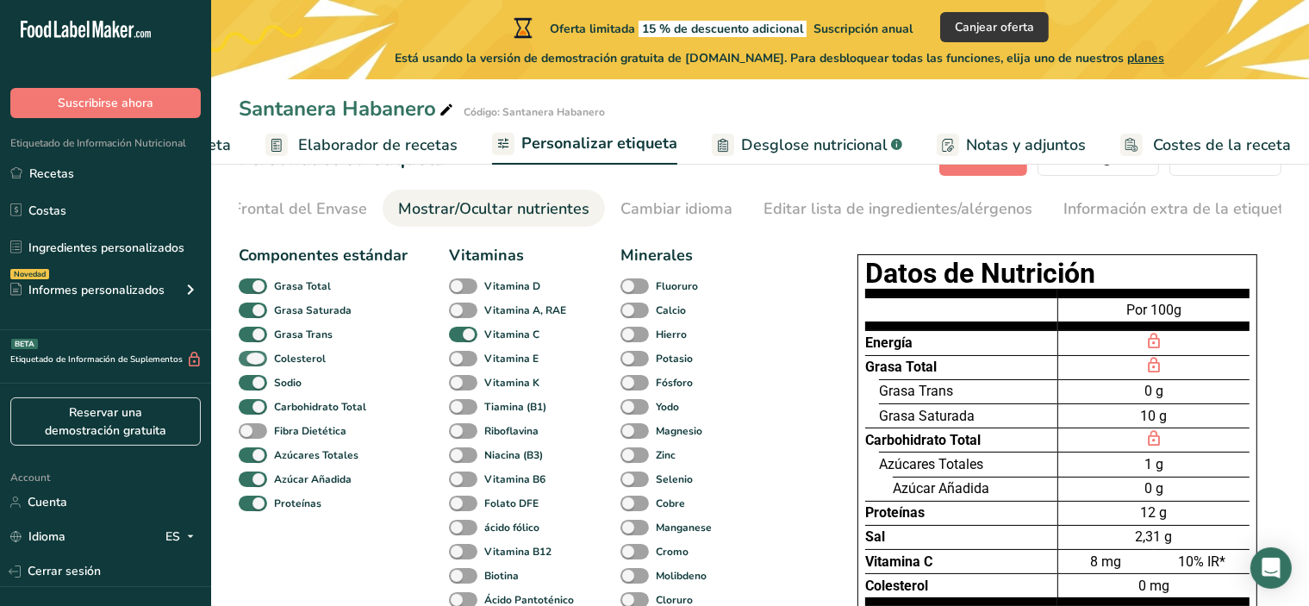
click at [253, 363] on span at bounding box center [253, 359] width 28 height 16
click at [250, 363] on input "Colesterol" at bounding box center [244, 358] width 11 height 11
checkbox input "false"
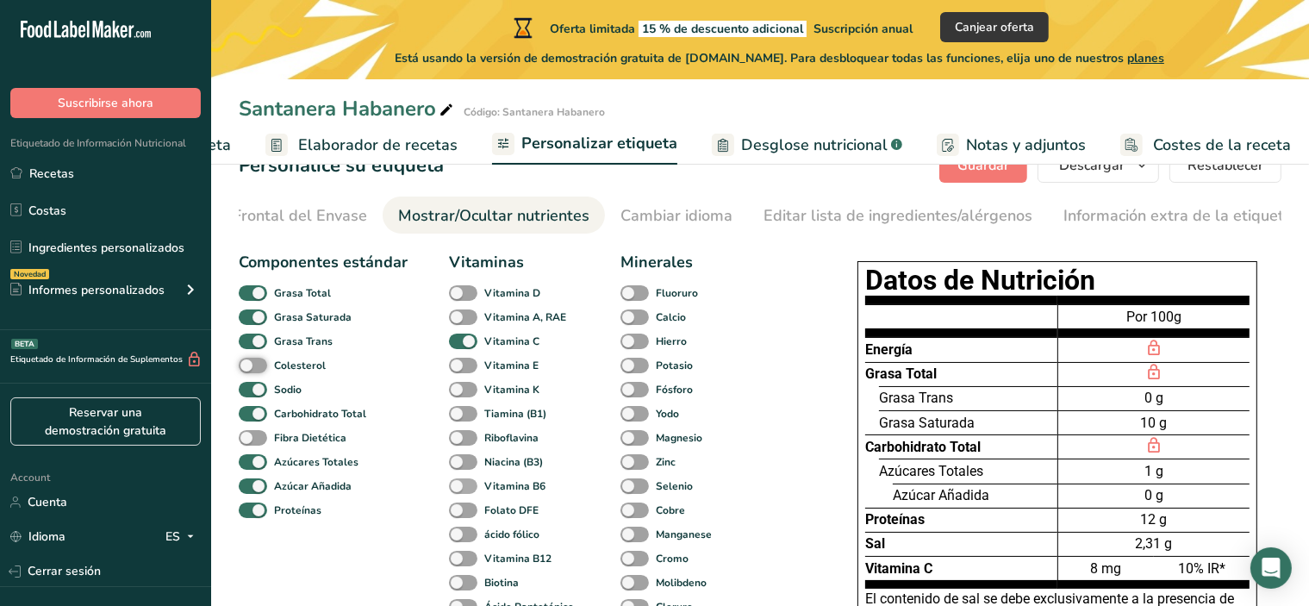
scroll to position [48, 0]
click at [462, 297] on span at bounding box center [463, 293] width 28 height 16
click at [460, 297] on input "Vitamina D" at bounding box center [454, 292] width 11 height 11
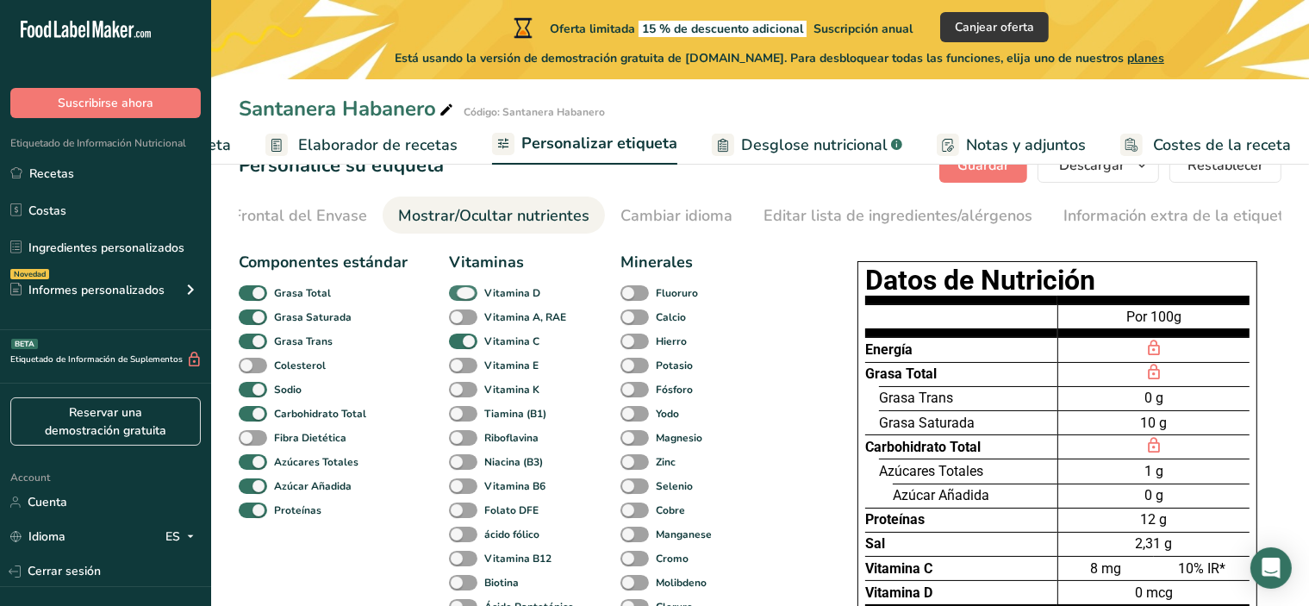
click at [462, 297] on span at bounding box center [463, 293] width 28 height 16
click at [460, 297] on input "Vitamina D" at bounding box center [454, 292] width 11 height 11
checkbox input "false"
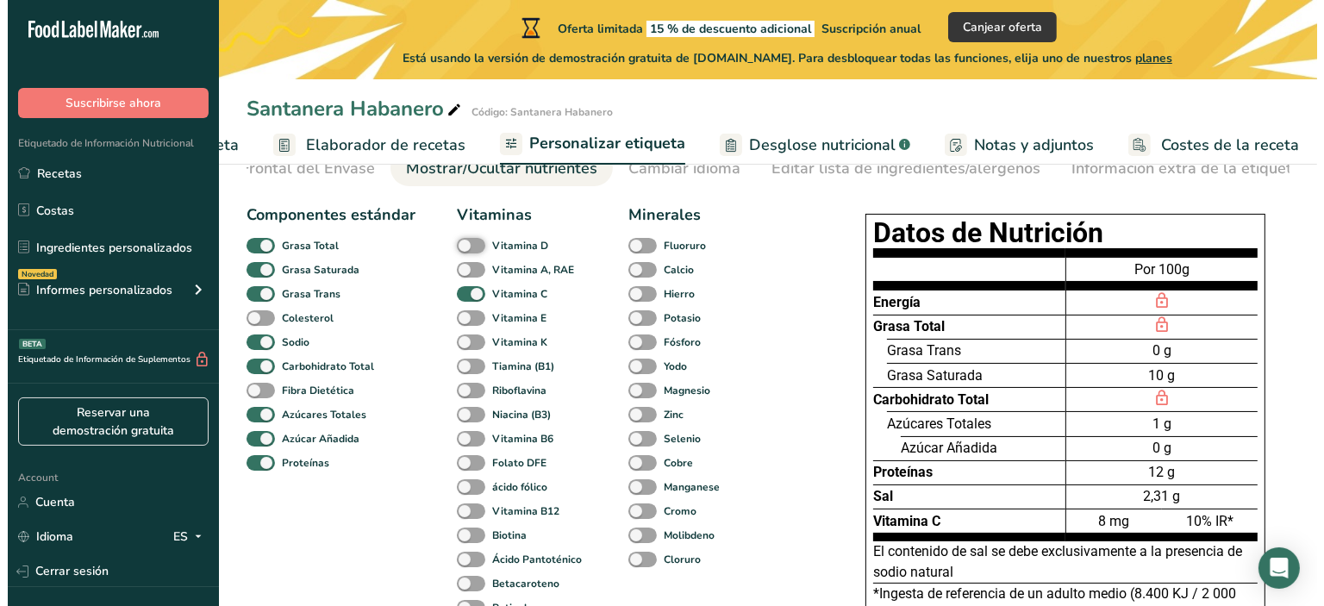
scroll to position [0, 0]
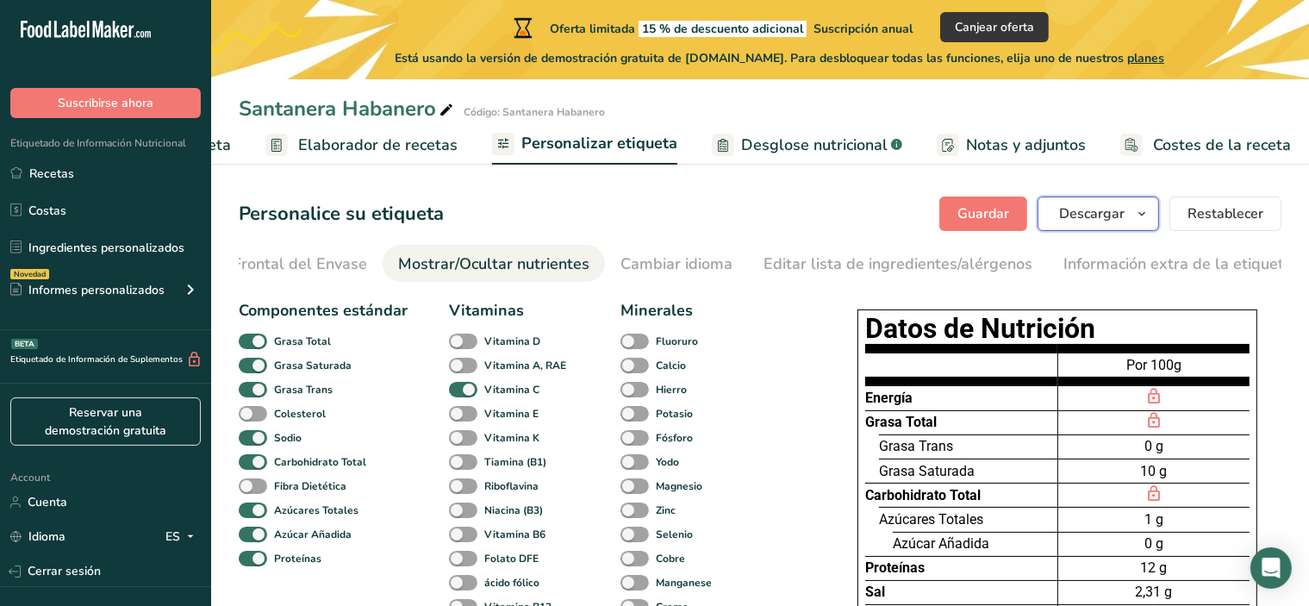
click at [1133, 206] on button "Descargar" at bounding box center [1099, 214] width 122 height 34
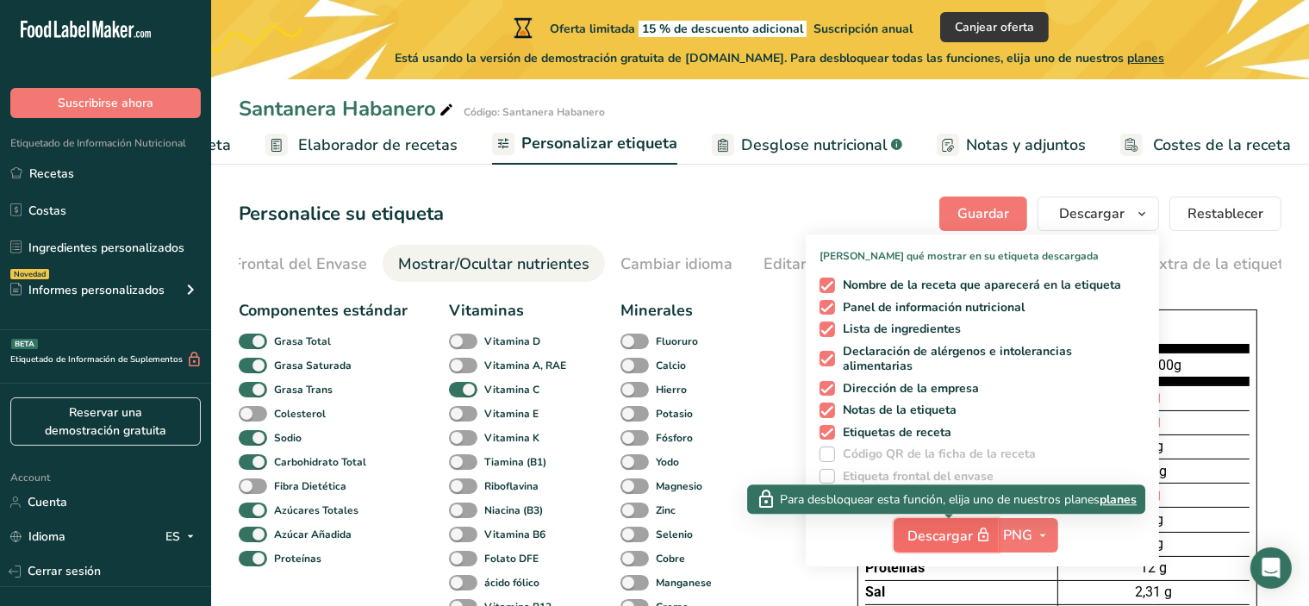
click at [944, 534] on span "Descargar" at bounding box center [952, 536] width 86 height 22
click at [1119, 499] on span "planes" at bounding box center [1118, 499] width 37 height 18
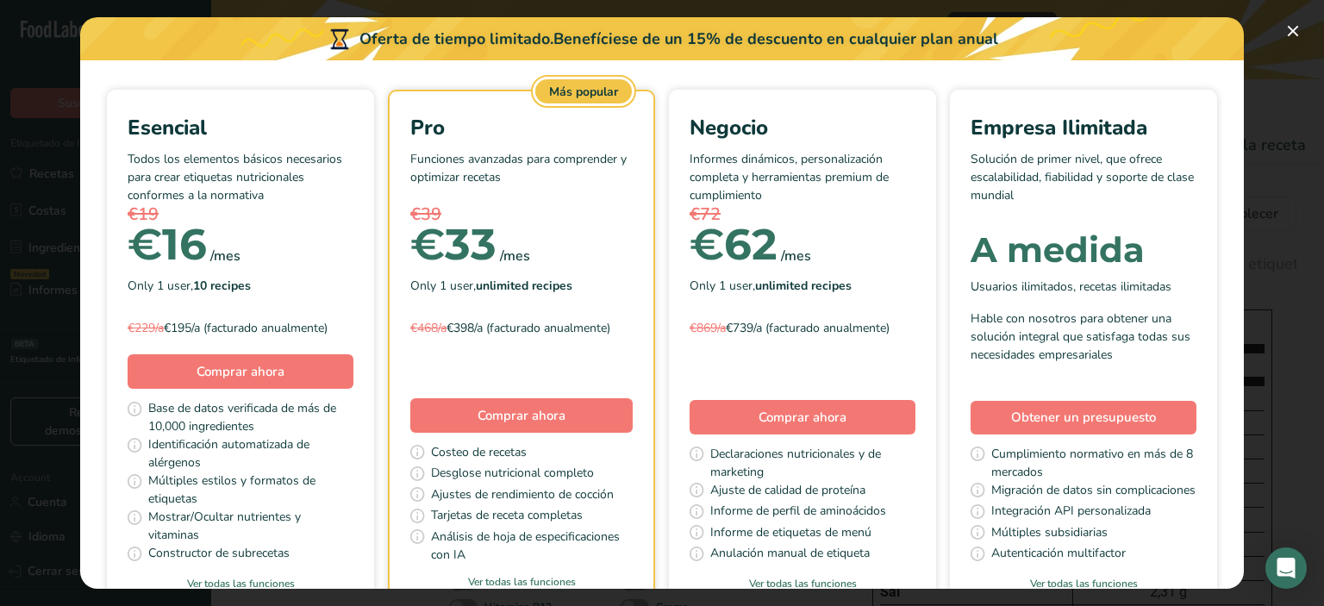
scroll to position [33, 0]
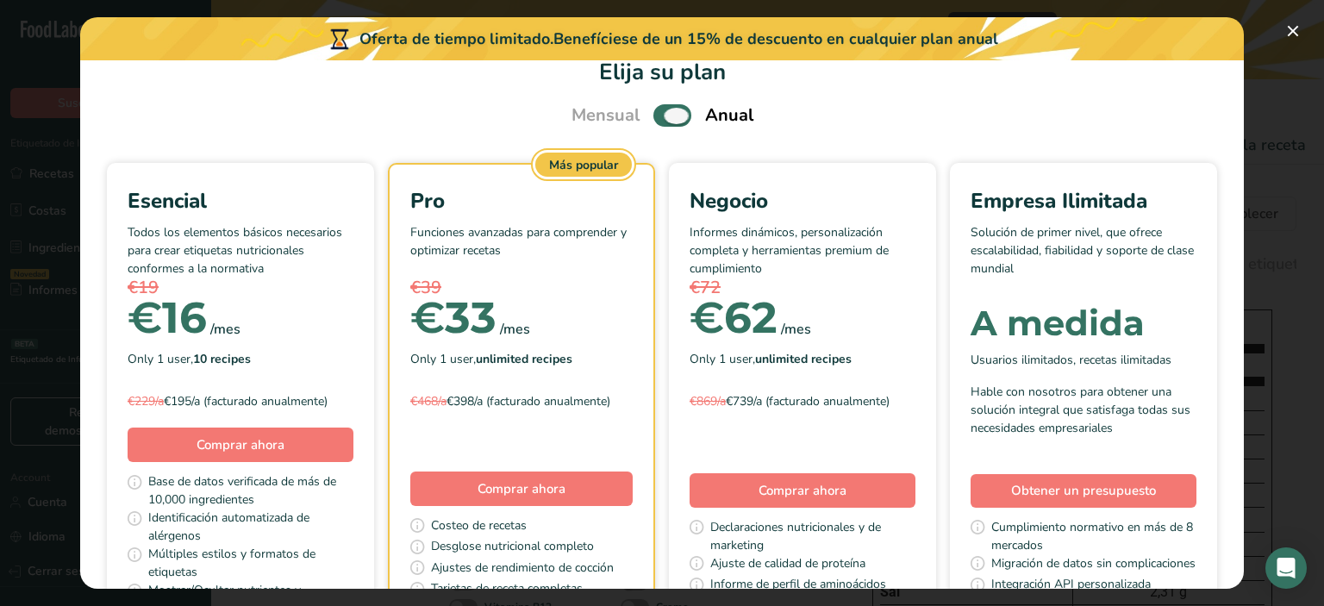
click at [667, 113] on span "Pick Your Pricing Plan Modal" at bounding box center [672, 115] width 38 height 22
click at [665, 113] on input "Pick Your Pricing Plan Modal" at bounding box center [658, 115] width 11 height 11
checkbox input "false"
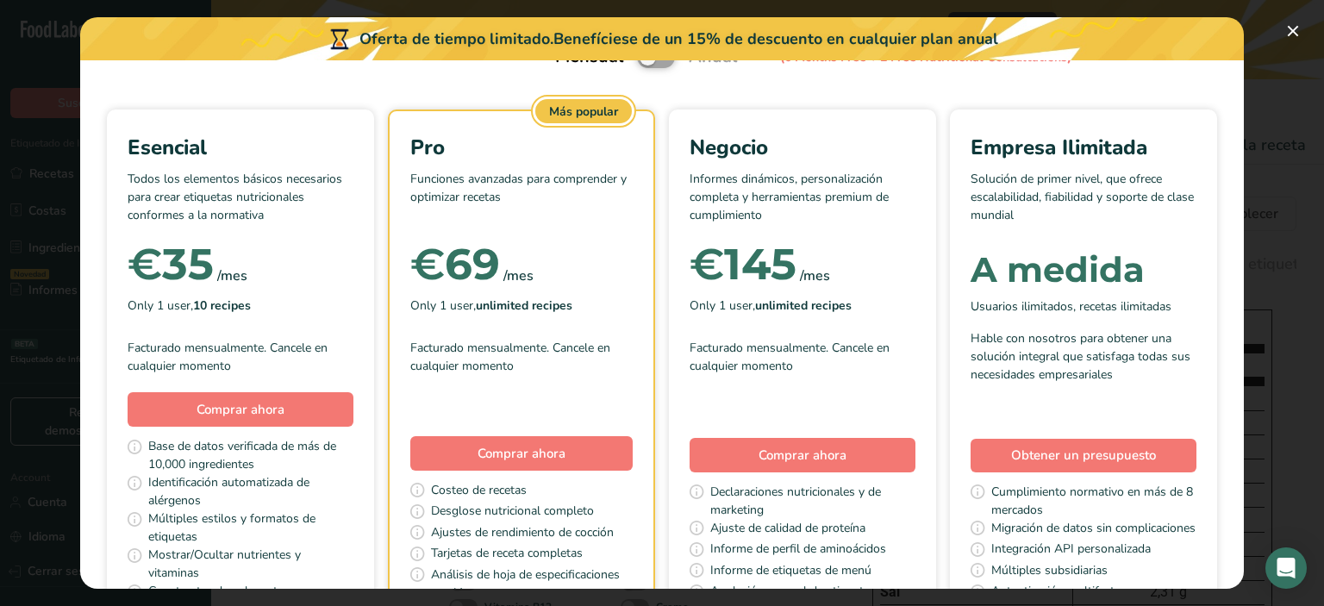
scroll to position [129, 0]
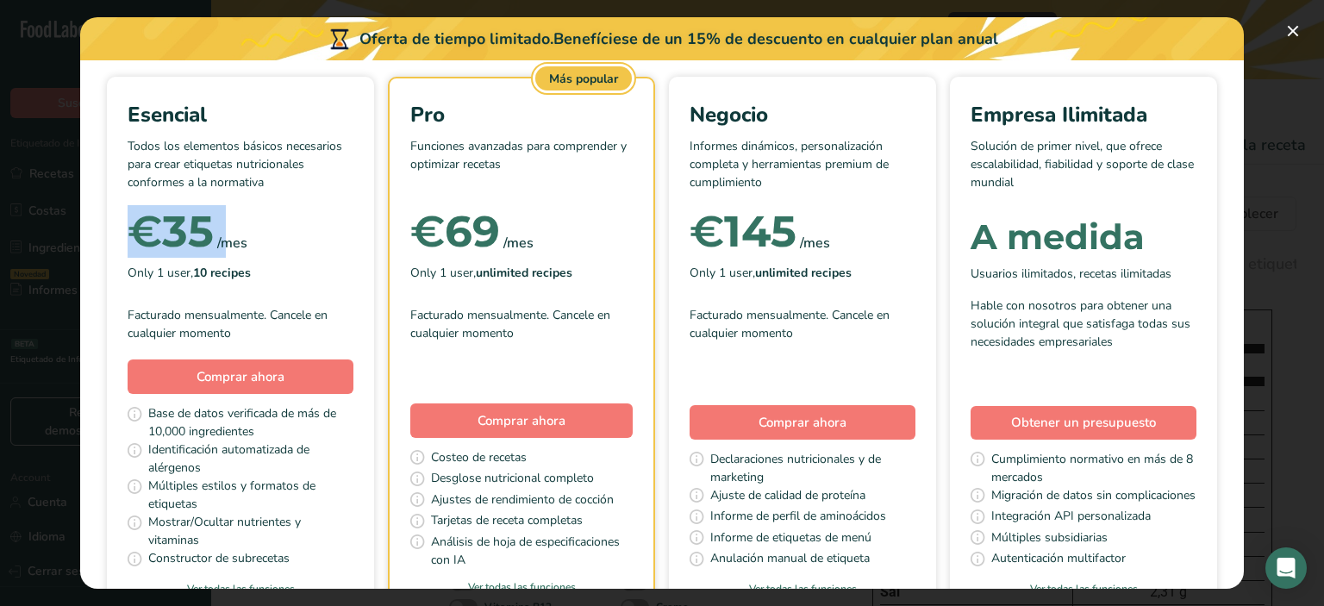
drag, startPoint x: 349, startPoint y: 241, endPoint x: 267, endPoint y: 243, distance: 81.9
click at [267, 243] on div "€ 35 /mes" at bounding box center [241, 232] width 226 height 34
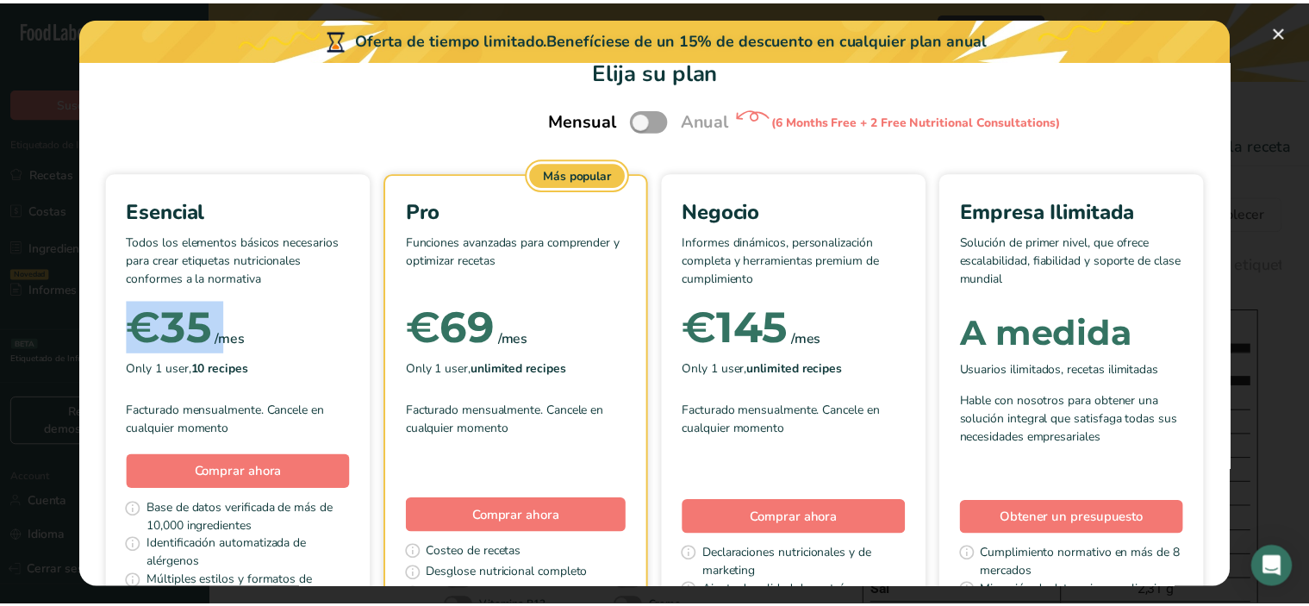
scroll to position [33, 0]
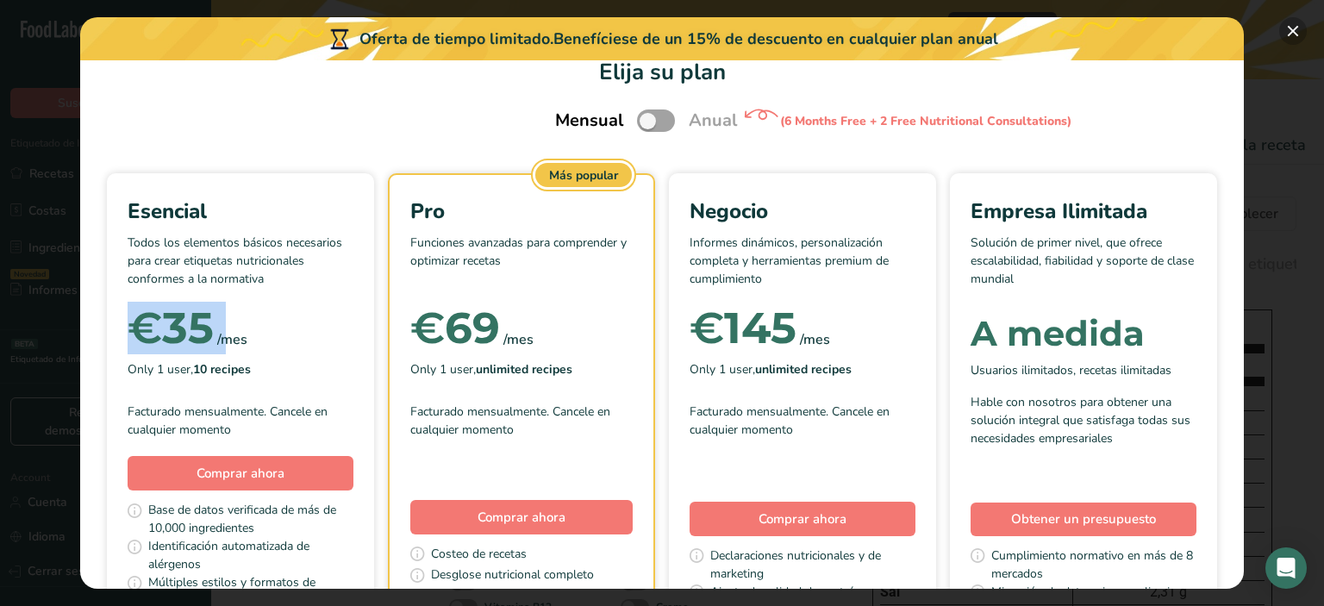
click at [1287, 28] on button "Pick Your Pricing Plan Modal" at bounding box center [1293, 31] width 28 height 28
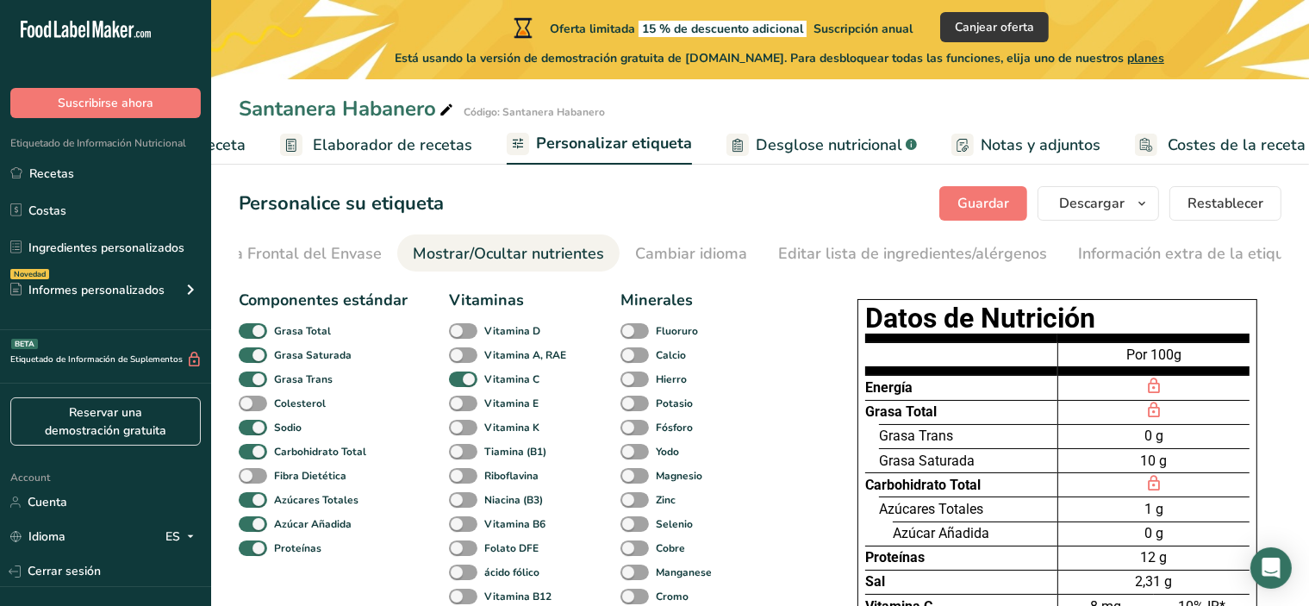
scroll to position [0, 0]
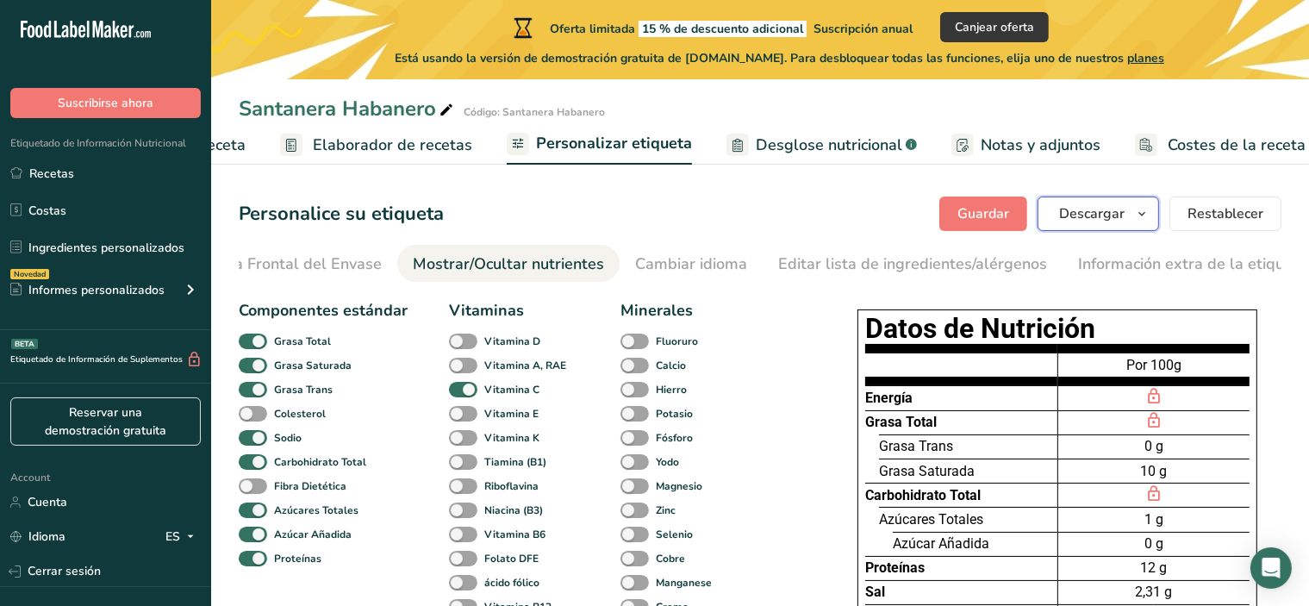
click at [1138, 207] on icon "button" at bounding box center [1142, 214] width 14 height 22
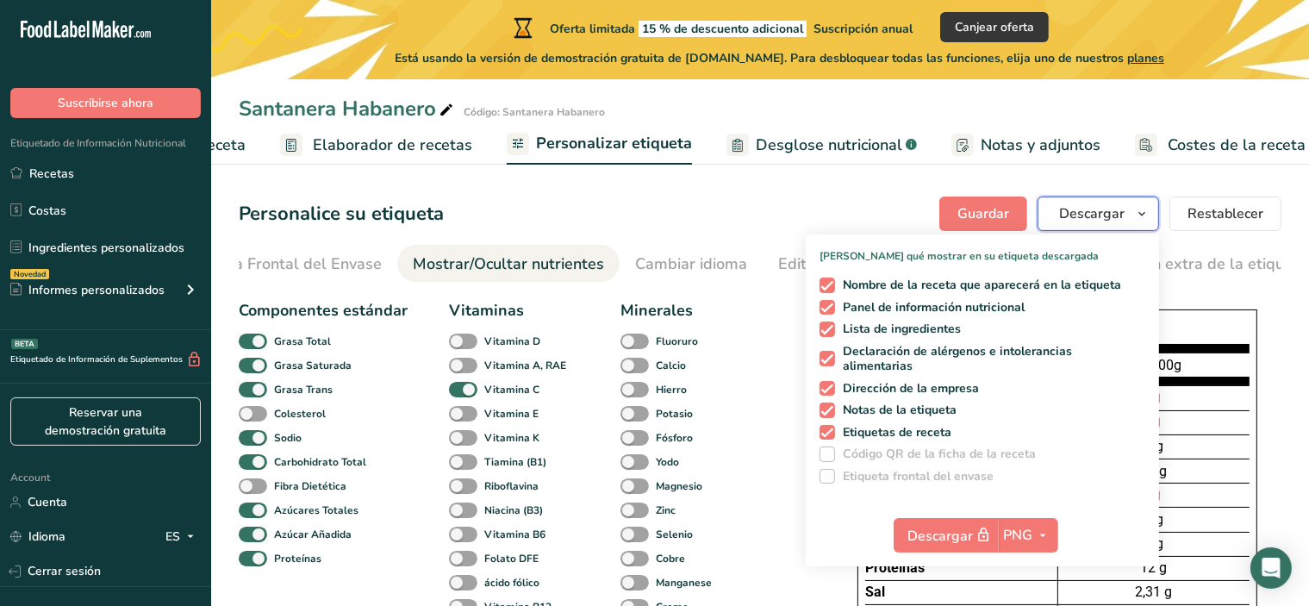
click at [1138, 207] on icon "button" at bounding box center [1142, 214] width 14 height 22
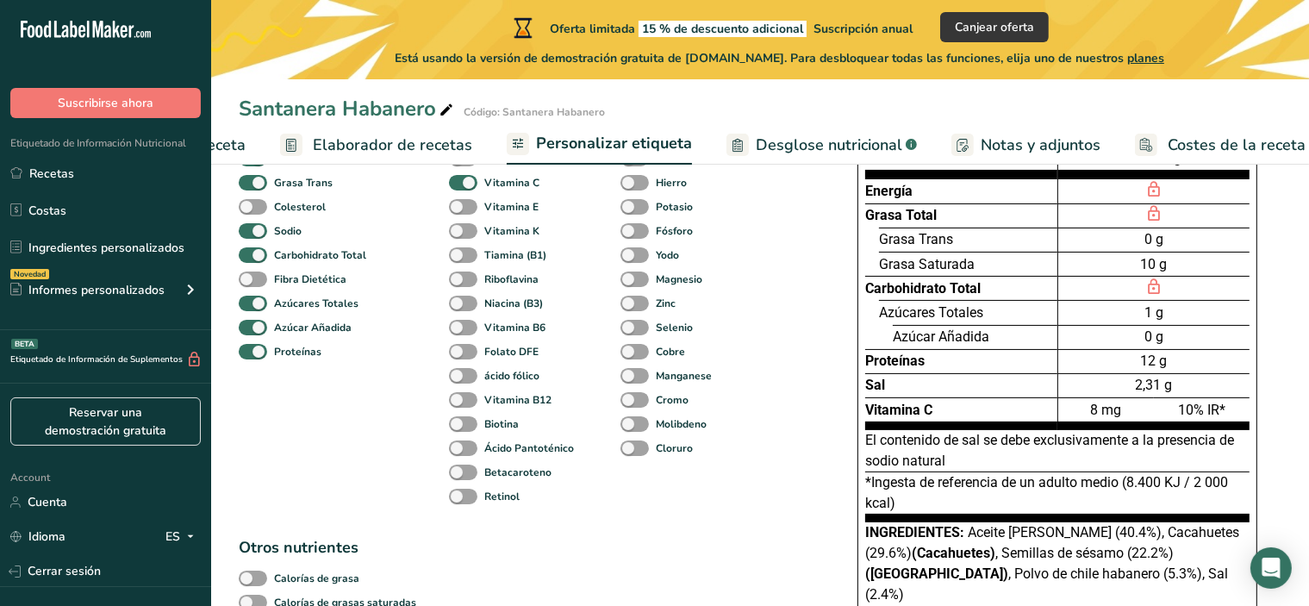
scroll to position [205, 0]
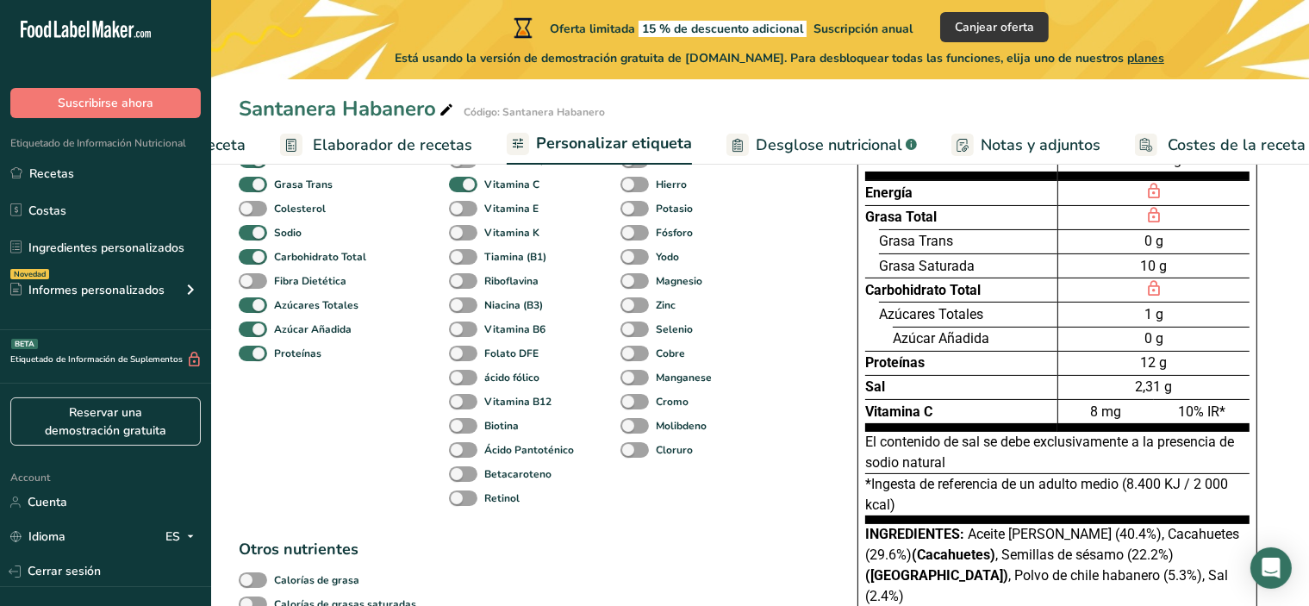
drag, startPoint x: 1194, startPoint y: 0, endPoint x: 1278, endPoint y: 259, distance: 271.8
click at [1278, 259] on div "Datos de Nutrición Energía Grasa Total Grasa Trans Grasa Saturada Carbohidrato …" at bounding box center [1058, 367] width 448 height 541
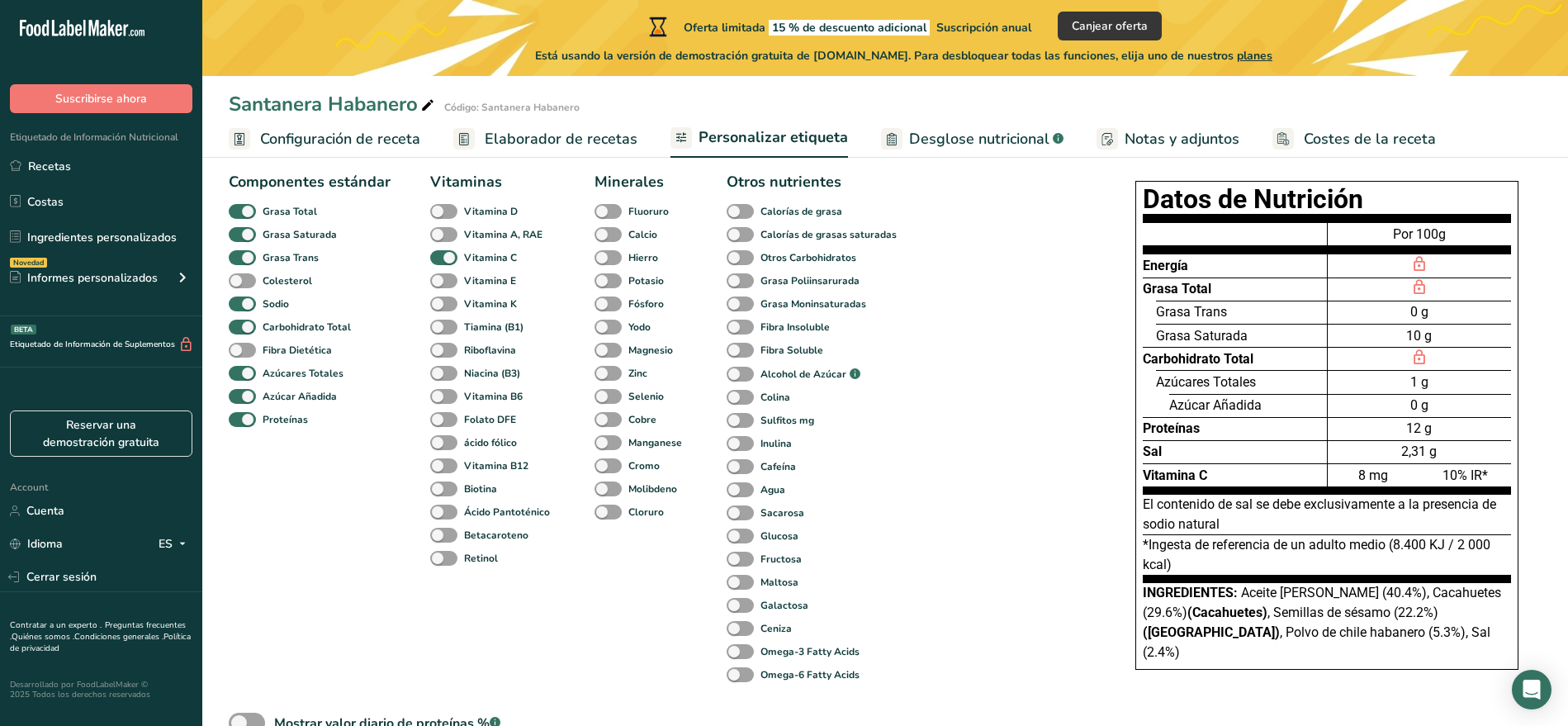
scroll to position [0, 0]
drag, startPoint x: 943, startPoint y: 0, endPoint x: 1080, endPoint y: 469, distance: 488.6
click at [1080, 469] on div "Componentes estándar Grasa Total Grasa Saturada Grasa Trans Colesterol Sodio Ca…" at bounding box center [657, 475] width 857 height 622
